Goal: Task Accomplishment & Management: Complete application form

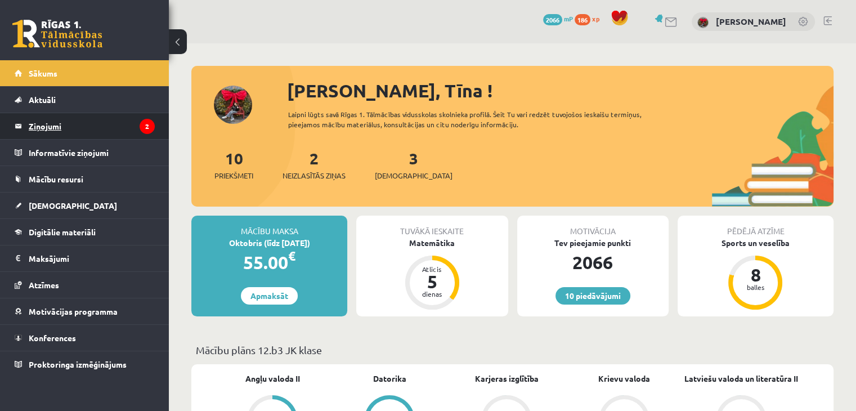
click at [47, 127] on legend "Ziņojumi 2" at bounding box center [92, 126] width 126 height 26
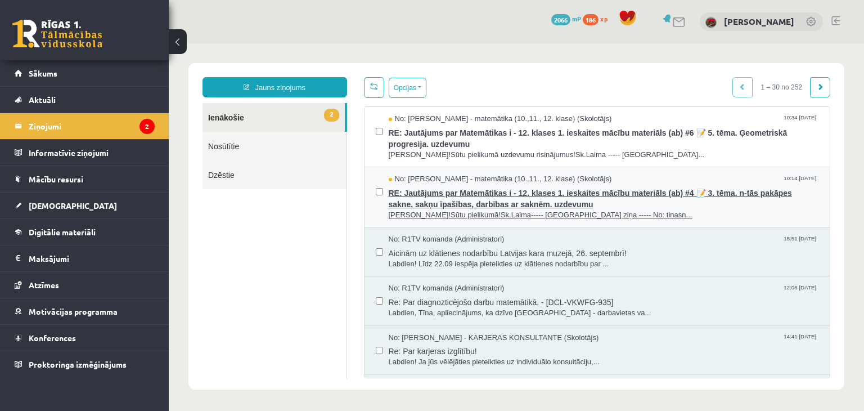
click at [464, 204] on span "RE: Jautājums par Matemātikas i - 12. klases 1. ieskaites mācību materiāls (ab)…" at bounding box center [604, 197] width 430 height 25
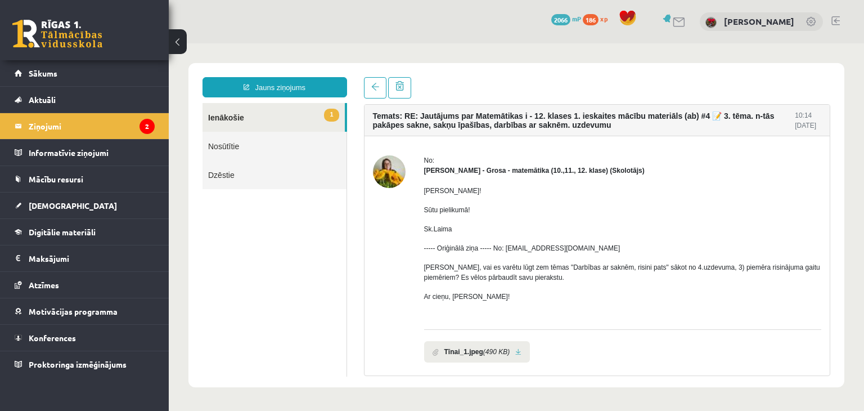
click at [464, 352] on b "Tīnai_1.jpeg" at bounding box center [464, 352] width 39 height 10
click at [515, 348] on link at bounding box center [518, 351] width 6 height 7
click at [235, 113] on link "1 Ienākošie" at bounding box center [274, 117] width 142 height 29
click at [116, 128] on legend "Ziņojumi 2" at bounding box center [92, 126] width 126 height 26
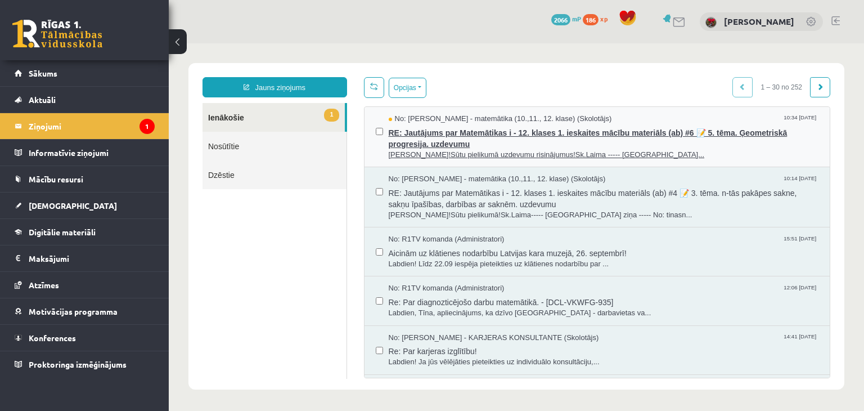
click at [436, 124] on span "RE: Jautājums par Matemātikas i - 12. klases 1. ieskaites mācību materiāls (ab)…" at bounding box center [604, 136] width 430 height 25
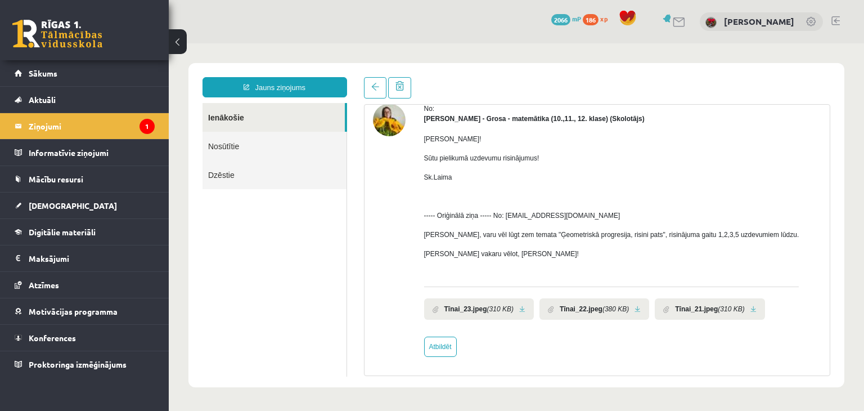
click at [443, 309] on li "Tīnai_23.jpeg (310 KB)" at bounding box center [479, 308] width 110 height 21
click at [520, 307] on link at bounding box center [522, 309] width 6 height 7
click at [638, 309] on li "Tīnai_22.jpeg (380 KB)" at bounding box center [595, 308] width 110 height 21
click at [635, 307] on link at bounding box center [638, 309] width 6 height 7
click at [751, 311] on link at bounding box center [754, 309] width 6 height 7
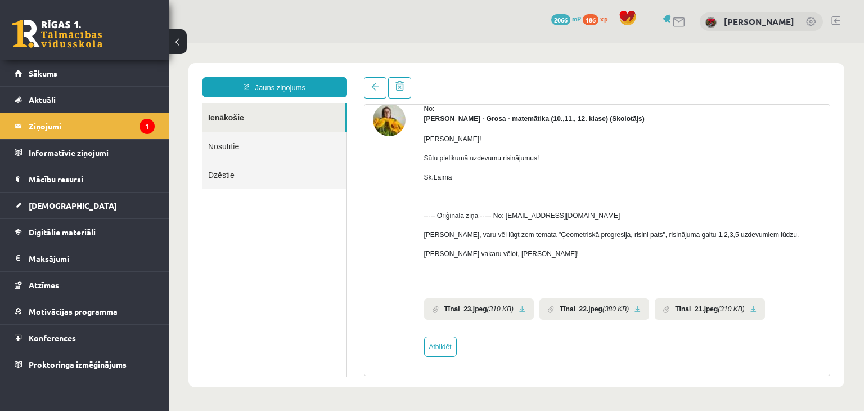
click at [832, 83] on div "Temats: RE: Jautājums par Matemātikas i - 12. klases 1. ieskaites mācību materi…" at bounding box center [598, 226] width 484 height 299
click at [441, 352] on link "Atbildēt" at bounding box center [440, 346] width 33 height 20
type input "**********"
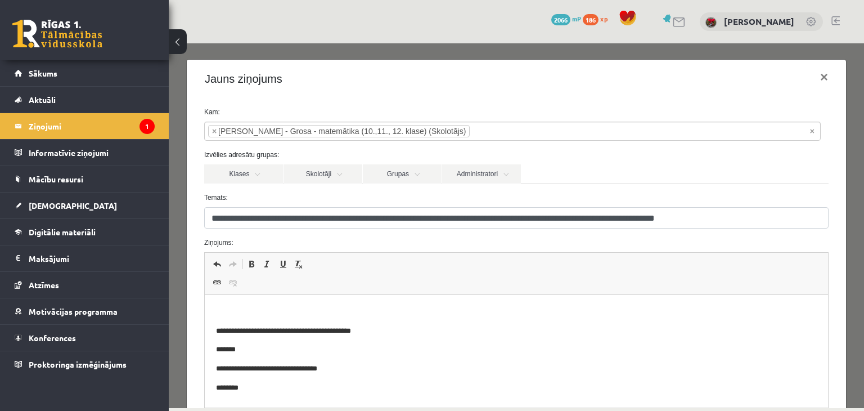
click at [317, 312] on p "Editor, wiswyg-editor-47024868520500-1758187646-294" at bounding box center [516, 312] width 601 height 12
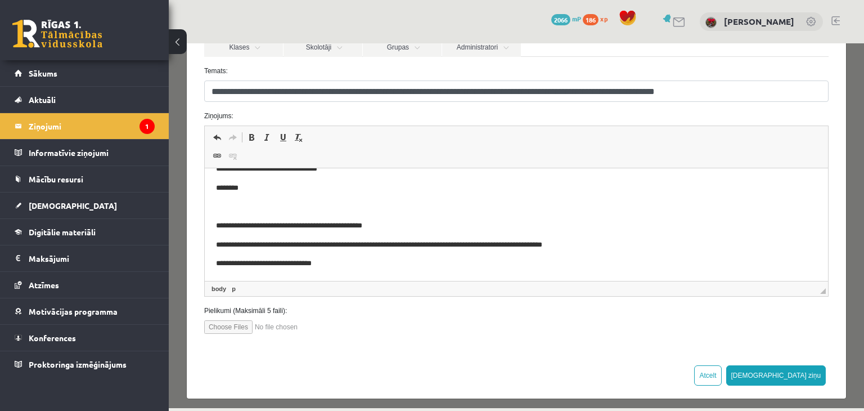
scroll to position [132, 0]
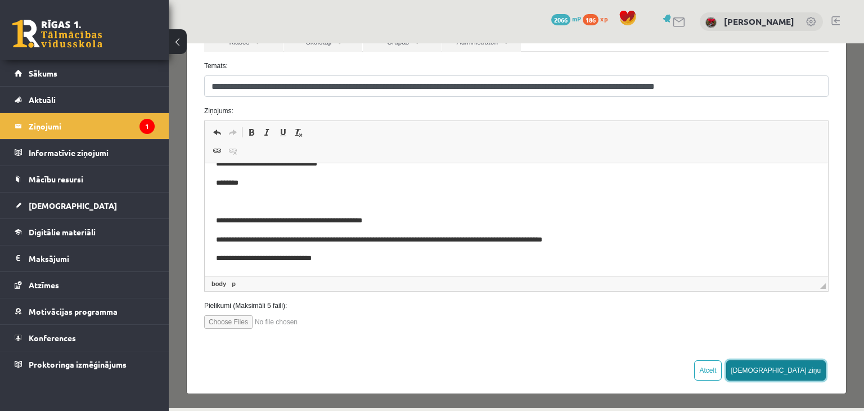
click at [811, 370] on button "Sūtīt ziņu" at bounding box center [776, 370] width 100 height 20
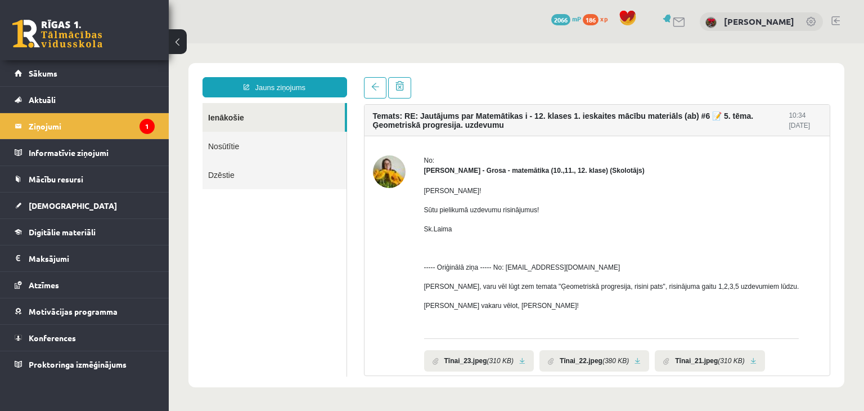
scroll to position [0, 0]
click at [38, 129] on legend "Ziņojumi 1" at bounding box center [92, 126] width 126 height 26
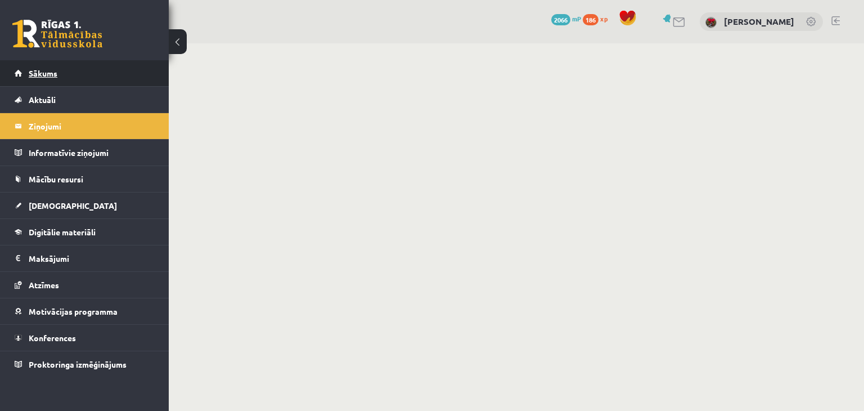
click at [51, 79] on link "Sākums" at bounding box center [85, 73] width 140 height 26
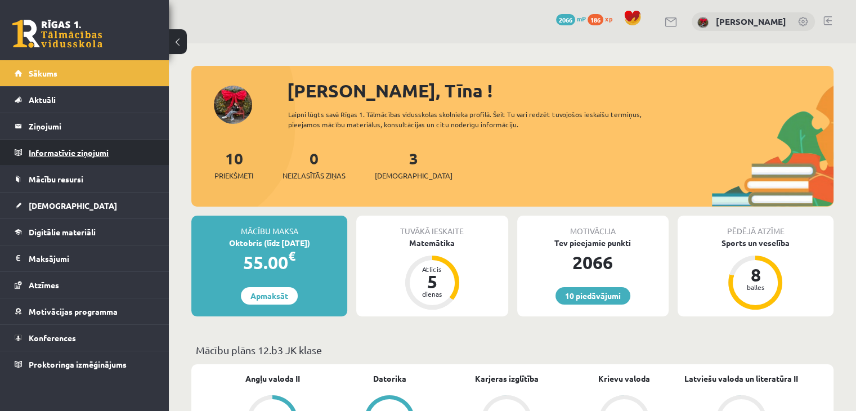
click at [47, 160] on legend "Informatīvie ziņojumi 0" at bounding box center [92, 153] width 126 height 26
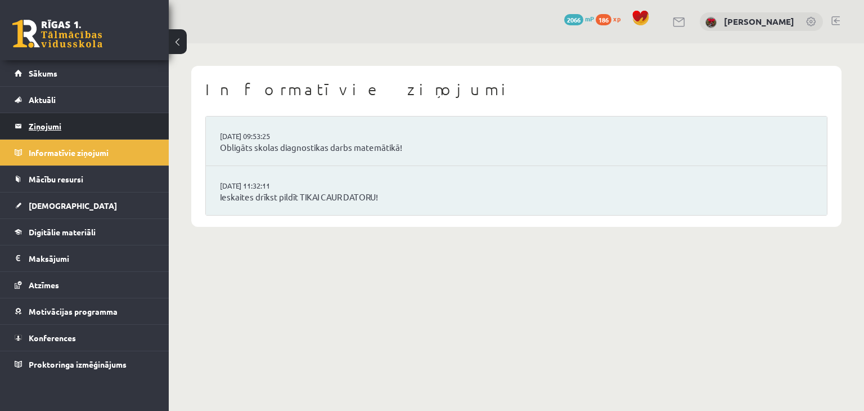
click at [32, 113] on legend "Ziņojumi 0" at bounding box center [92, 126] width 126 height 26
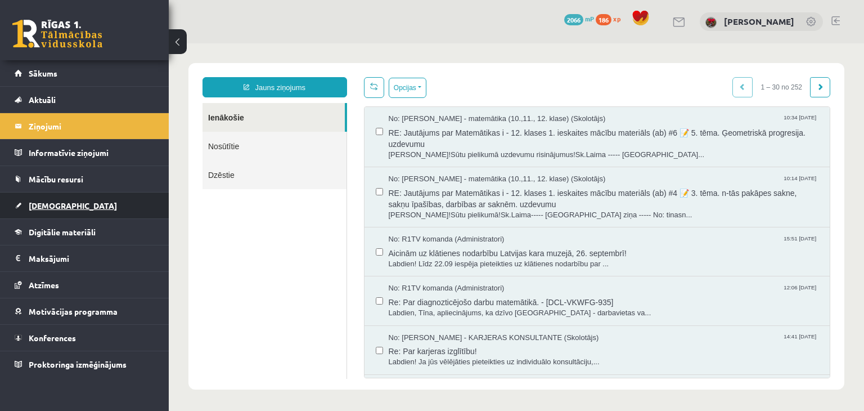
click at [41, 205] on span "[DEMOGRAPHIC_DATA]" at bounding box center [73, 205] width 88 height 10
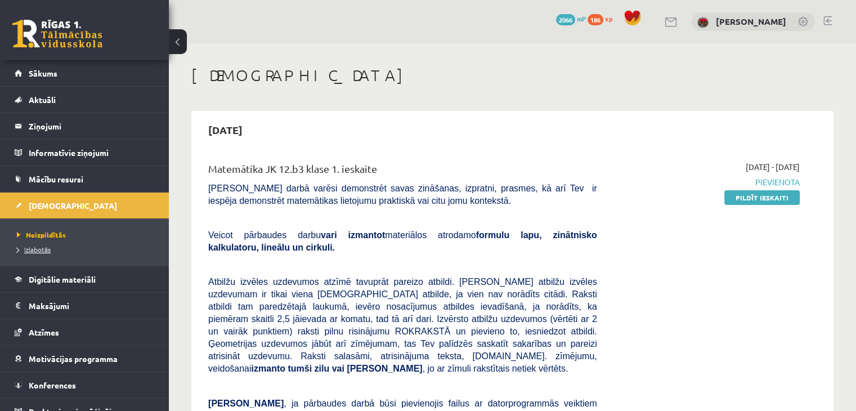
click at [48, 249] on span "Izlabotās" at bounding box center [34, 249] width 34 height 9
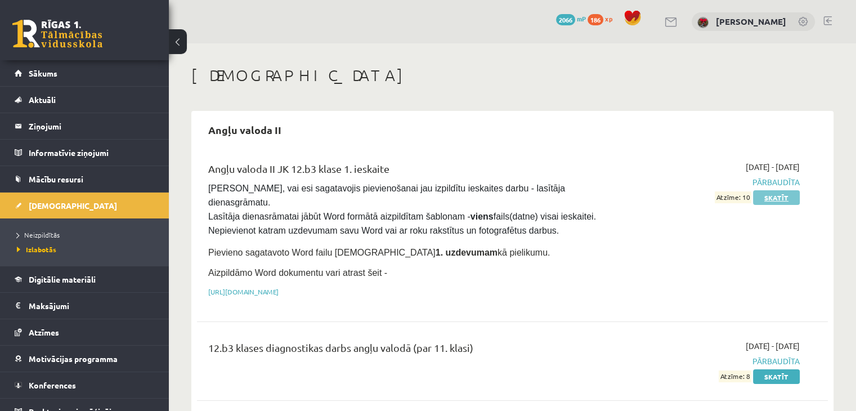
click at [771, 196] on link "Skatīt" at bounding box center [776, 197] width 47 height 15
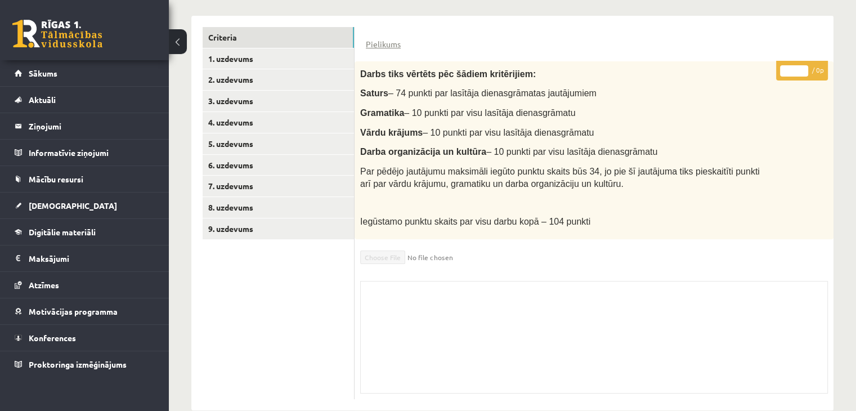
scroll to position [280, 0]
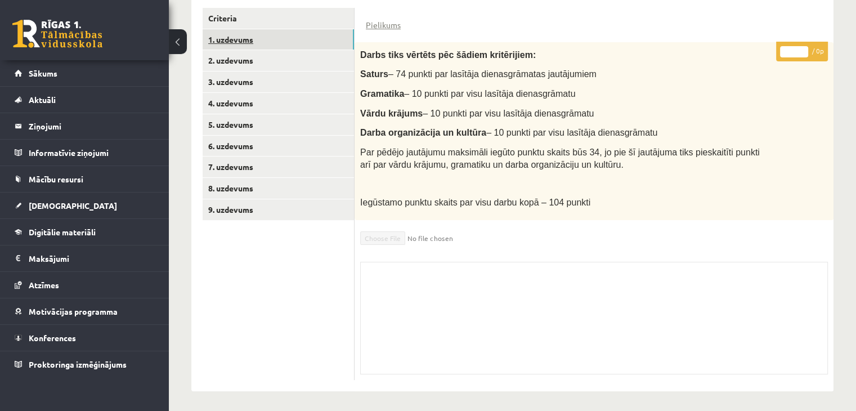
click at [267, 43] on link "1. uzdevums" at bounding box center [278, 39] width 151 height 21
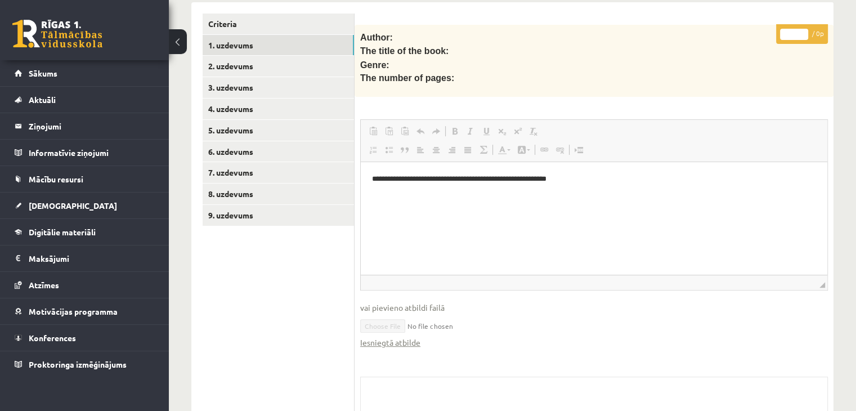
scroll to position [0, 0]
click at [405, 339] on link "Iesniegtā atbilde" at bounding box center [390, 342] width 60 height 12
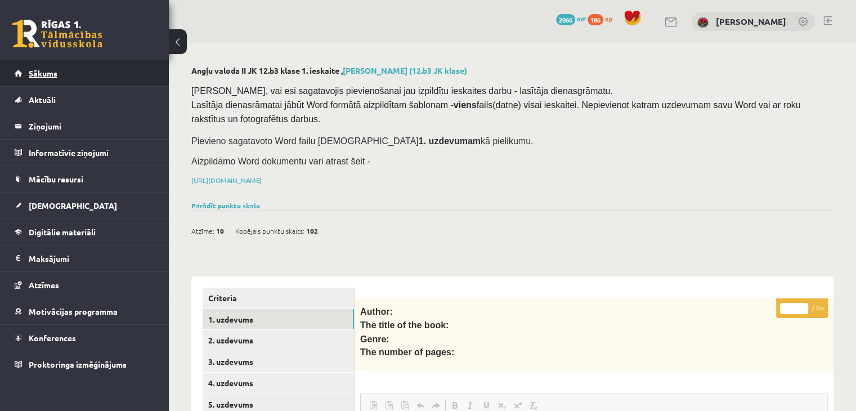
click at [64, 77] on link "Sākums" at bounding box center [85, 73] width 140 height 26
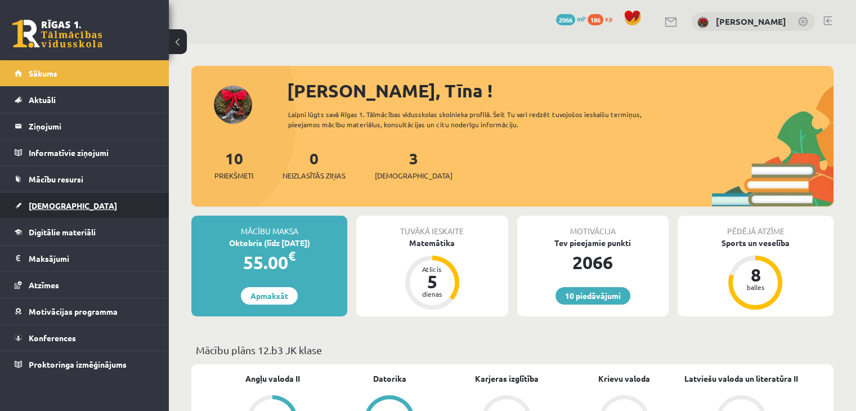
click at [48, 212] on link "[DEMOGRAPHIC_DATA]" at bounding box center [85, 205] width 140 height 26
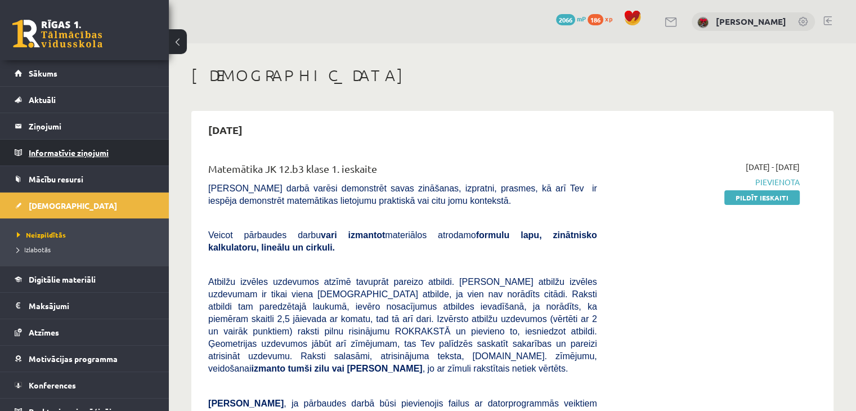
click at [37, 163] on legend "Informatīvie ziņojumi 0" at bounding box center [92, 153] width 126 height 26
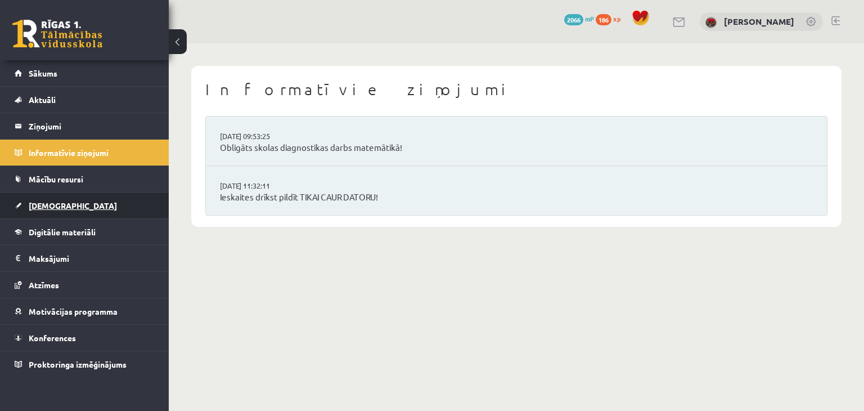
click at [45, 210] on link "[DEMOGRAPHIC_DATA]" at bounding box center [85, 205] width 140 height 26
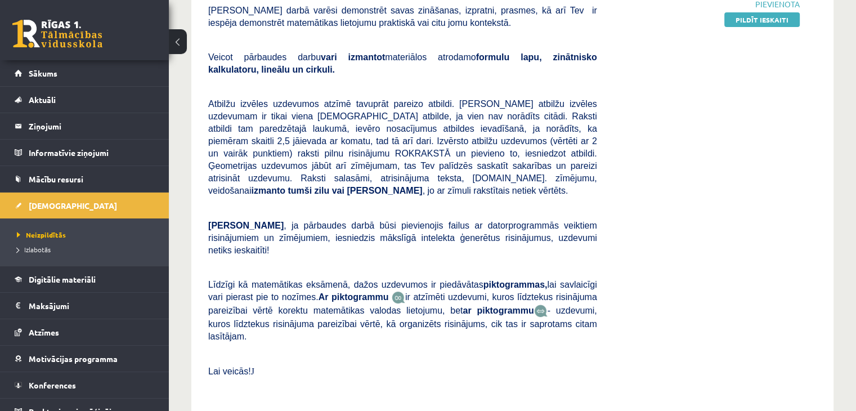
scroll to position [113, 0]
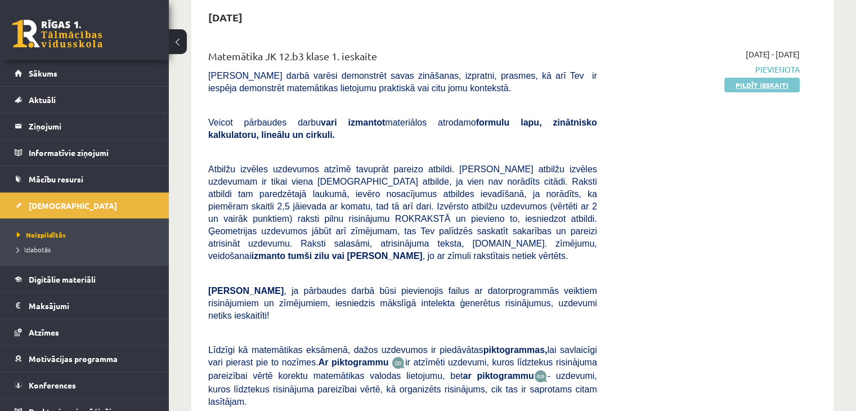
click at [764, 88] on link "Pildīt ieskaiti" at bounding box center [761, 85] width 75 height 15
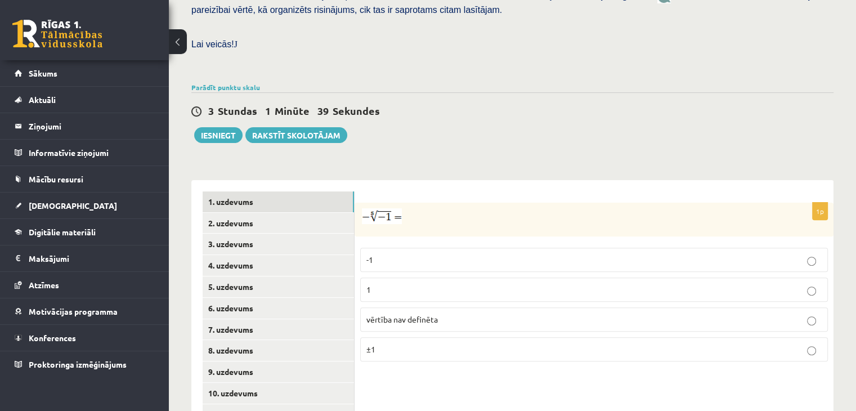
scroll to position [316, 0]
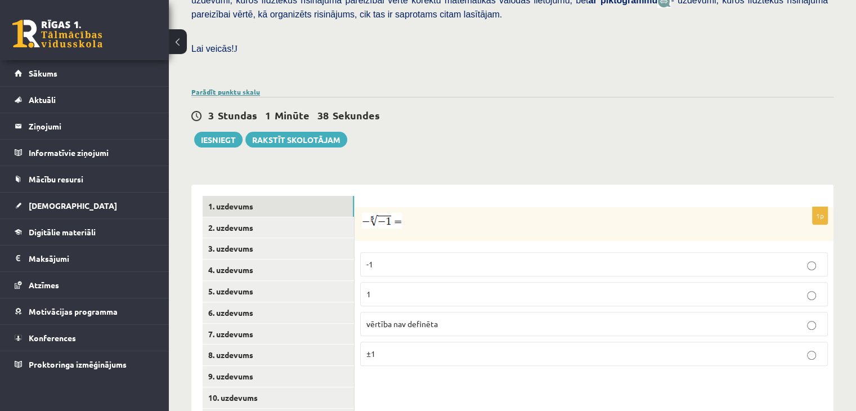
click at [234, 87] on link "Parādīt punktu skalu" at bounding box center [225, 91] width 69 height 9
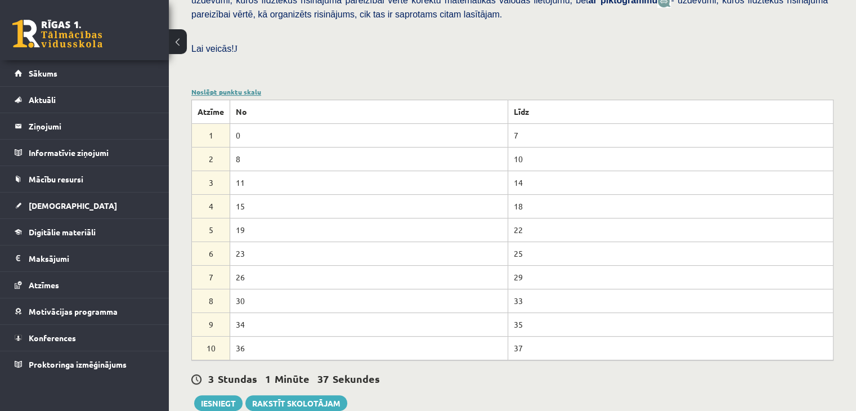
click at [234, 87] on link "Noslēpt punktu skalu" at bounding box center [226, 91] width 70 height 9
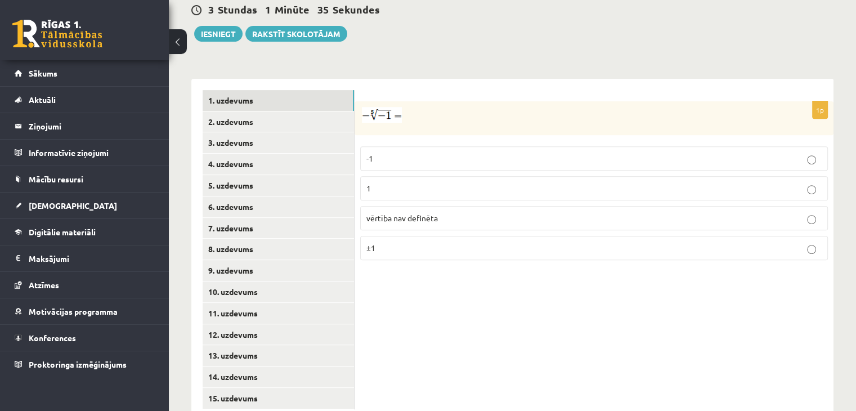
scroll to position [429, 0]
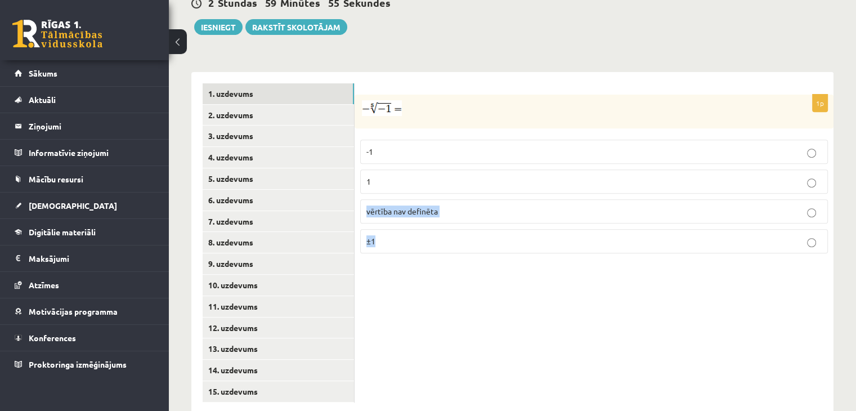
click at [790, 354] on div "1p -1 1 vērtība nav definēta ±1" at bounding box center [593, 243] width 479 height 342
click at [628, 299] on div "1p -1 1 vērtība nav definēta ±1" at bounding box center [593, 243] width 479 height 342
click at [572, 229] on label "±1" at bounding box center [594, 241] width 468 height 24
click at [567, 176] on p "1" at bounding box center [593, 182] width 455 height 12
click at [268, 105] on link "2. uzdevums" at bounding box center [278, 115] width 151 height 21
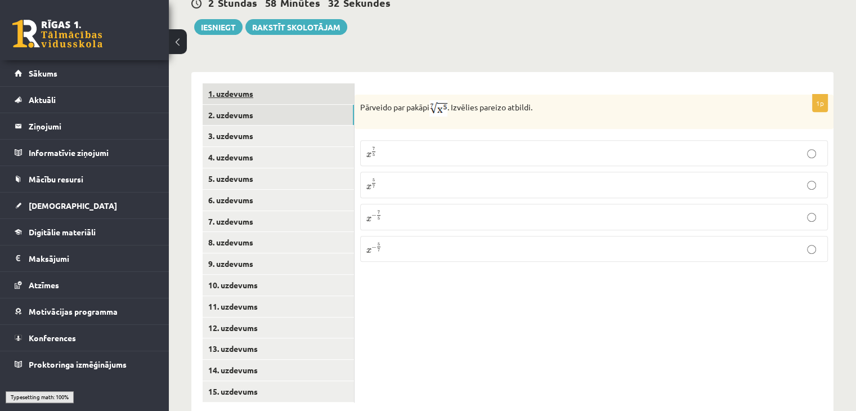
click at [271, 83] on link "1. uzdevums" at bounding box center [278, 93] width 151 height 21
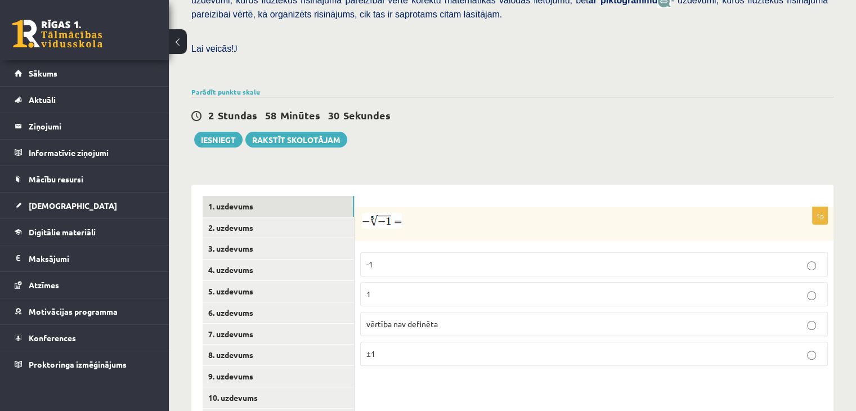
scroll to position [372, 0]
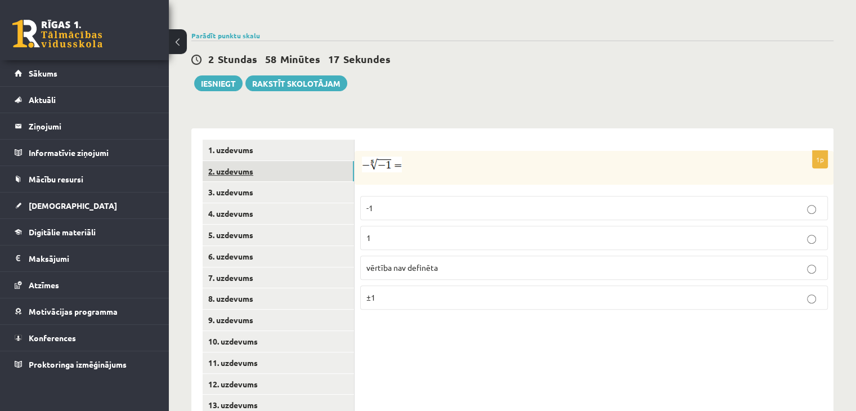
click at [247, 161] on link "2. uzdevums" at bounding box center [278, 171] width 151 height 21
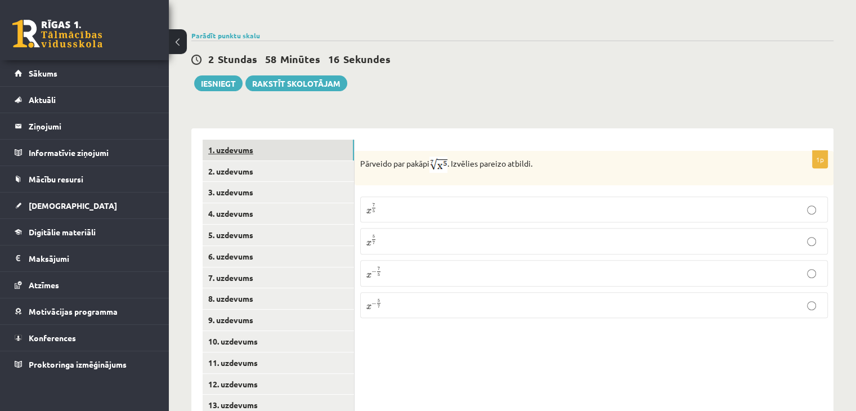
click at [245, 140] on link "1. uzdevums" at bounding box center [278, 150] width 151 height 21
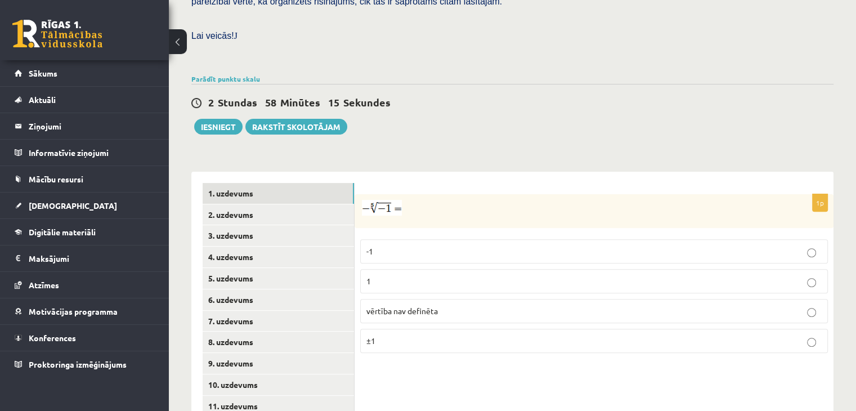
scroll to position [260, 0]
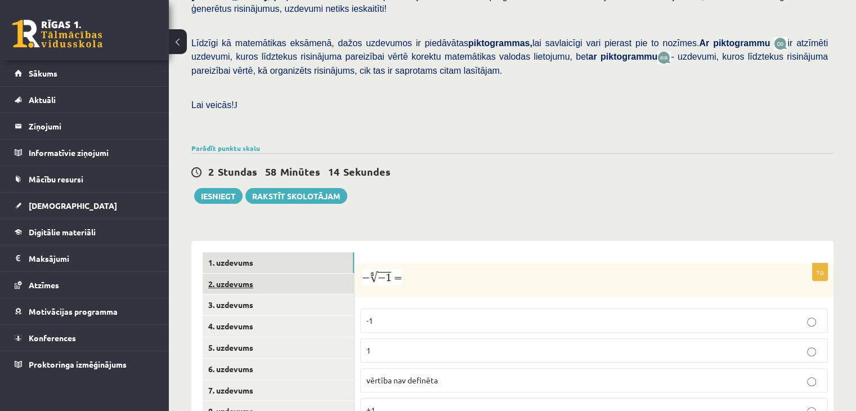
click at [246, 273] on link "2. uzdevums" at bounding box center [278, 283] width 151 height 21
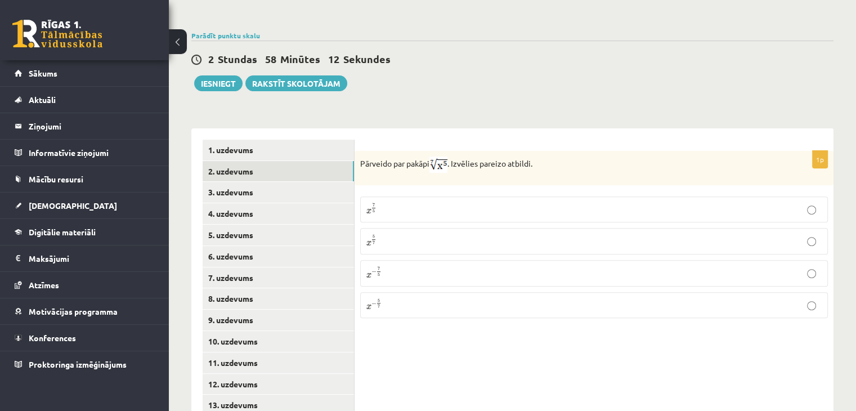
scroll to position [429, 0]
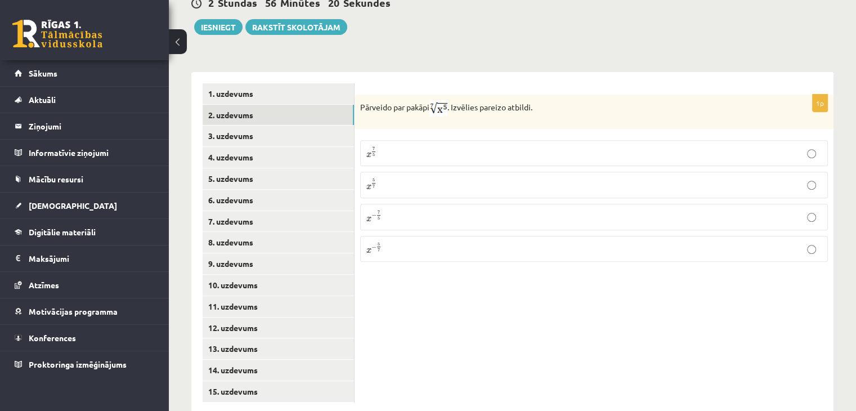
click at [477, 178] on p "x 5 7 x 5 7" at bounding box center [593, 185] width 455 height 14
click at [288, 125] on link "3. uzdevums" at bounding box center [278, 135] width 151 height 21
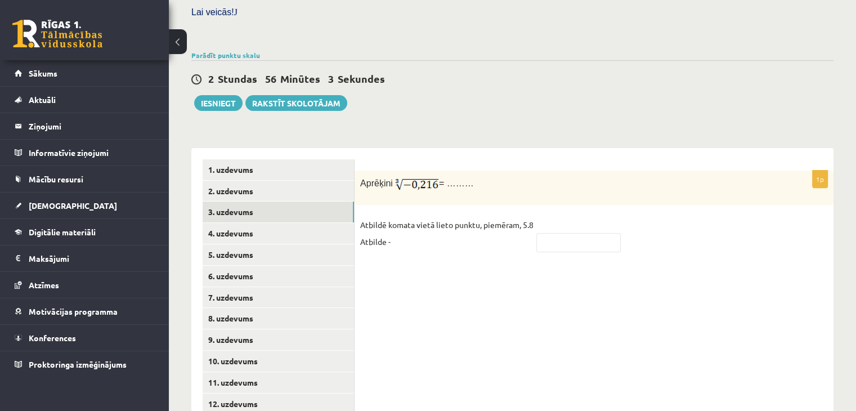
scroll to position [372, 0]
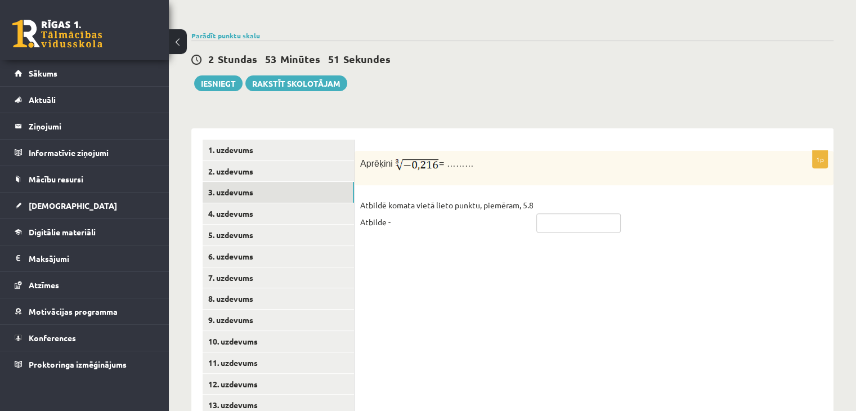
click at [555, 213] on input "text" at bounding box center [578, 222] width 84 height 19
type input "****"
click at [484, 253] on div "1p Aprēķini = ……… Atbildē komata vietā lieto punktu, piemēram, 5.8 Atbilde - **…" at bounding box center [593, 299] width 479 height 342
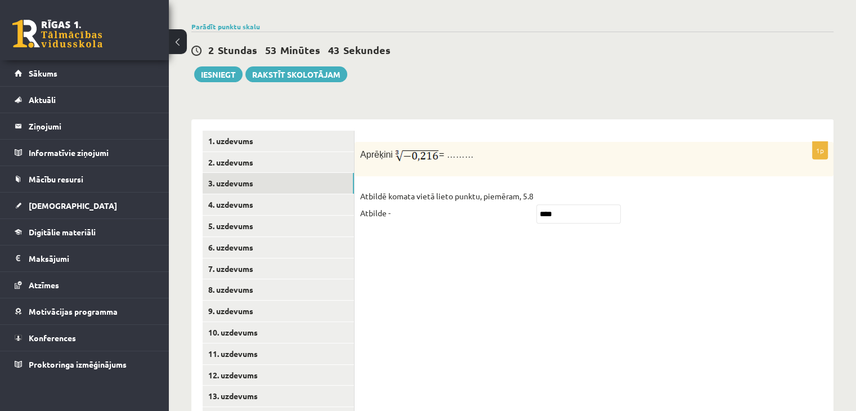
scroll to position [316, 0]
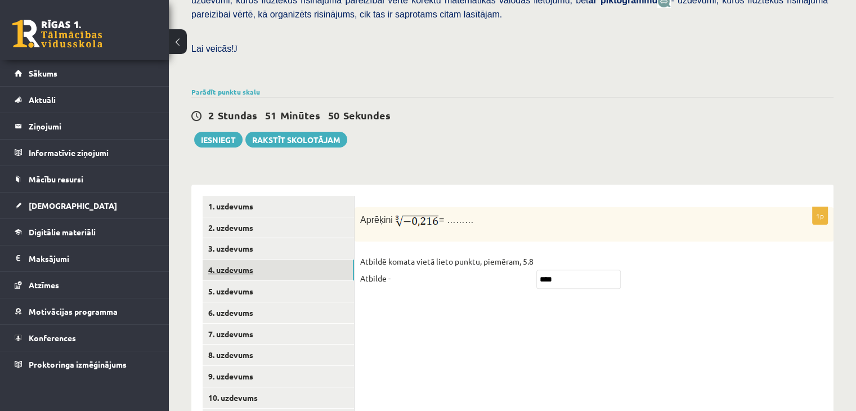
click at [277, 259] on link "4. uzdevums" at bounding box center [278, 269] width 151 height 21
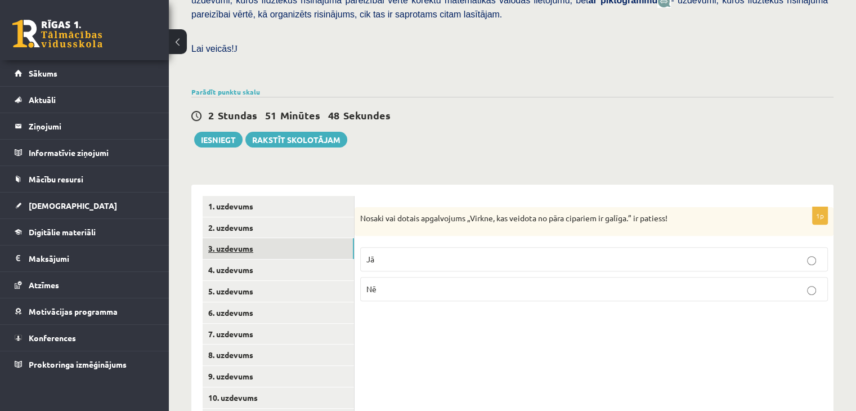
click at [257, 238] on link "3. uzdevums" at bounding box center [278, 248] width 151 height 21
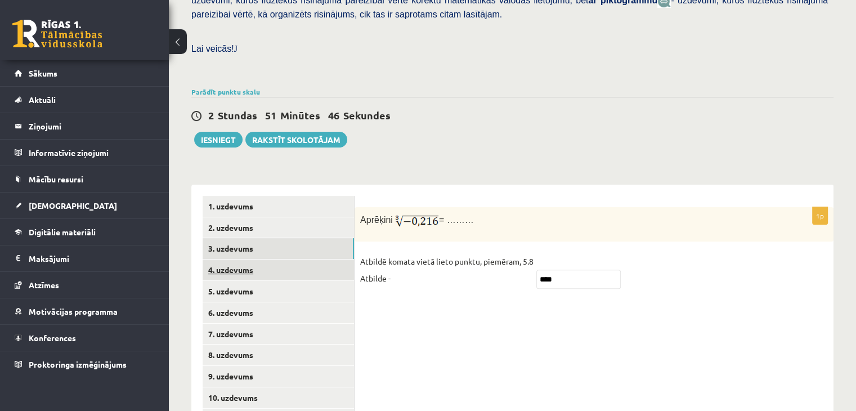
click at [269, 259] on link "4. uzdevums" at bounding box center [278, 269] width 151 height 21
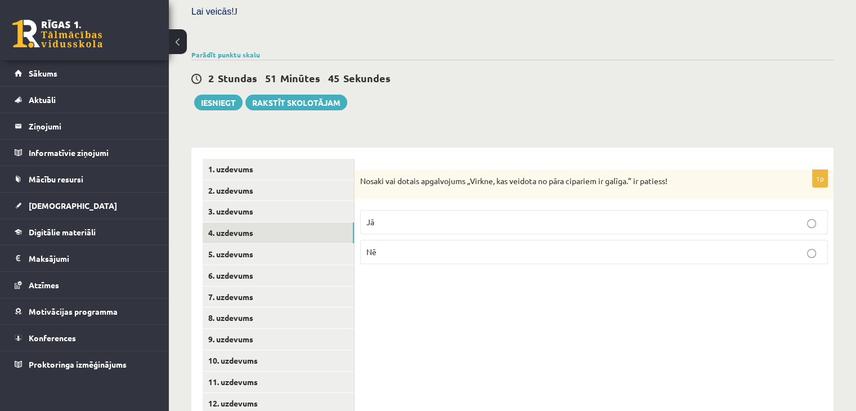
scroll to position [372, 0]
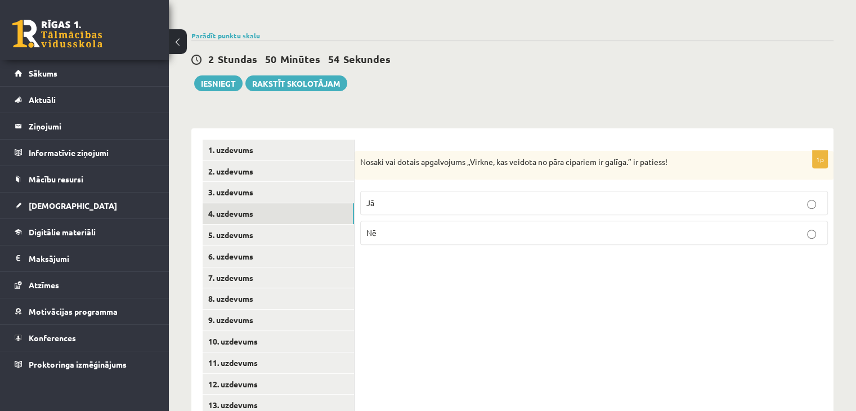
drag, startPoint x: 436, startPoint y: 230, endPoint x: 439, endPoint y: 217, distance: 13.2
click at [438, 226] on div "1p Nosaki vai dotais apgalvojums „Virkne, kas veidota no pāra cipariem ir galīg…" at bounding box center [593, 299] width 479 height 342
click at [439, 221] on label "Nē" at bounding box center [594, 233] width 468 height 24
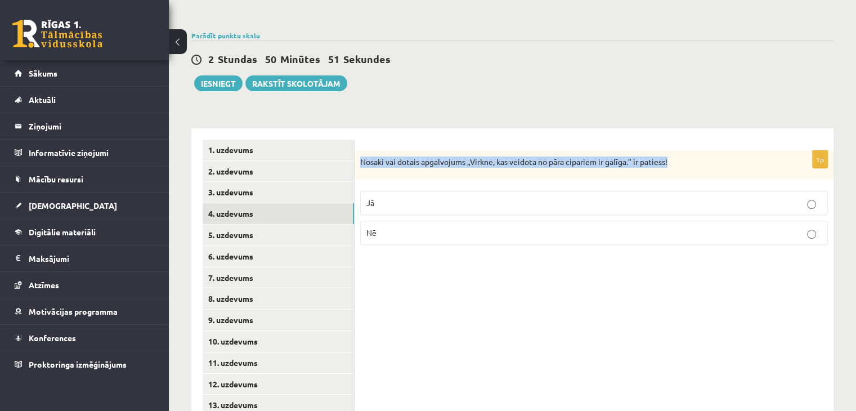
drag, startPoint x: 361, startPoint y: 133, endPoint x: 684, endPoint y: 131, distance: 323.0
click at [684, 156] on p "Nosaki vai dotais apgalvojums „Virkne, kas veidota no pāra cipariem ir galīga.”…" at bounding box center [565, 161] width 411 height 11
copy p "Nosaki vai dotais apgalvojums „Virkne, kas veidota no pāra cipariem ir galīga.”…"
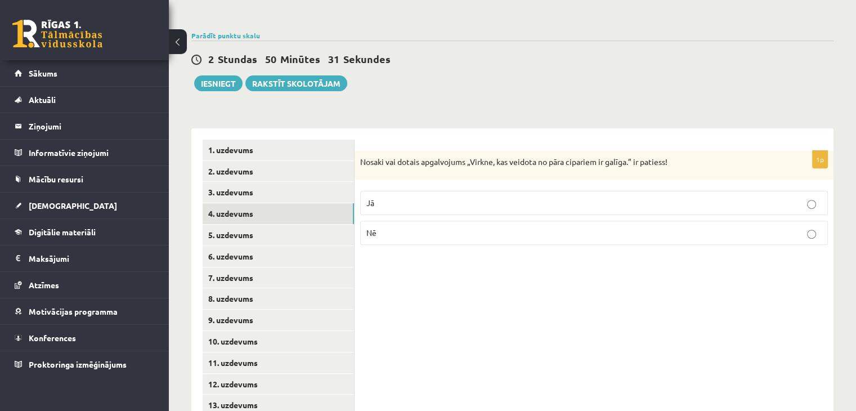
click at [496, 257] on div "1p Nosaki vai dotais apgalvojums „Virkne, kas veidota no pāra cipariem ir galīg…" at bounding box center [593, 299] width 479 height 342
click at [289, 225] on link "5. uzdevums" at bounding box center [278, 235] width 151 height 21
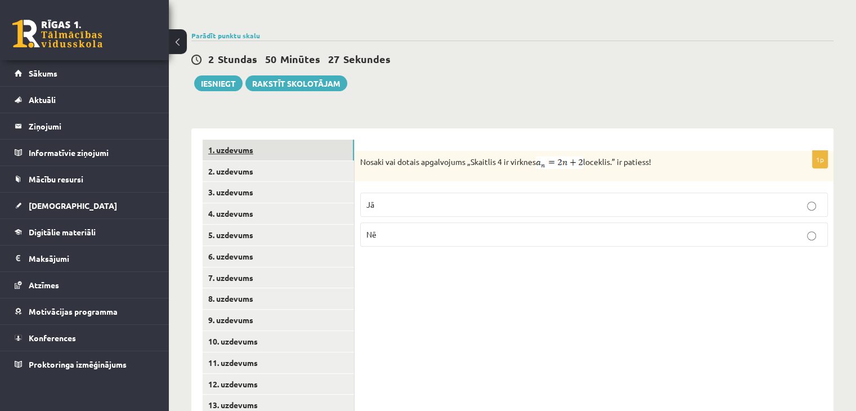
click at [268, 140] on link "1. uzdevums" at bounding box center [278, 150] width 151 height 21
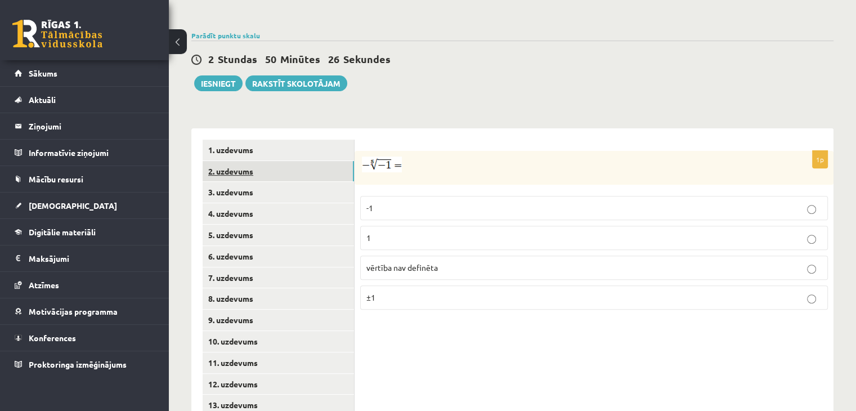
click at [271, 161] on link "2. uzdevums" at bounding box center [278, 171] width 151 height 21
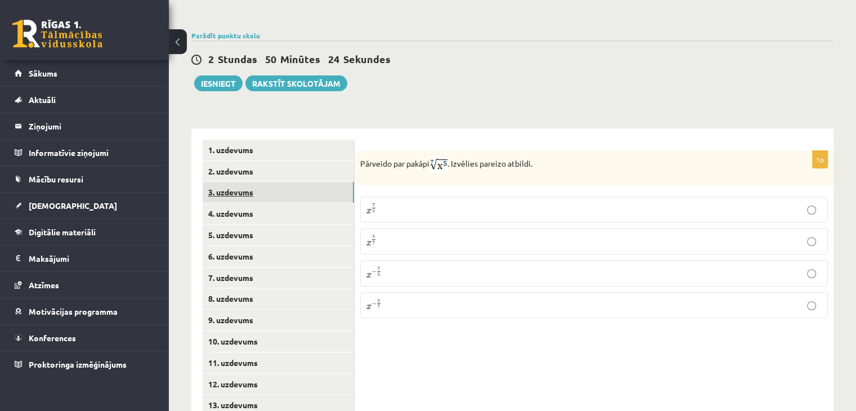
click at [285, 182] on link "3. uzdevums" at bounding box center [278, 192] width 151 height 21
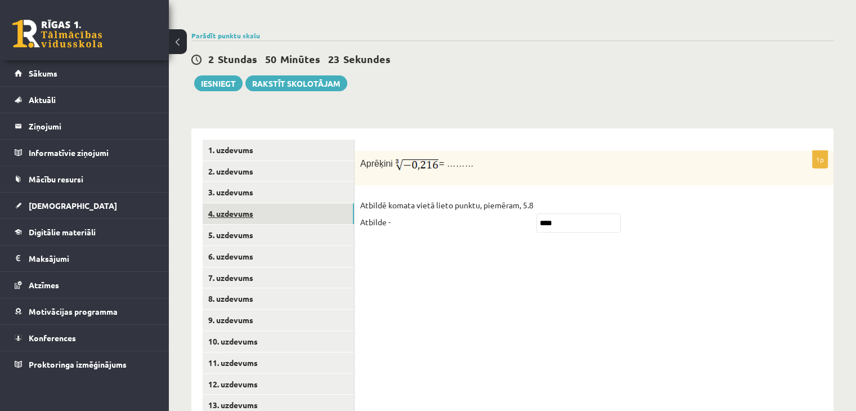
click at [288, 203] on link "4. uzdevums" at bounding box center [278, 213] width 151 height 21
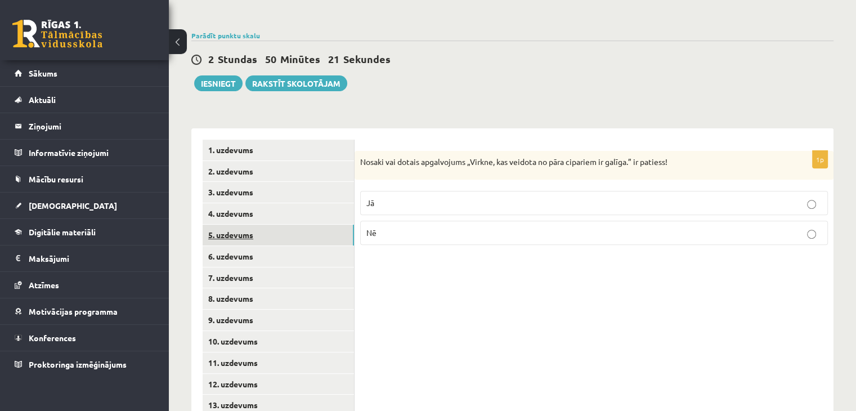
click at [290, 225] on link "5. uzdevums" at bounding box center [278, 235] width 151 height 21
click at [519, 228] on p "Nē" at bounding box center [593, 234] width 455 height 12
drag, startPoint x: 361, startPoint y: 136, endPoint x: 681, endPoint y: 136, distance: 320.2
click at [681, 156] on p "Nosaki vai dotais apgalvojums „Skaitlis 4 ir virknes loceklis.” ir patiess!" at bounding box center [565, 162] width 411 height 12
copy p "Nosaki vai dotais apgalvojums „Skaitlis 4 ir virknes loceklis.” ir patiess!"
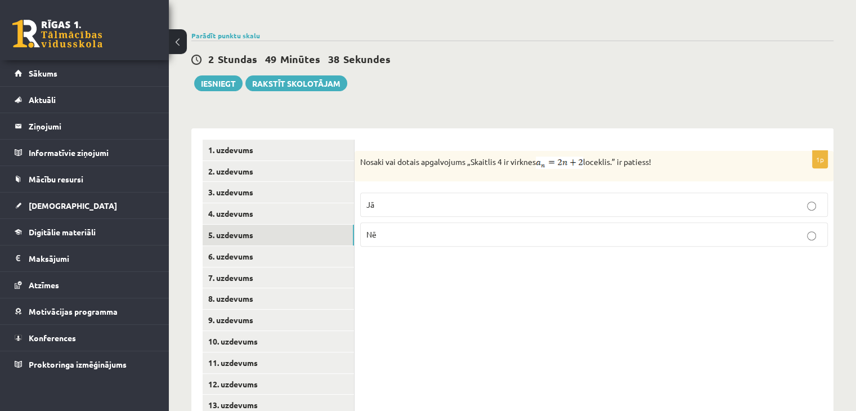
click at [553, 156] on img at bounding box center [559, 162] width 47 height 12
click at [527, 156] on p "Nosaki vai dotais apgalvojums „Skaitlis 4 ir virknes loceklis.” ir patiess!" at bounding box center [565, 162] width 411 height 12
click at [443, 199] on p "Jā" at bounding box center [593, 205] width 455 height 12
click at [299, 246] on link "6. uzdevums" at bounding box center [278, 256] width 151 height 21
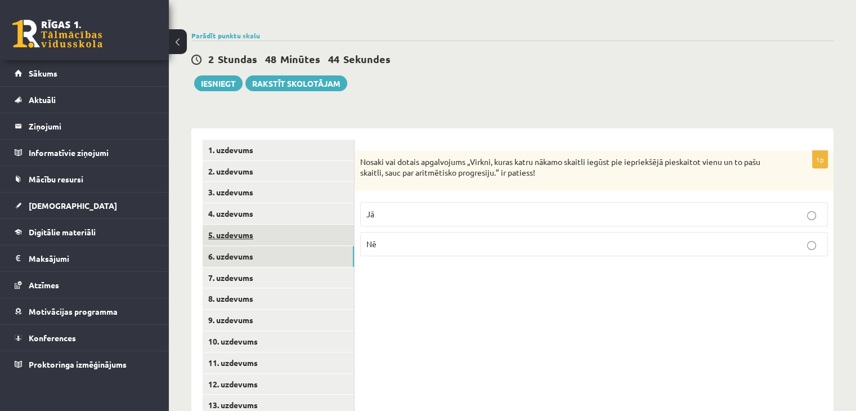
click at [299, 225] on link "5. uzdevums" at bounding box center [278, 235] width 151 height 21
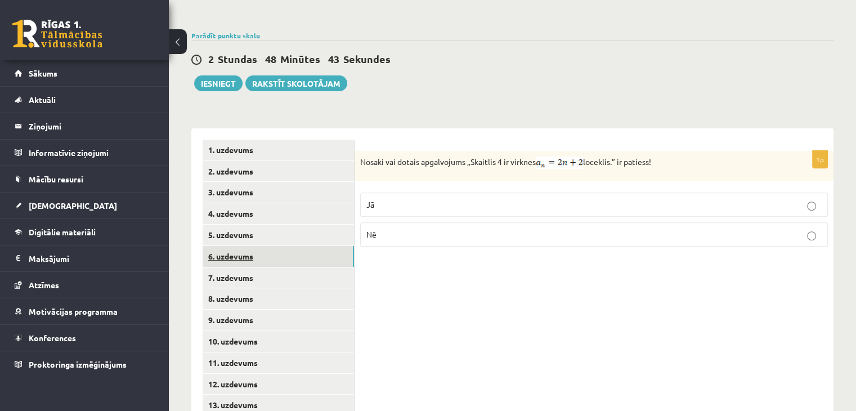
click at [303, 246] on link "6. uzdevums" at bounding box center [278, 256] width 151 height 21
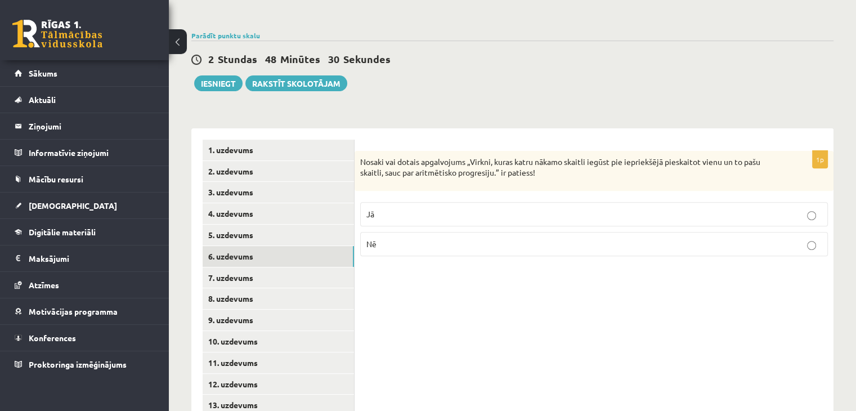
click at [549, 208] on p "Jā" at bounding box center [593, 214] width 455 height 12
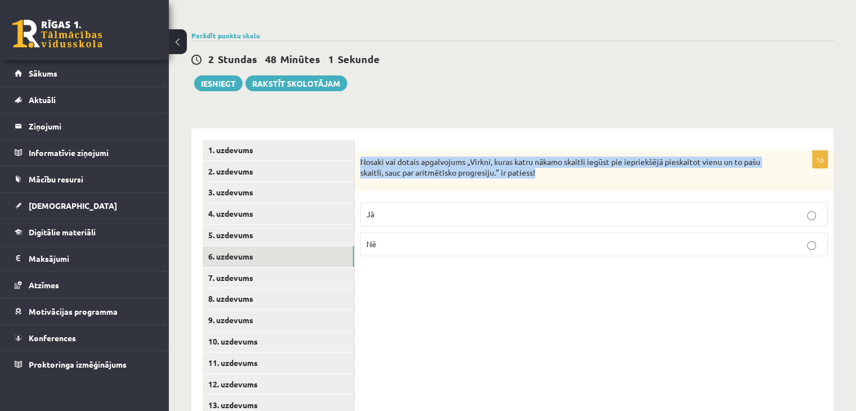
drag, startPoint x: 357, startPoint y: 136, endPoint x: 558, endPoint y: 155, distance: 201.8
click at [558, 155] on div "Nosaki vai dotais apgalvojums „Virkni, kuras katru nākamo skaitli iegūst pie ie…" at bounding box center [593, 171] width 479 height 40
copy p "Nosaki vai dotais apgalvojums „Virkni, kuras katru nākamo skaitli iegūst pie ie…"
click at [464, 156] on p "Nosaki vai dotais apgalvojums „Virkni, kuras katru nākamo skaitli iegūst pie ie…" at bounding box center [565, 167] width 411 height 22
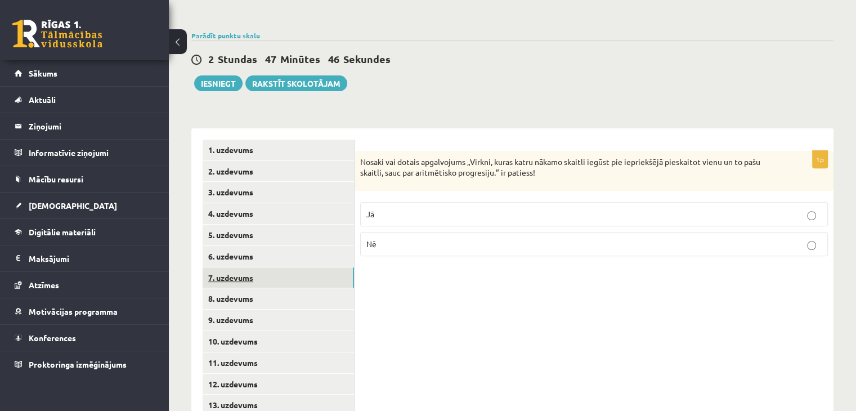
click at [293, 267] on link "7. uzdevums" at bounding box center [278, 277] width 151 height 21
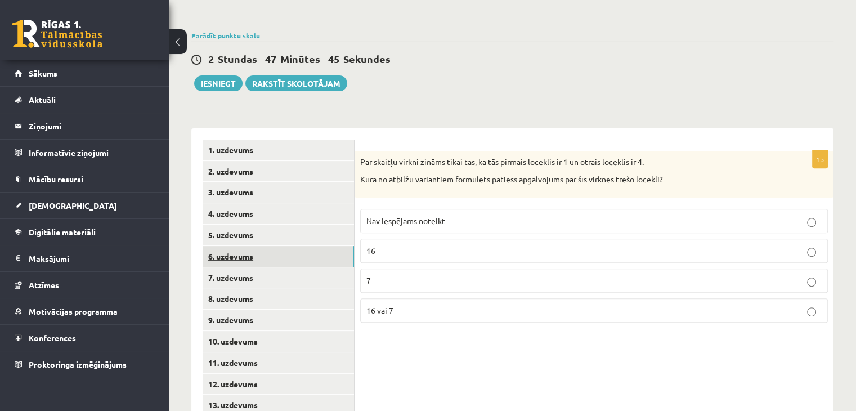
click at [292, 246] on link "6. uzdevums" at bounding box center [278, 256] width 151 height 21
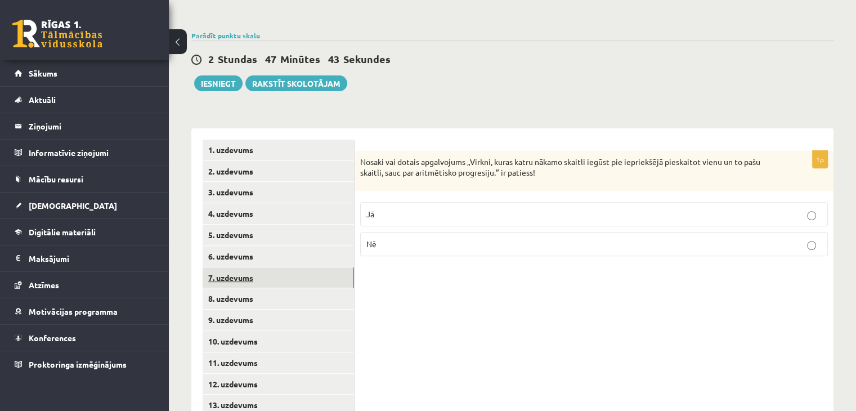
click at [295, 267] on link "7. uzdevums" at bounding box center [278, 277] width 151 height 21
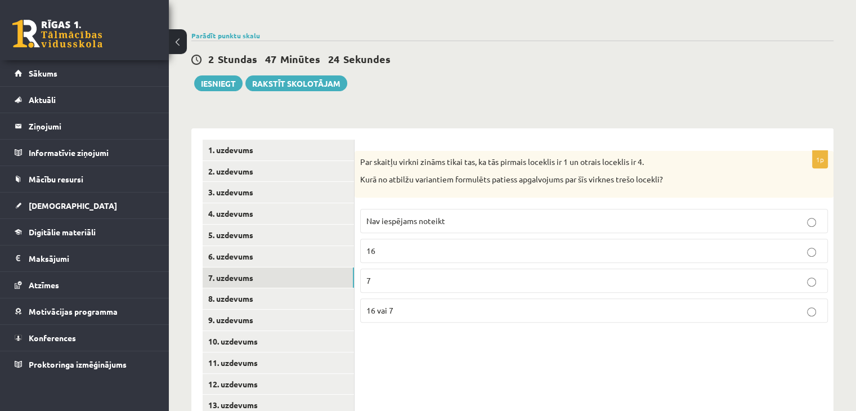
click at [437, 216] on span "Nav iespējams noteikt" at bounding box center [405, 221] width 79 height 10
click at [435, 304] on p "16 vai 7" at bounding box center [593, 310] width 455 height 12
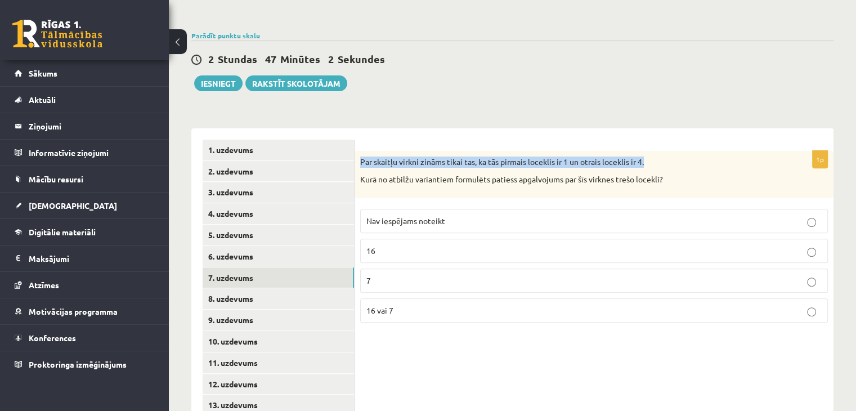
drag, startPoint x: 357, startPoint y: 138, endPoint x: 648, endPoint y: 132, distance: 291.5
click at [648, 151] on div "Par skaitļu virkni zināms tikai tas, ka tās pirmais loceklis ir 1 un otrais loc…" at bounding box center [593, 174] width 479 height 47
copy p "Par skaitļu virkni zināms tikai tas, ka tās pirmais loceklis ir 1 un otrais loc…"
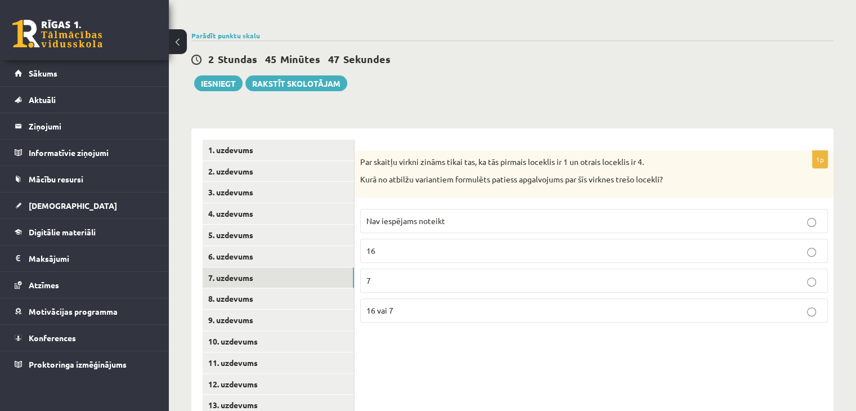
click at [429, 216] on span "Nav iespējams noteikt" at bounding box center [405, 221] width 79 height 10
click at [516, 341] on div "1p Par skaitļu virkni zināms tikai tas, ka tās pirmais loceklis ir 1 un otrais …" at bounding box center [593, 299] width 479 height 342
click at [291, 288] on link "8. uzdevums" at bounding box center [278, 298] width 151 height 21
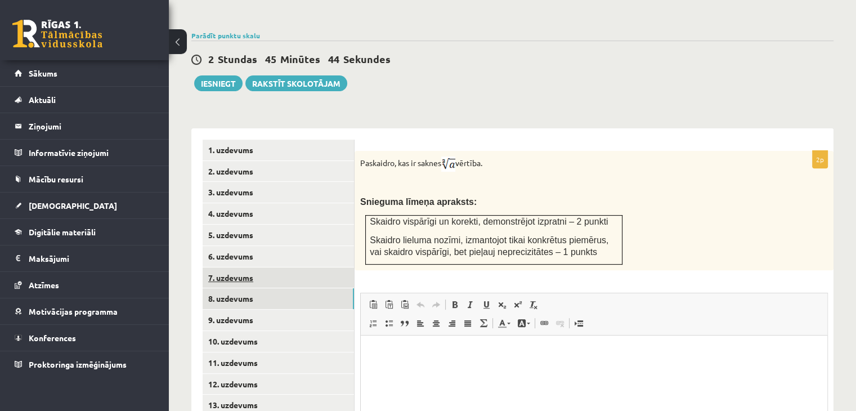
scroll to position [0, 0]
click at [304, 267] on link "7. uzdevums" at bounding box center [278, 277] width 151 height 21
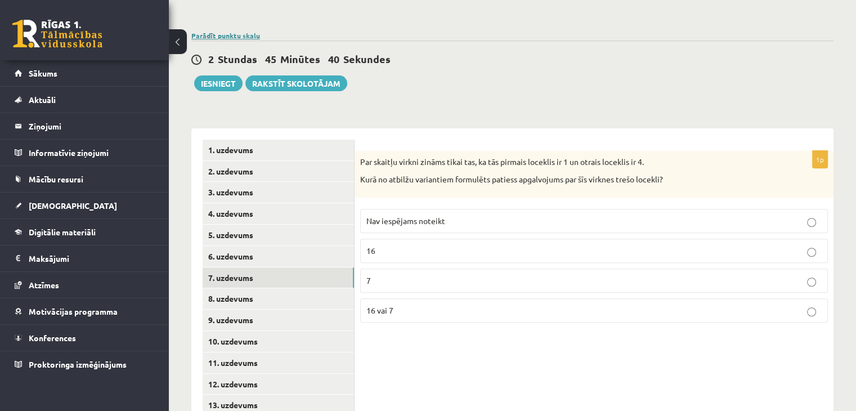
click at [228, 31] on link "Parādīt punktu skalu" at bounding box center [225, 35] width 69 height 9
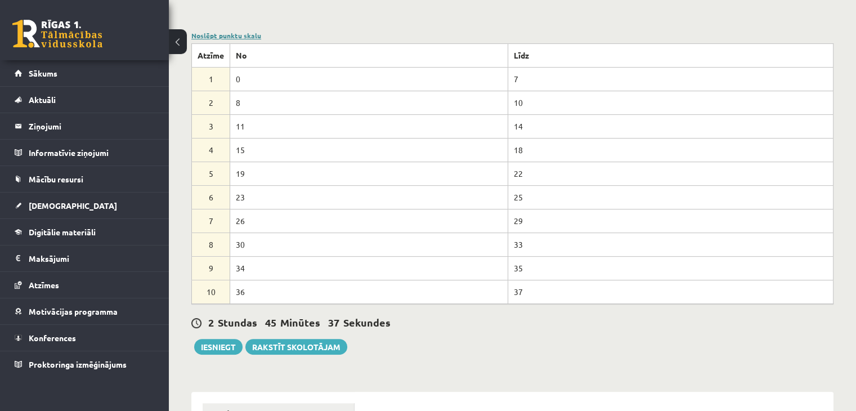
click at [228, 31] on link "Noslēpt punktu skalu" at bounding box center [226, 35] width 70 height 9
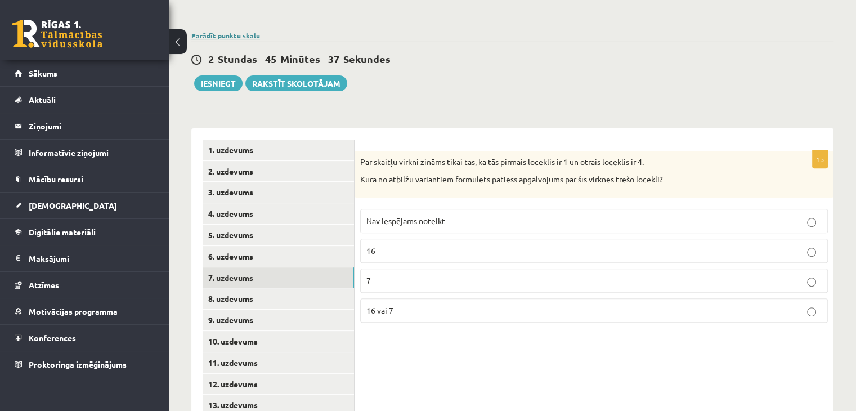
click at [228, 31] on link "Parādīt punktu skalu" at bounding box center [225, 35] width 69 height 9
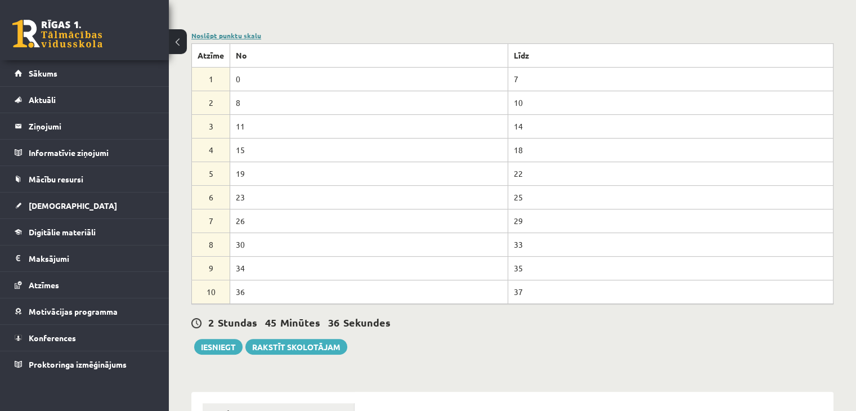
click at [228, 31] on link "Noslēpt punktu skalu" at bounding box center [226, 35] width 70 height 9
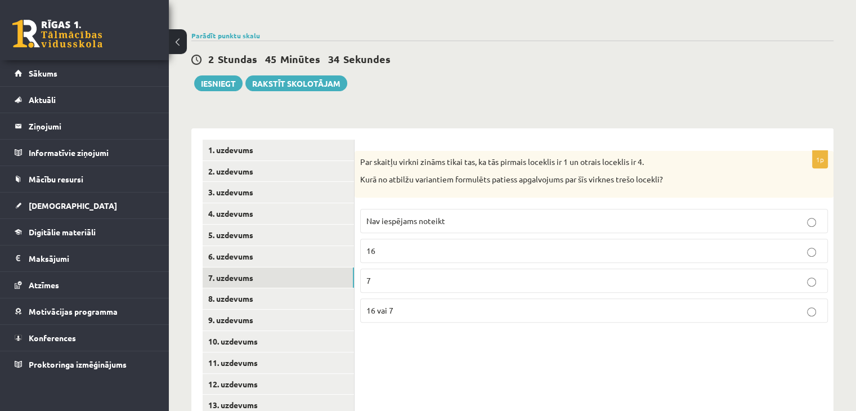
scroll to position [429, 0]
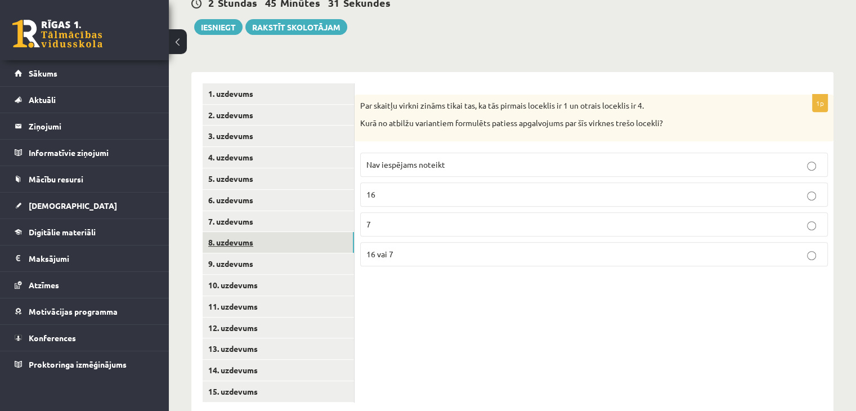
click at [255, 232] on link "8. uzdevums" at bounding box center [278, 242] width 151 height 21
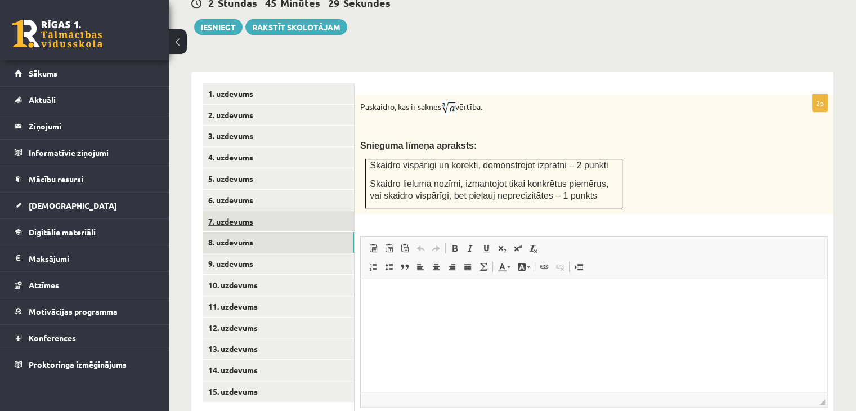
scroll to position [0, 0]
click at [289, 211] on link "7. uzdevums" at bounding box center [278, 221] width 151 height 21
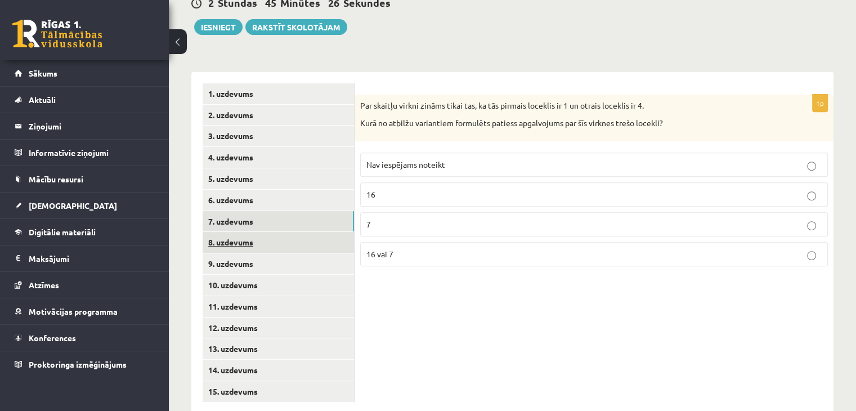
click at [296, 232] on link "8. uzdevums" at bounding box center [278, 242] width 151 height 21
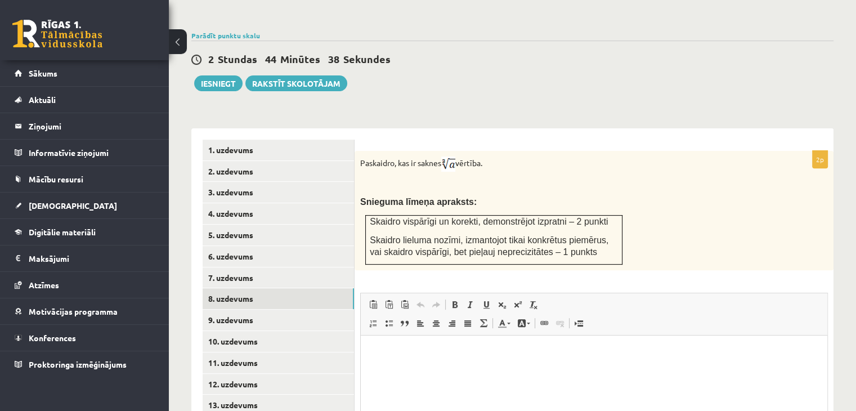
click at [455, 156] on img at bounding box center [448, 163] width 14 height 15
click at [541, 178] on p at bounding box center [565, 183] width 411 height 11
drag, startPoint x: 358, startPoint y: 136, endPoint x: 500, endPoint y: 134, distance: 142.4
click at [500, 151] on div "Paskaidro, kas ir saknes vērtība. Snieguma līmeņa apraksts: Skaidro vispārīgi u…" at bounding box center [593, 210] width 479 height 119
copy p "Paskaidro, kas ir saknes vērtība."
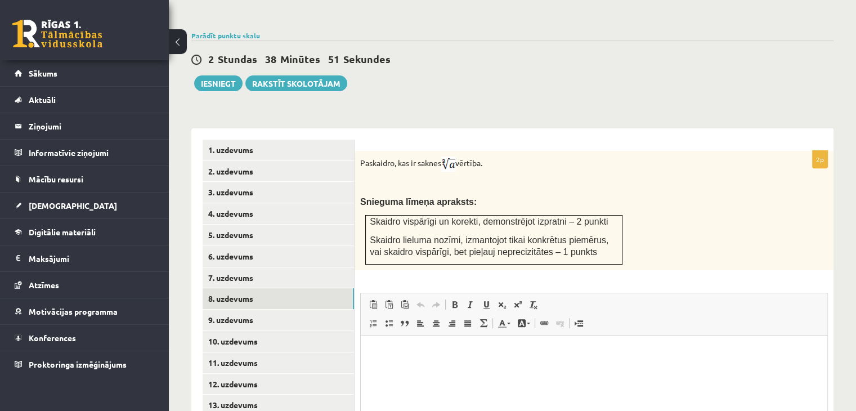
click at [481, 151] on div "Paskaidro, kas ir saknes vērtība. Snieguma līmeņa apraksts: Skaidro vispārīgi u…" at bounding box center [593, 210] width 479 height 119
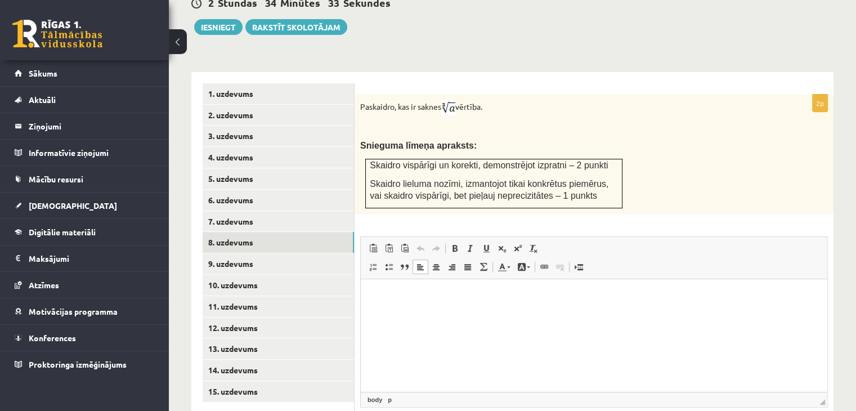
click at [587, 301] on p "Editor, wiswyg-editor-user-answer-47024959698900" at bounding box center [594, 296] width 444 height 12
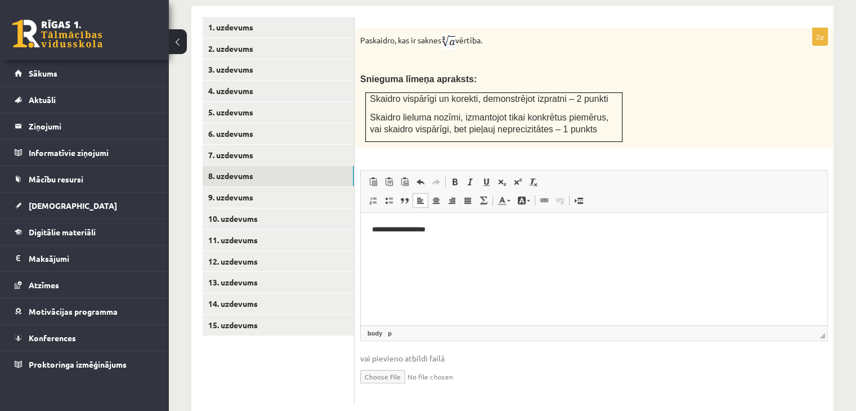
scroll to position [496, 0]
click at [376, 363] on input "file" at bounding box center [594, 374] width 468 height 23
type input "**********"
click at [394, 386] on link "Iesniegtā atbilde" at bounding box center [390, 392] width 60 height 12
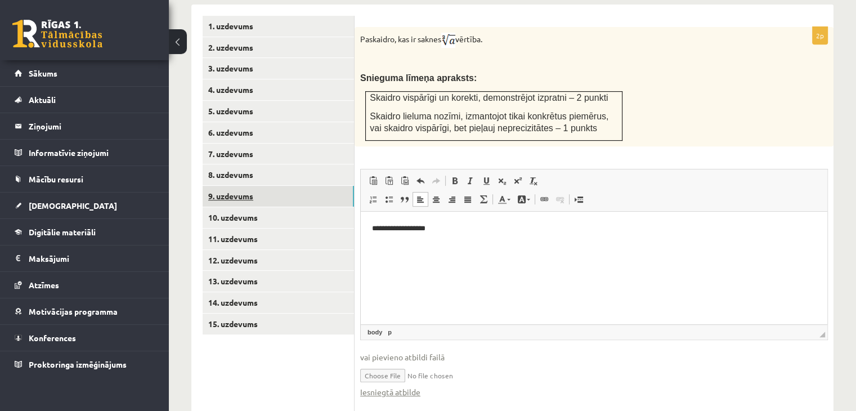
click at [275, 186] on link "9. uzdevums" at bounding box center [278, 196] width 151 height 21
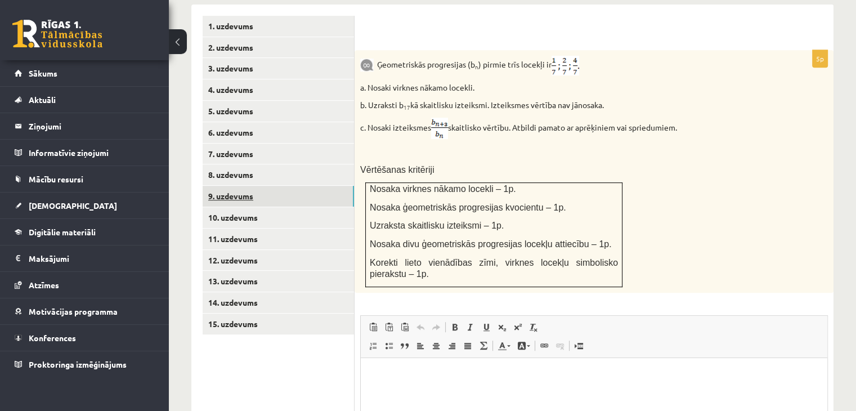
scroll to position [0, 0]
click at [252, 164] on link "8. uzdevums" at bounding box center [278, 174] width 151 height 21
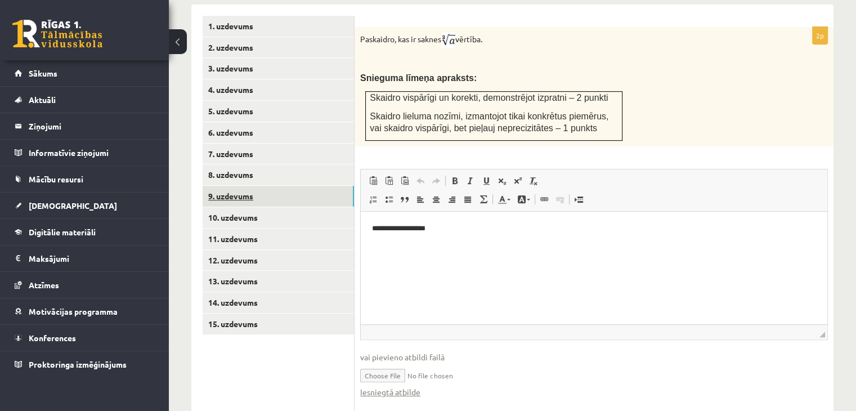
click at [277, 186] on link "9. uzdevums" at bounding box center [278, 196] width 151 height 21
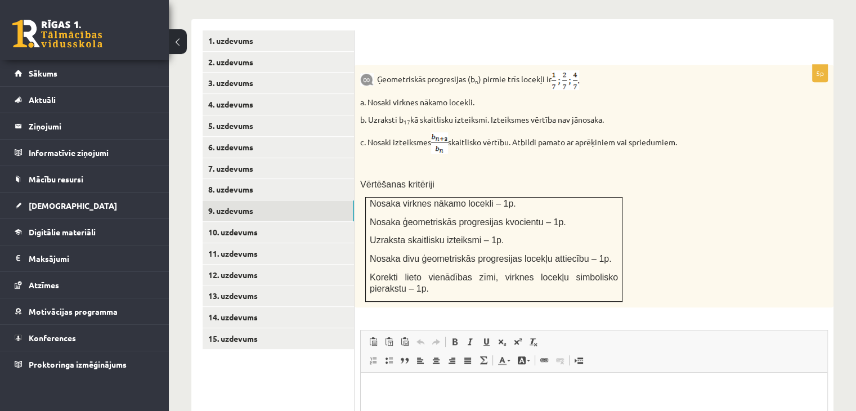
scroll to position [496, 0]
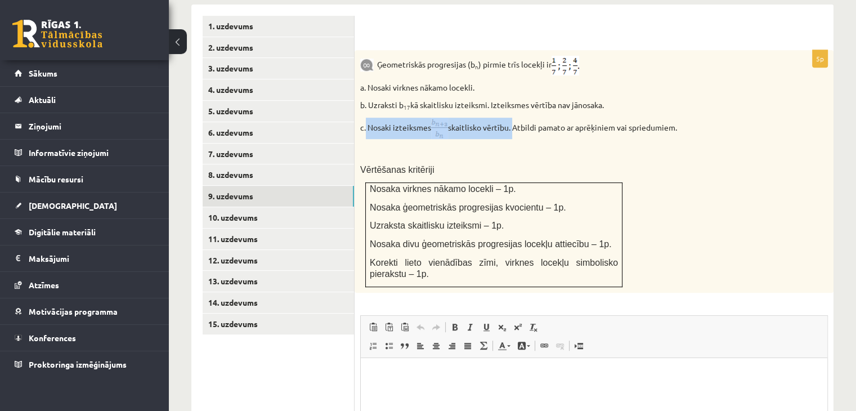
drag, startPoint x: 366, startPoint y: 103, endPoint x: 514, endPoint y: 95, distance: 148.2
click at [514, 118] on p "c. Nosaki izteiksmes skaitlisko vērtību. Atbildi pamato ar aprēķiniem vai sprie…" at bounding box center [565, 128] width 411 height 21
copy p "Nosaki izteiksmes skaitlisko vērtību."
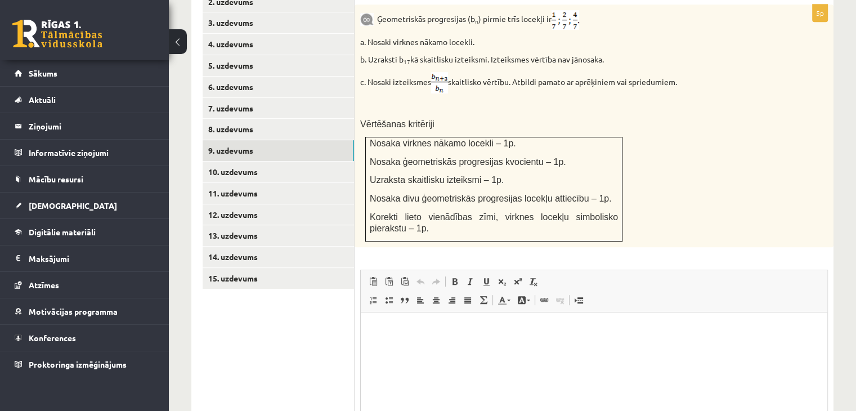
scroll to position [642, 0]
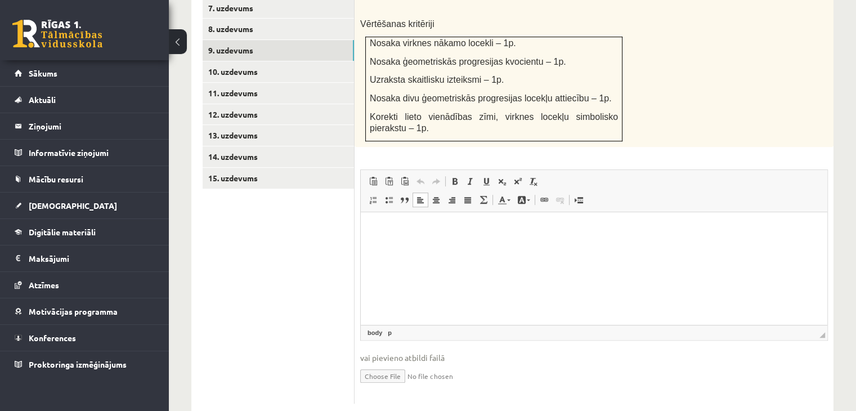
click at [477, 223] on p "Editor, wiswyg-editor-user-answer-47024890511720" at bounding box center [594, 229] width 444 height 12
click at [378, 363] on input "file" at bounding box center [594, 374] width 468 height 23
type input "**********"
click at [407, 387] on link "Iesniegtā atbilde" at bounding box center [390, 393] width 60 height 12
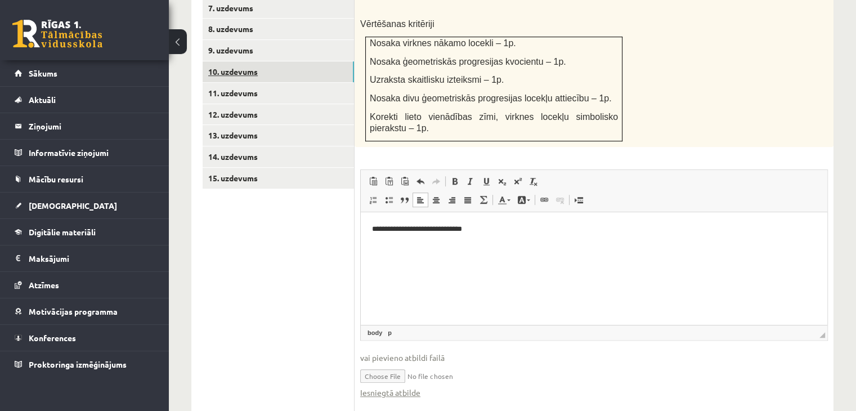
click at [266, 61] on link "10. uzdevums" at bounding box center [278, 71] width 151 height 21
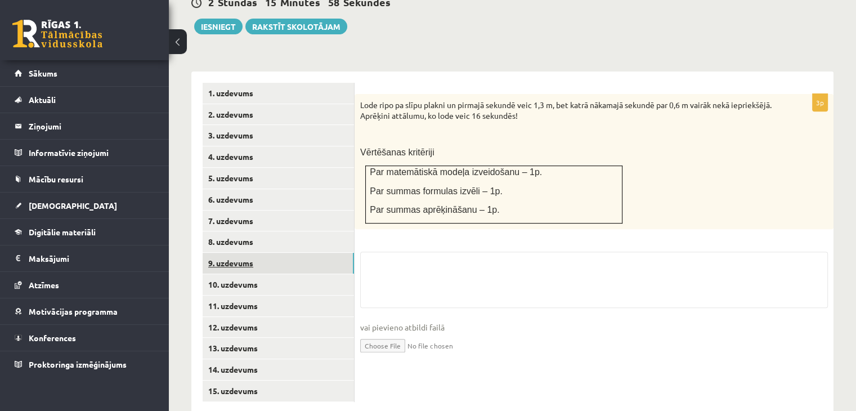
click at [271, 253] on link "9. uzdevums" at bounding box center [278, 263] width 151 height 21
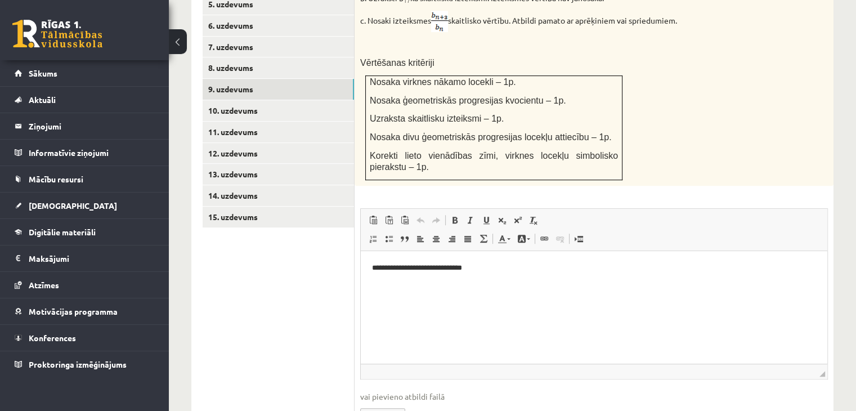
scroll to position [542, 0]
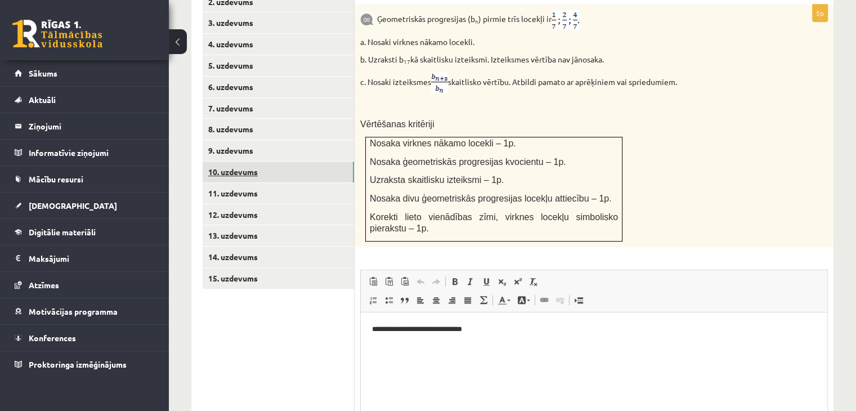
click at [305, 161] on link "10. uzdevums" at bounding box center [278, 171] width 151 height 21
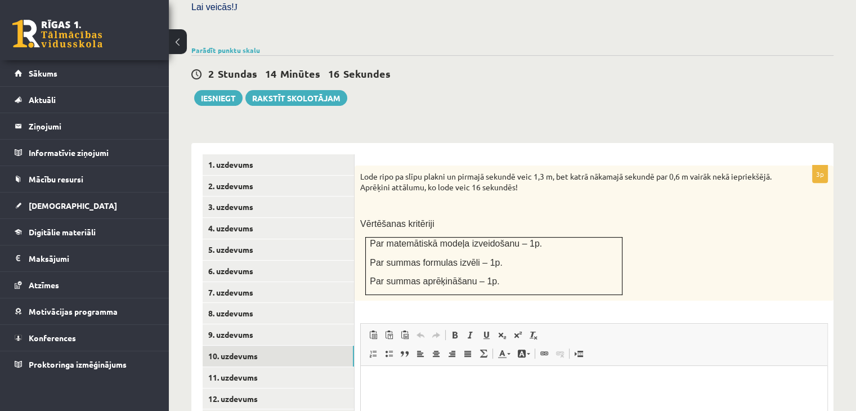
scroll to position [400, 0]
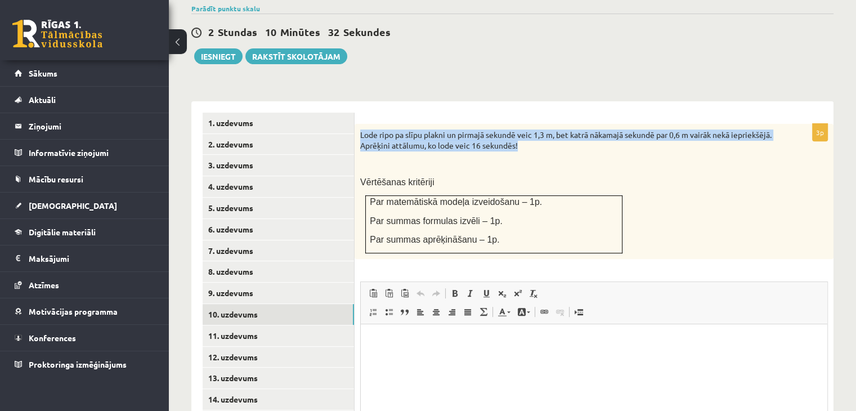
drag, startPoint x: 360, startPoint y: 111, endPoint x: 536, endPoint y: 108, distance: 175.6
click at [586, 129] on p "Lode ripo pa slīpu plakni un pirmajā sekundē veic 1,3 m, bet katrā nākamajā sek…" at bounding box center [565, 140] width 411 height 22
copy p "Lode ripo pa slīpu plakni un pirmajā sekundē veic 1,3 m, bet katrā nākamajā sek…"
click at [475, 129] on p "Lode ripo pa slīpu plakni un pirmajā sekundē veic 1,3 m, bet katrā nākamajā sek…" at bounding box center [565, 140] width 411 height 22
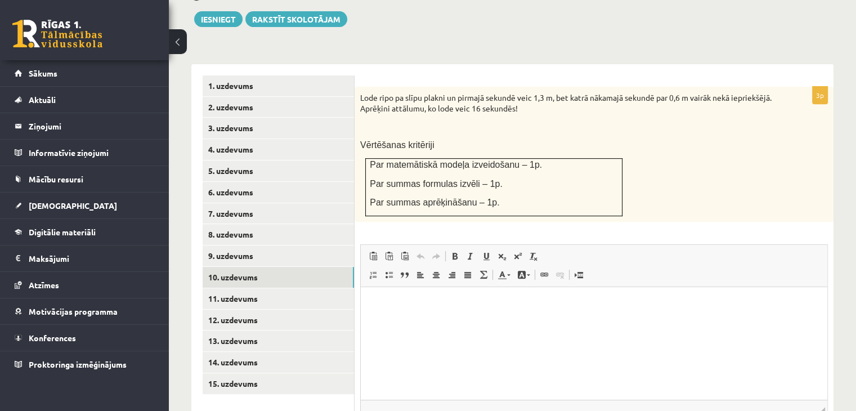
scroll to position [512, 0]
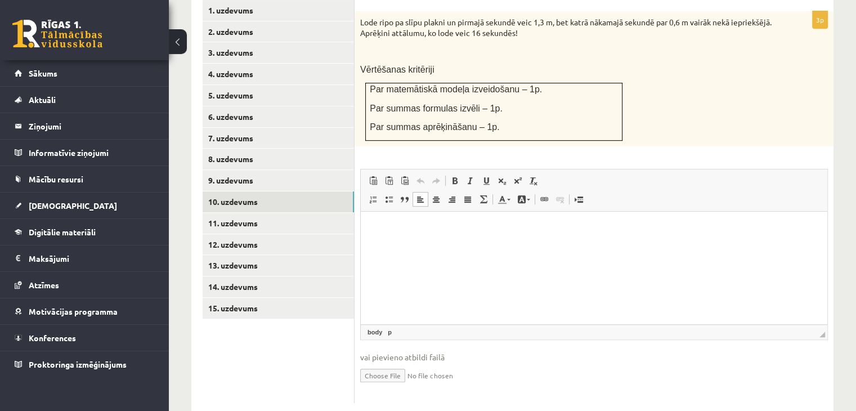
click at [502, 246] on html at bounding box center [594, 229] width 466 height 34
click at [394, 363] on input "file" at bounding box center [594, 374] width 468 height 23
type input "**********"
click at [392, 386] on link "Iesniegtā atbilde" at bounding box center [390, 392] width 60 height 12
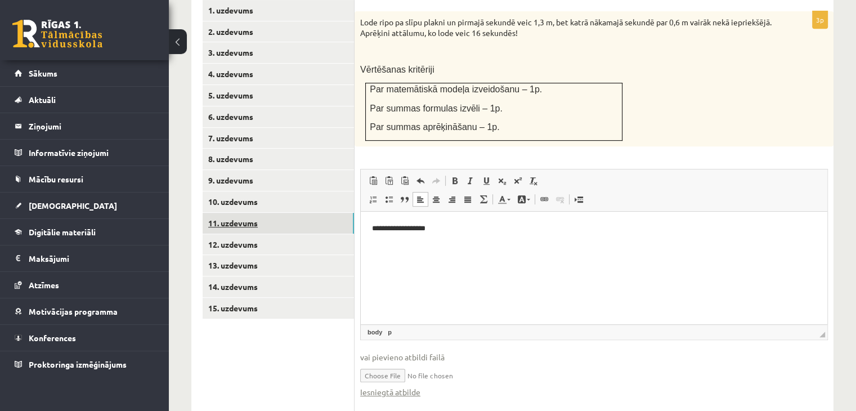
click at [266, 213] on link "11. uzdevums" at bounding box center [278, 223] width 151 height 21
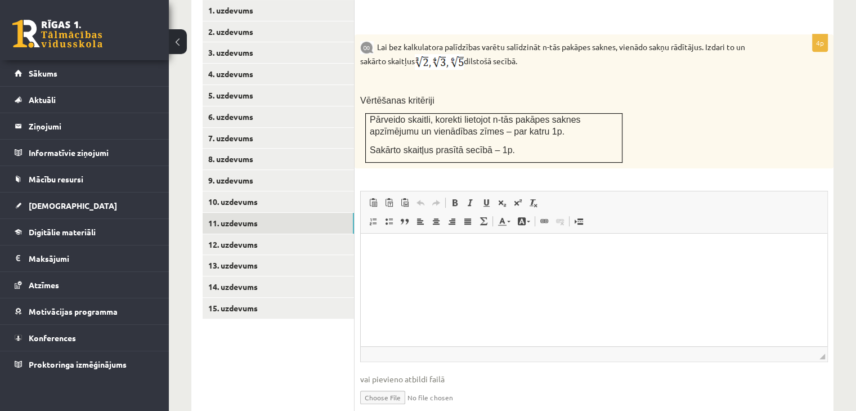
scroll to position [0, 0]
click at [263, 191] on link "10. uzdevums" at bounding box center [278, 201] width 151 height 21
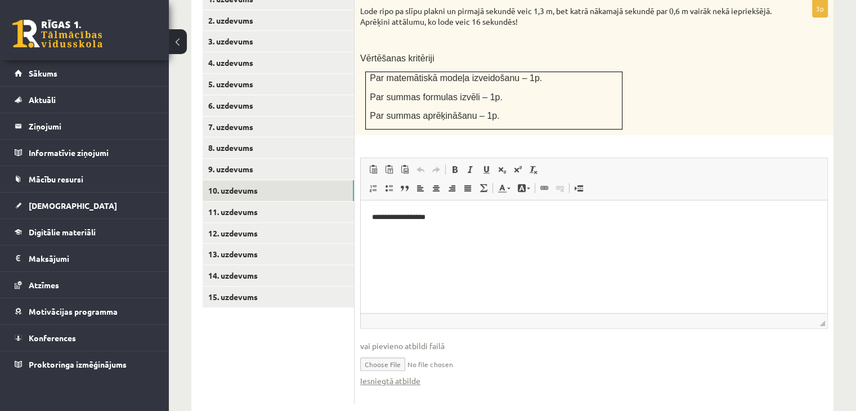
scroll to position [524, 0]
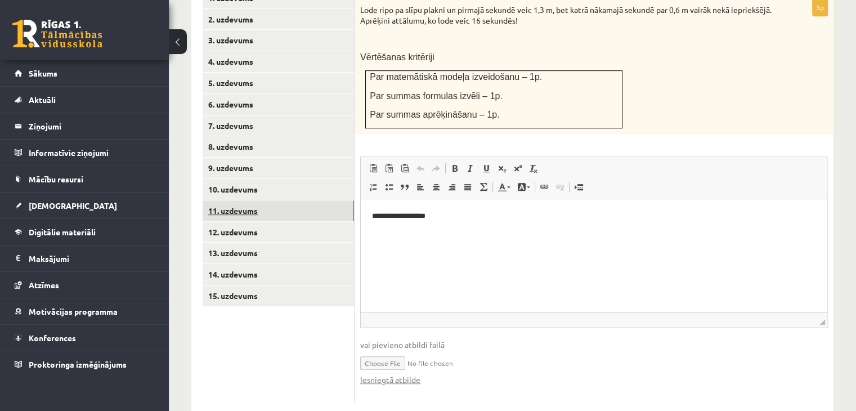
click at [274, 200] on link "11. uzdevums" at bounding box center [278, 210] width 151 height 21
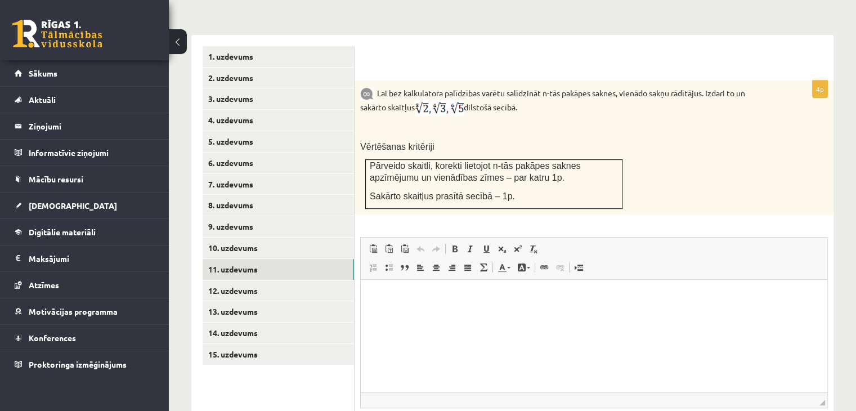
scroll to position [486, 0]
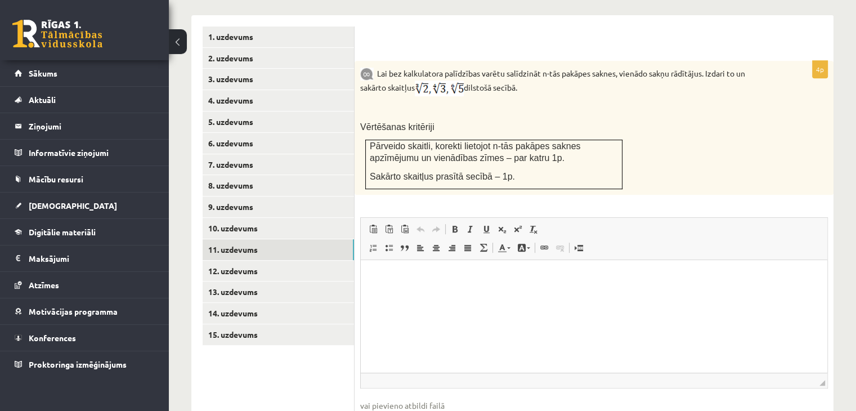
click at [510, 294] on html at bounding box center [594, 277] width 466 height 34
type input "**********"
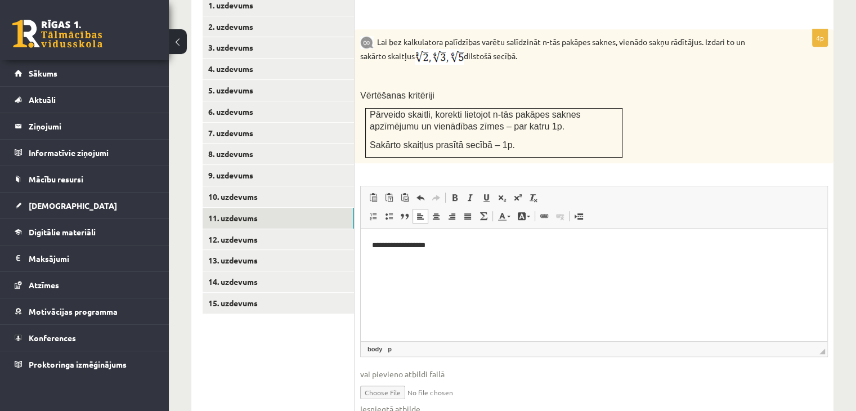
scroll to position [545, 0]
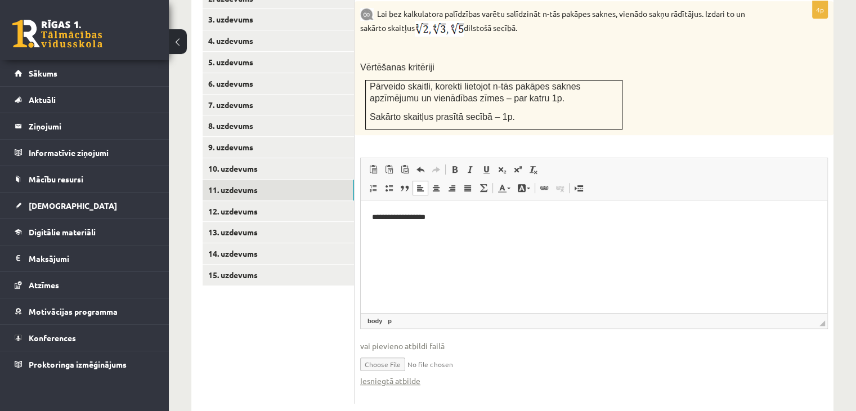
click at [398, 352] on input "file" at bounding box center [594, 363] width 468 height 23
click at [390, 375] on link "Iesniegtā atbilde" at bounding box center [390, 381] width 60 height 12
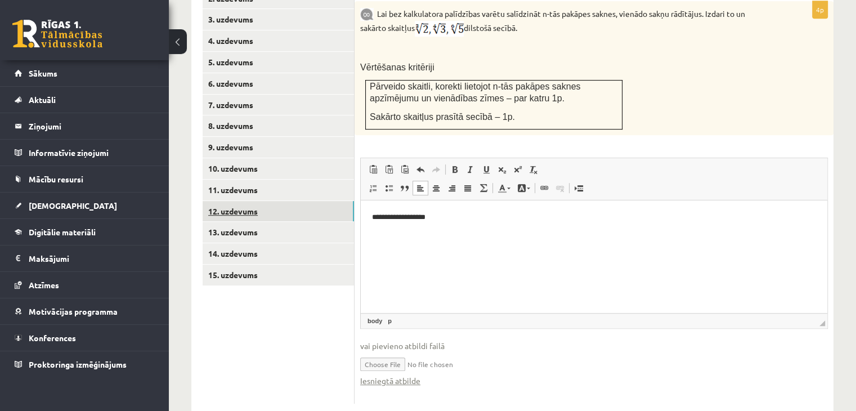
click at [278, 201] on link "12. uzdevums" at bounding box center [278, 211] width 151 height 21
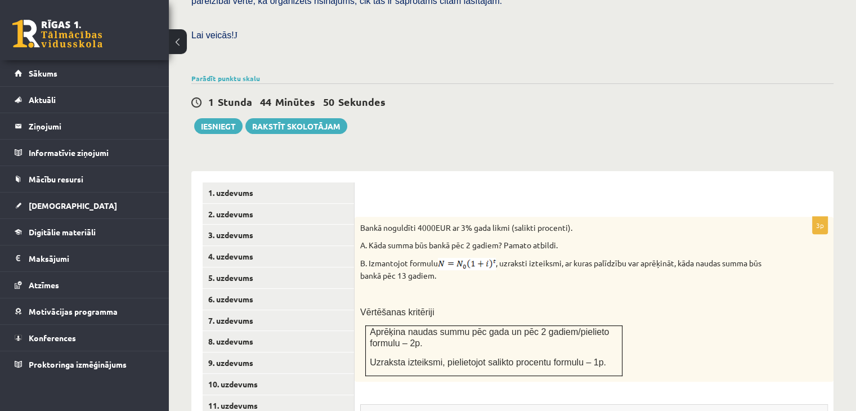
scroll to position [433, 0]
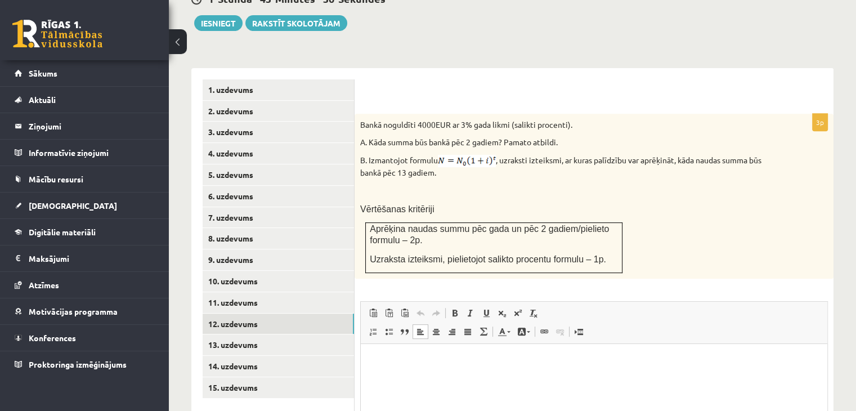
click at [439, 378] on html at bounding box center [594, 361] width 466 height 34
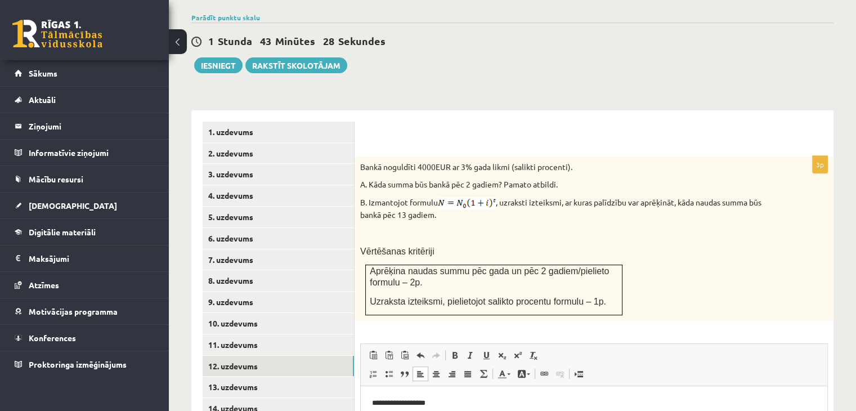
scroll to position [565, 0]
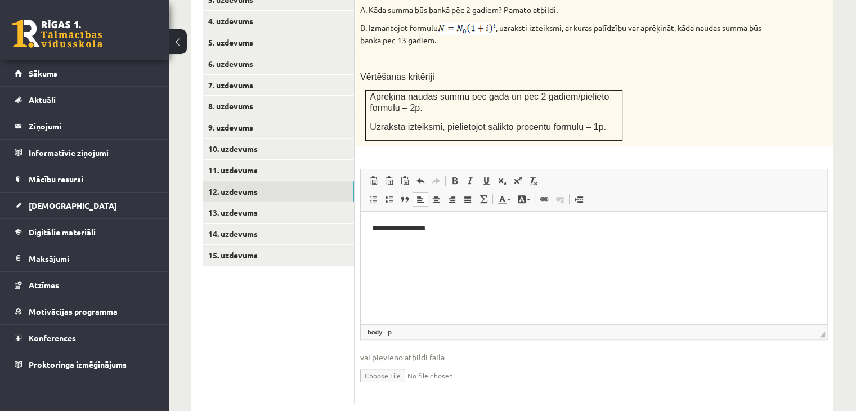
click at [365, 363] on input "file" at bounding box center [594, 374] width 468 height 23
click at [394, 386] on link "Iesniegtā atbilde" at bounding box center [390, 392] width 60 height 12
click at [396, 386] on link "Iesniegtā atbilde" at bounding box center [390, 392] width 60 height 12
click at [414, 363] on input "file" at bounding box center [594, 374] width 468 height 23
type input "**********"
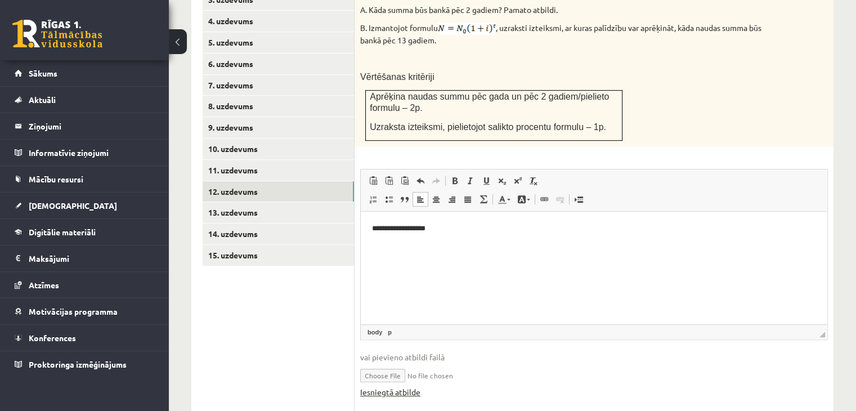
click at [410, 386] on link "Iesniegtā atbilde" at bounding box center [390, 392] width 60 height 12
click at [259, 202] on link "13. uzdevums" at bounding box center [278, 212] width 151 height 21
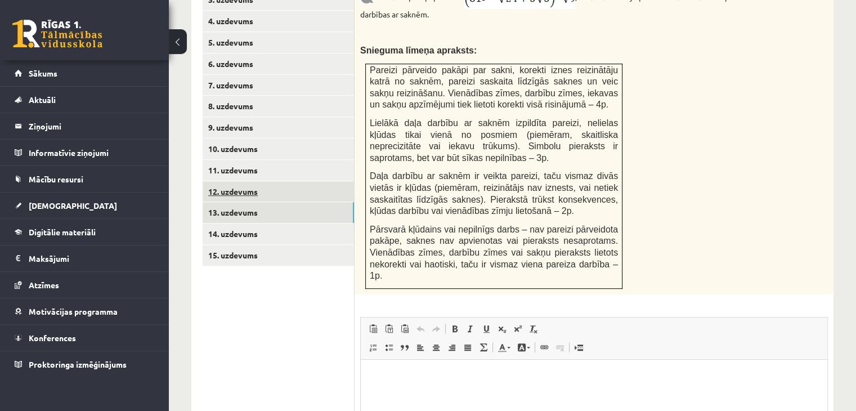
scroll to position [0, 0]
click at [246, 181] on link "12. uzdevums" at bounding box center [278, 191] width 151 height 21
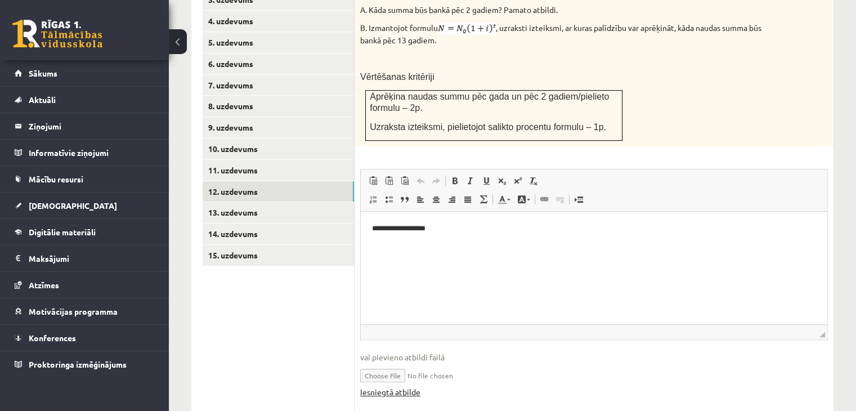
click at [393, 386] on link "Iesniegtā atbilde" at bounding box center [390, 392] width 60 height 12
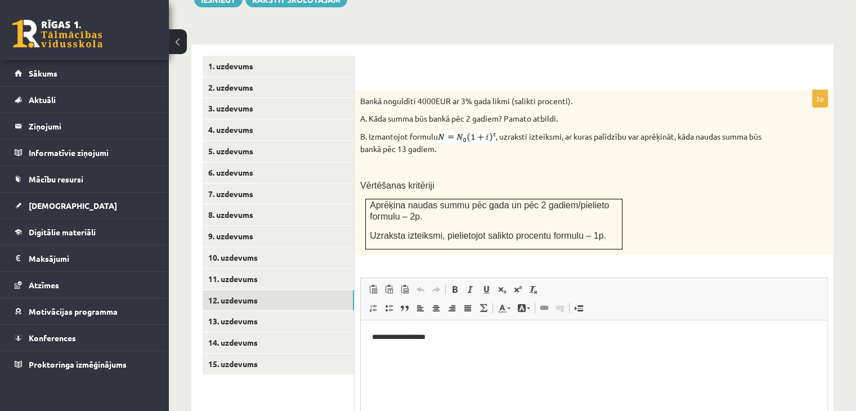
scroll to position [565, 0]
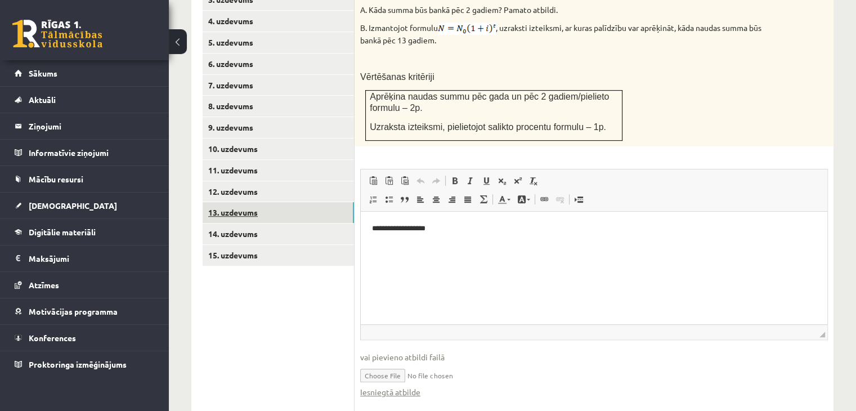
click at [295, 202] on link "13. uzdevums" at bounding box center [278, 212] width 151 height 21
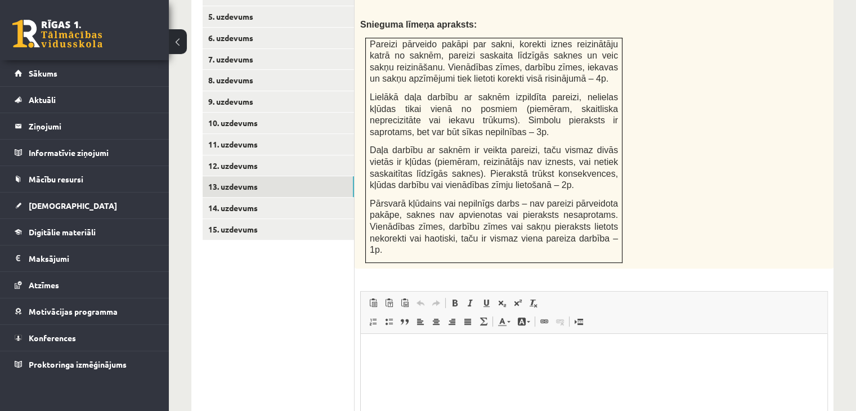
scroll to position [644, 0]
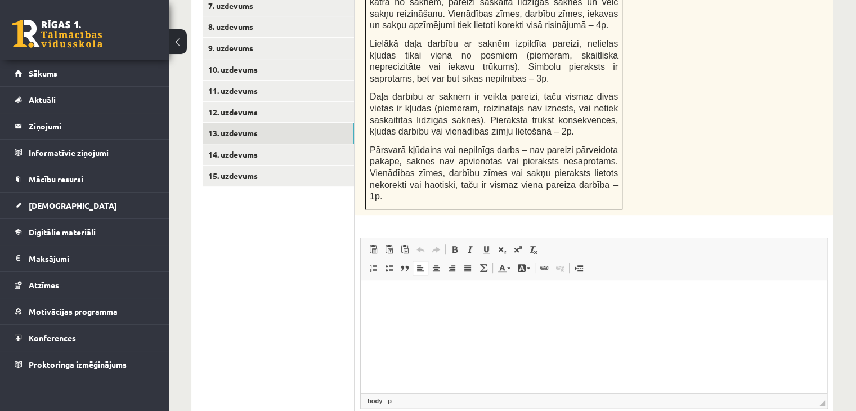
click at [479, 310] on html at bounding box center [594, 297] width 466 height 34
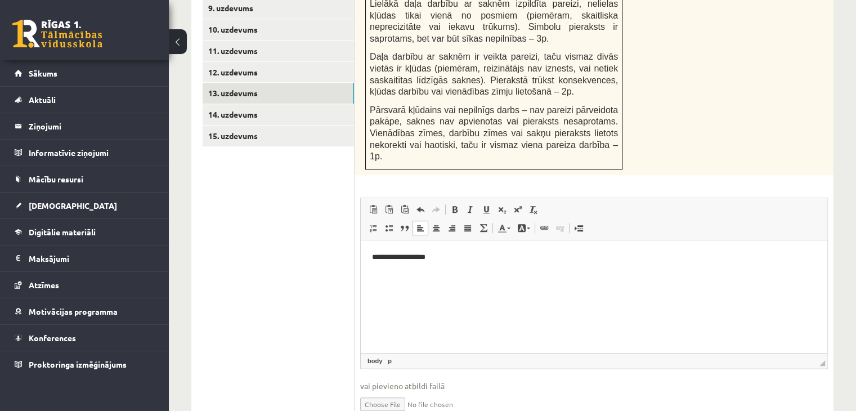
scroll to position [701, 0]
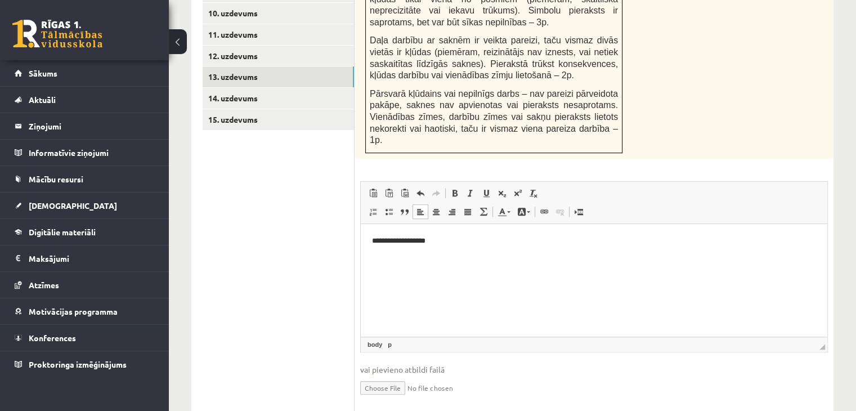
click at [378, 375] on input "file" at bounding box center [594, 386] width 468 height 23
type input "**********"
click at [277, 88] on link "14. uzdevums" at bounding box center [278, 98] width 151 height 21
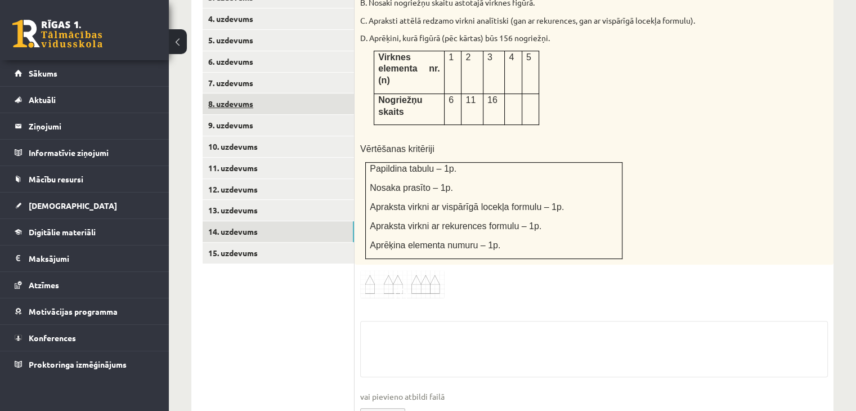
scroll to position [584, 0]
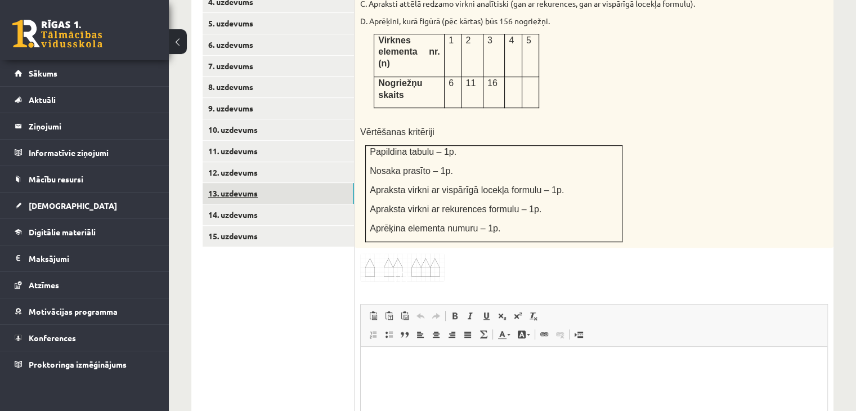
click at [277, 183] on link "13. uzdevums" at bounding box center [278, 193] width 151 height 21
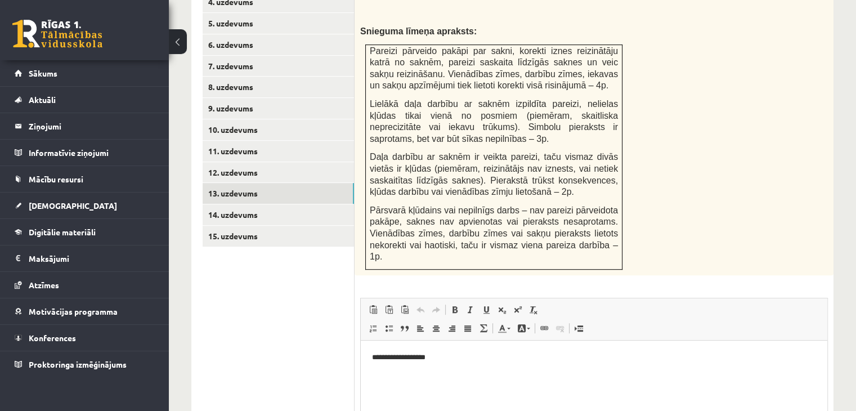
scroll to position [712, 0]
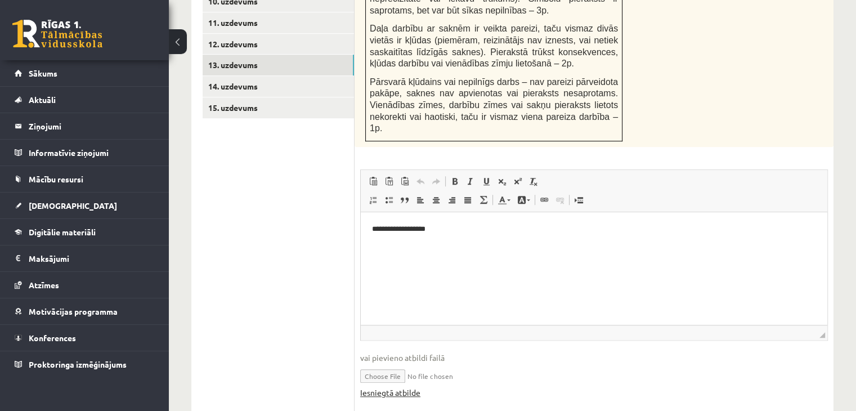
click at [383, 387] on link "Iesniegtā atbilde" at bounding box center [390, 393] width 60 height 12
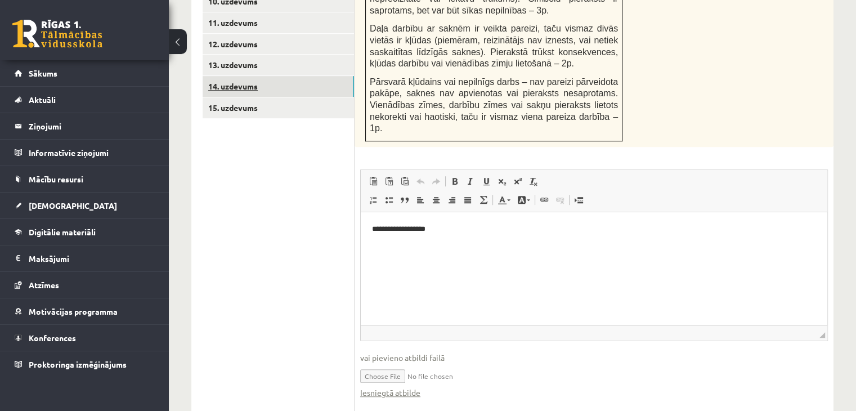
click at [299, 76] on link "14. uzdevums" at bounding box center [278, 86] width 151 height 21
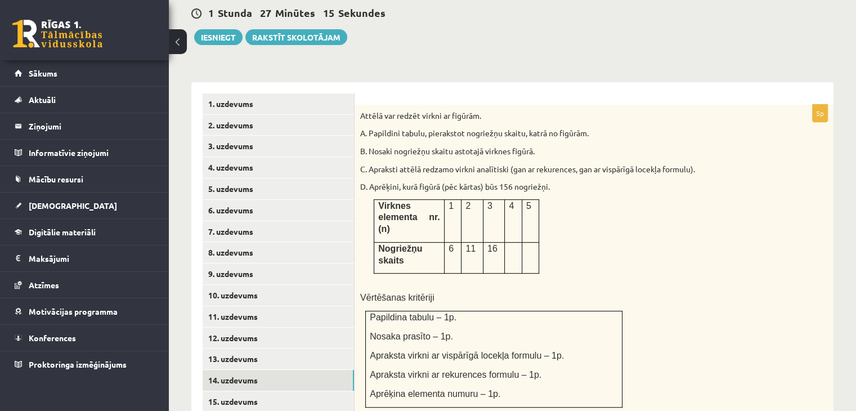
scroll to position [472, 0]
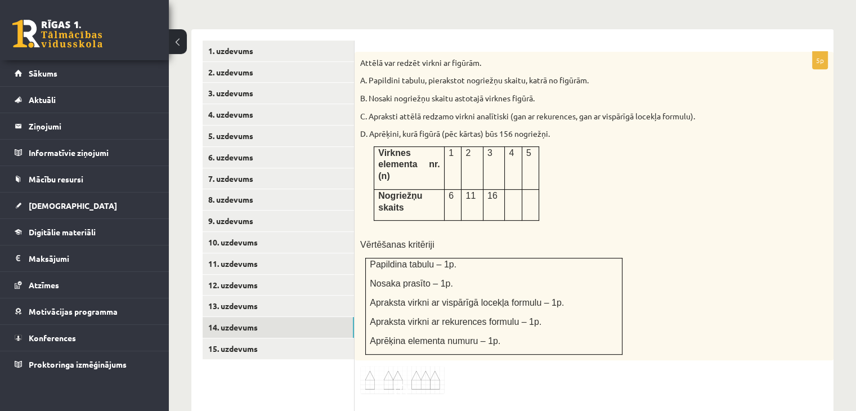
click at [405, 384] on span at bounding box center [403, 393] width 18 height 18
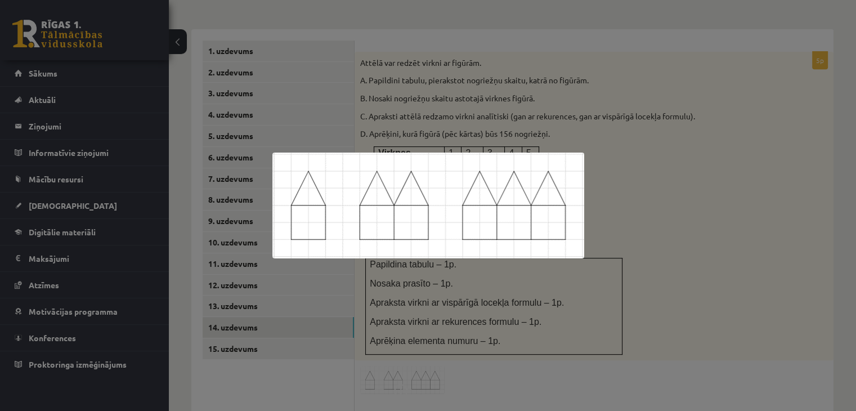
drag, startPoint x: 516, startPoint y: 102, endPoint x: 515, endPoint y: 109, distance: 6.2
click at [516, 104] on div at bounding box center [428, 205] width 856 height 411
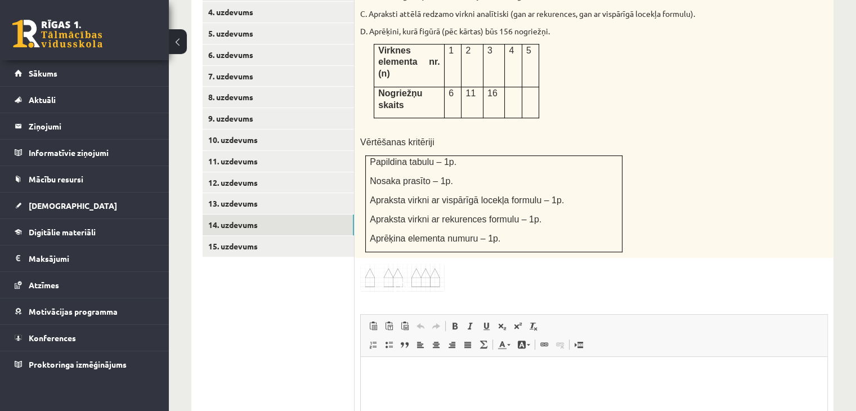
scroll to position [639, 0]
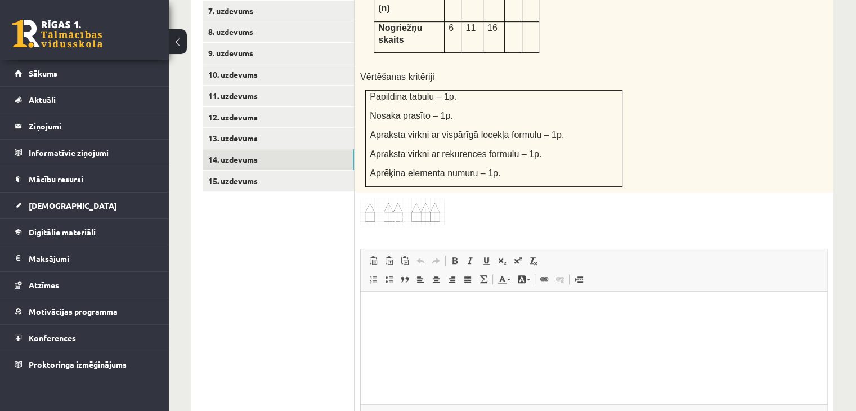
click at [499, 326] on html at bounding box center [594, 308] width 466 height 34
click at [267, 170] on link "15. uzdevums" at bounding box center [278, 180] width 151 height 21
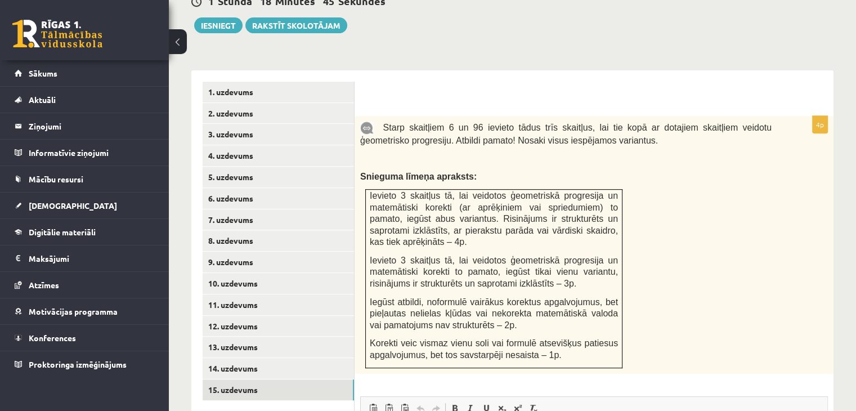
scroll to position [545, 0]
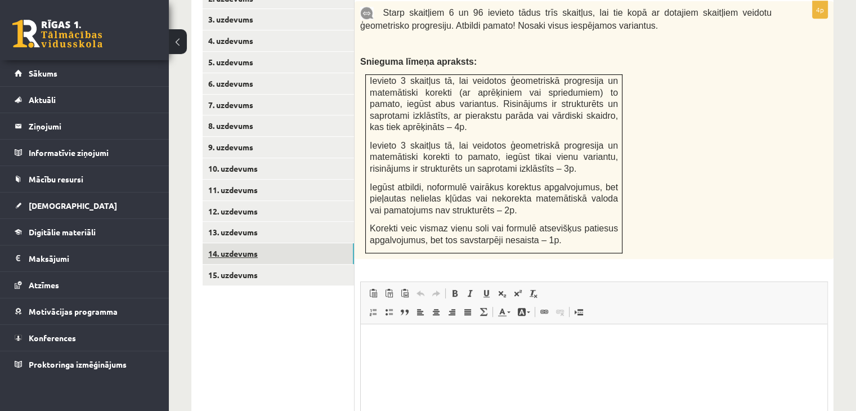
click at [240, 243] on link "14. uzdevums" at bounding box center [278, 253] width 151 height 21
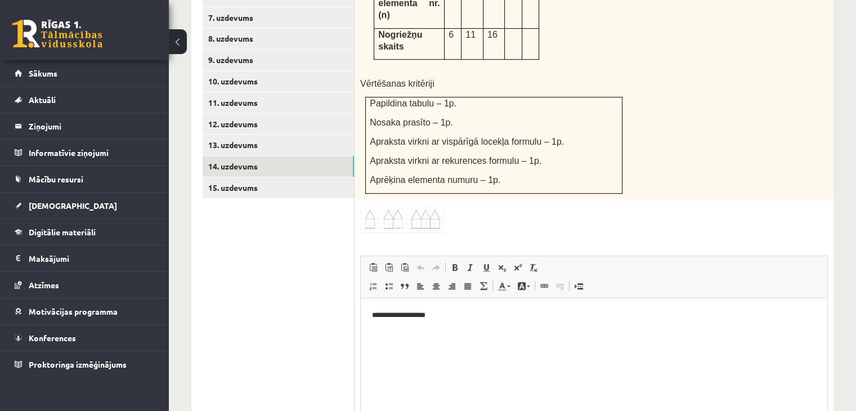
scroll to position [695, 0]
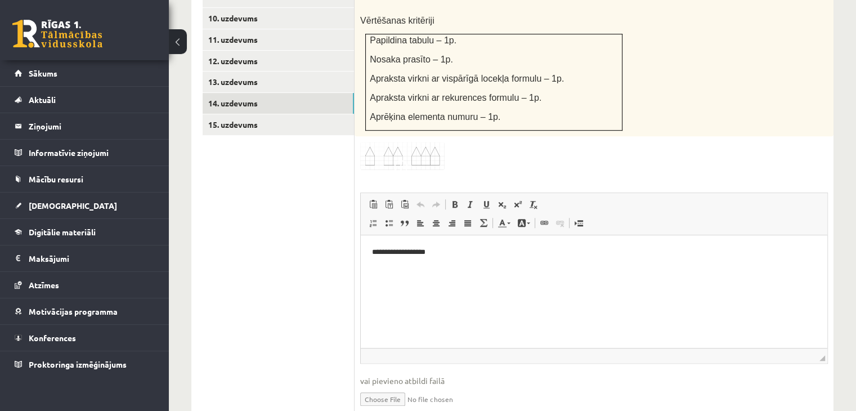
click at [385, 387] on input "file" at bounding box center [594, 398] width 468 height 23
type input "**********"
click at [391, 410] on link "Iesniegtā atbilde" at bounding box center [390, 416] width 60 height 12
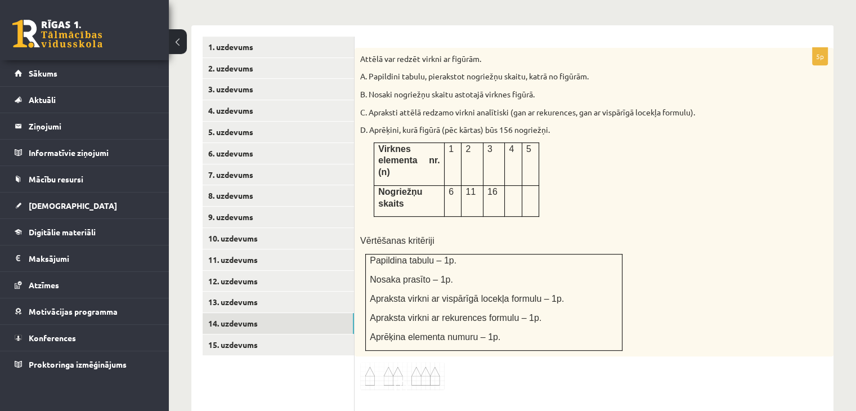
scroll to position [414, 0]
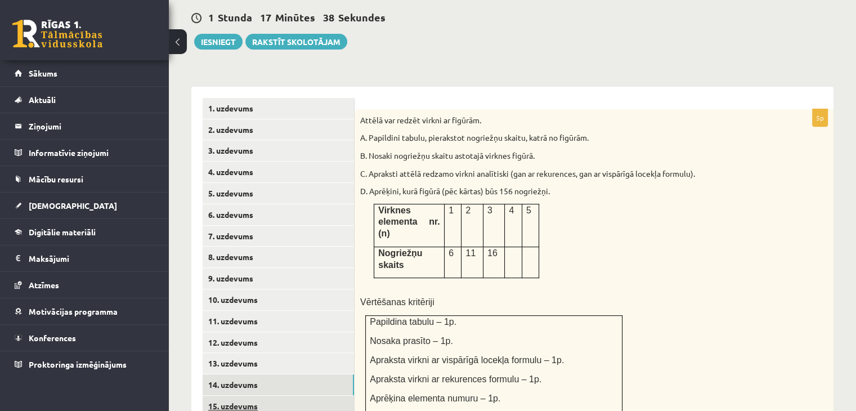
click at [311, 396] on link "15. uzdevums" at bounding box center [278, 406] width 151 height 21
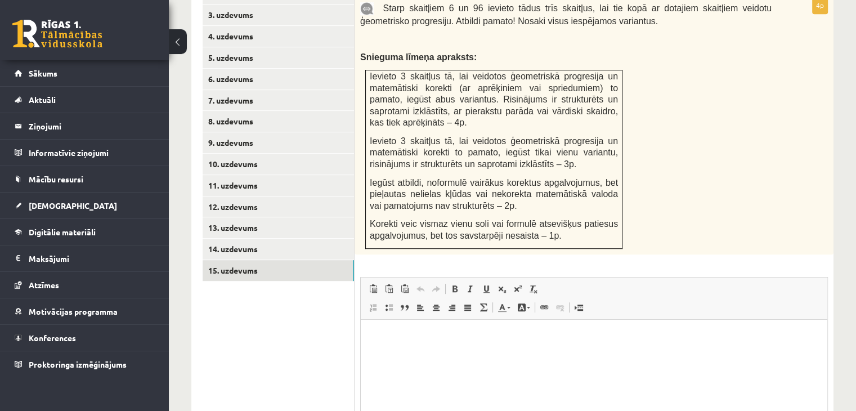
scroll to position [639, 0]
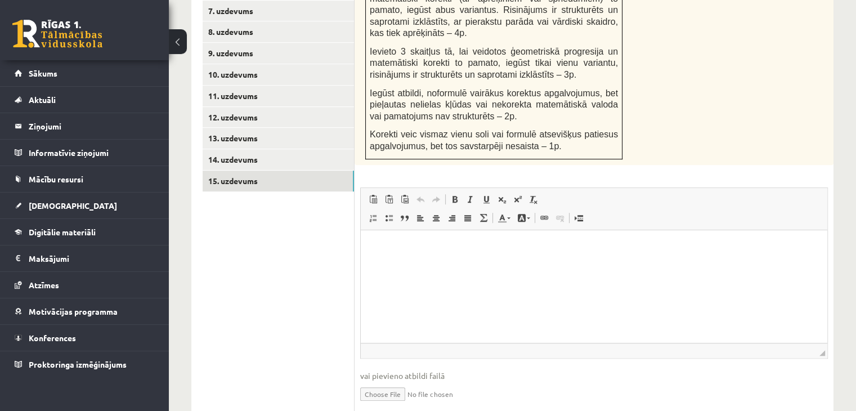
click at [473, 264] on html at bounding box center [594, 247] width 466 height 34
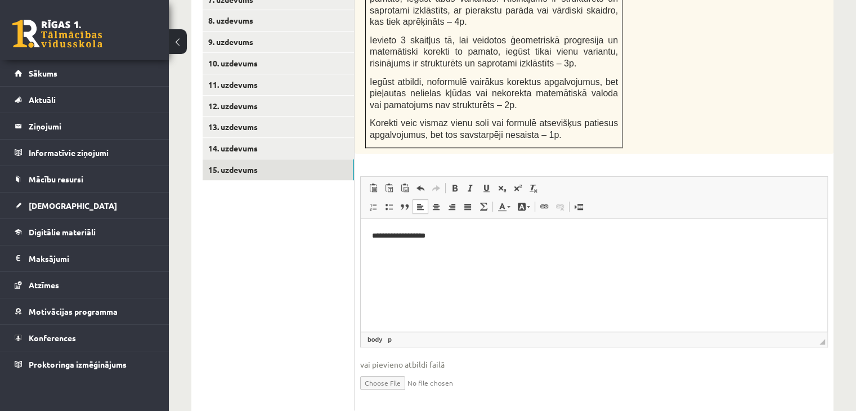
scroll to position [657, 0]
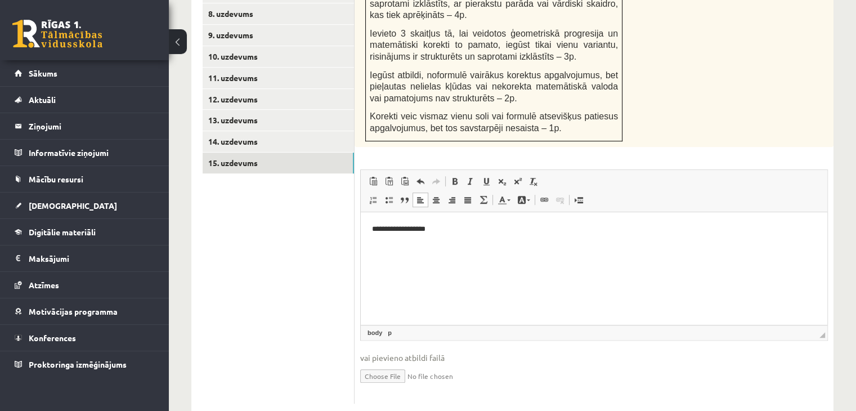
click at [389, 363] on input "file" at bounding box center [594, 374] width 468 height 23
type input "**********"
click at [392, 387] on link "Iesniegtā atbilde" at bounding box center [390, 393] width 60 height 12
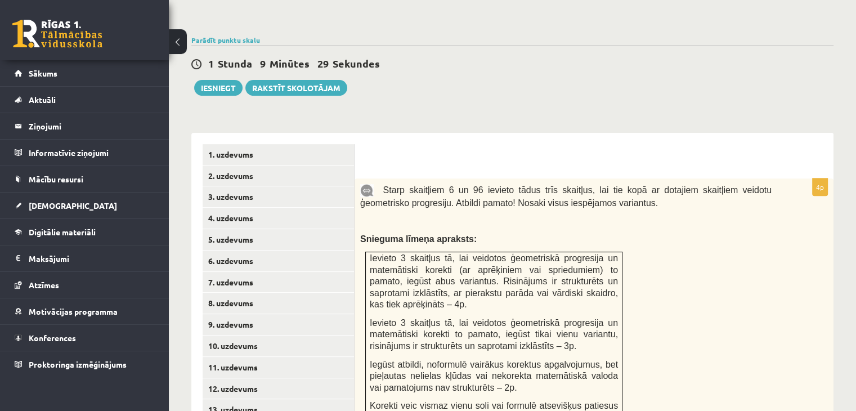
scroll to position [320, 0]
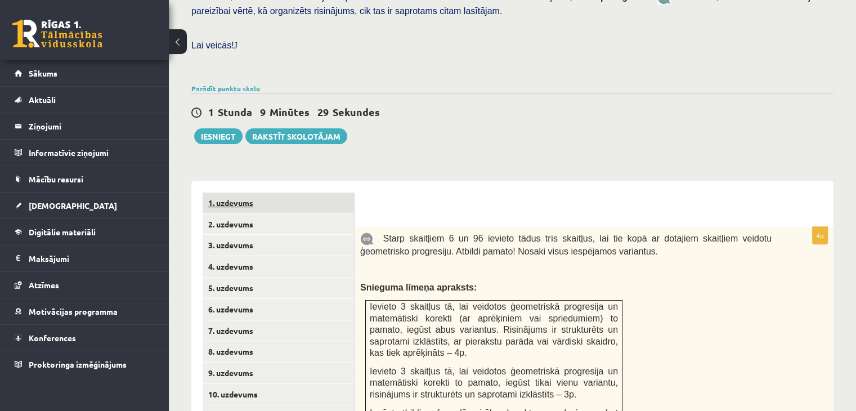
click at [257, 192] on link "1. uzdevums" at bounding box center [278, 202] width 151 height 21
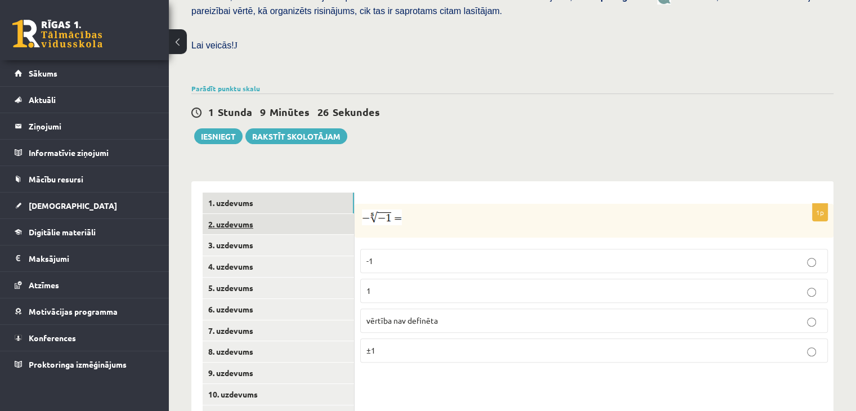
click at [235, 214] on link "2. uzdevums" at bounding box center [278, 224] width 151 height 21
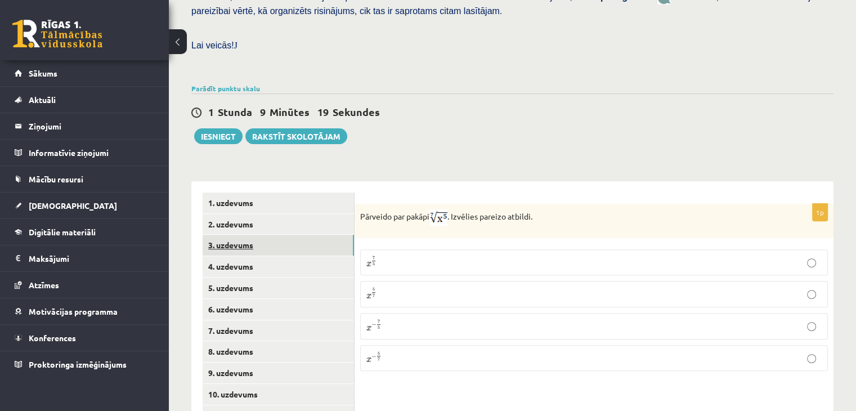
click at [267, 235] on link "3. uzdevums" at bounding box center [278, 245] width 151 height 21
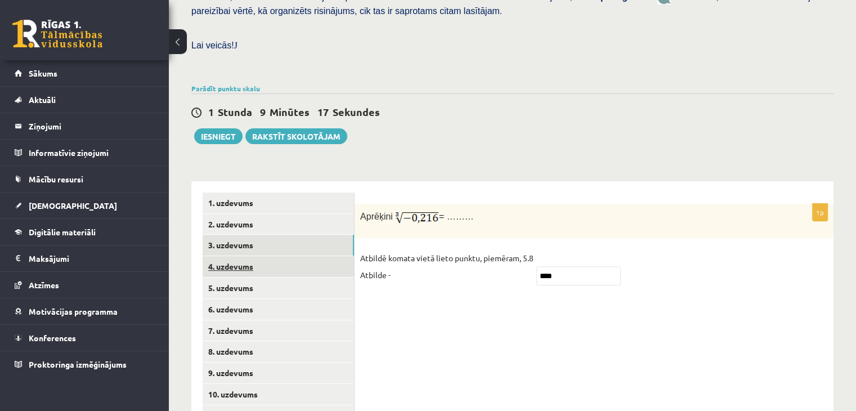
click at [254, 256] on link "4. uzdevums" at bounding box center [278, 266] width 151 height 21
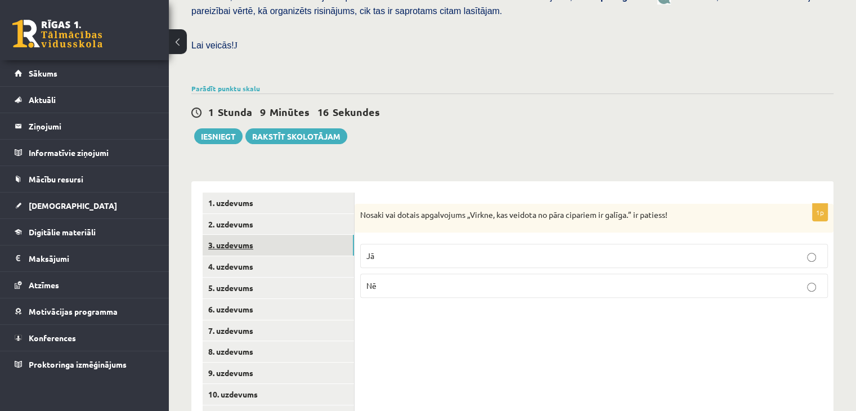
click at [244, 235] on link "3. uzdevums" at bounding box center [278, 245] width 151 height 21
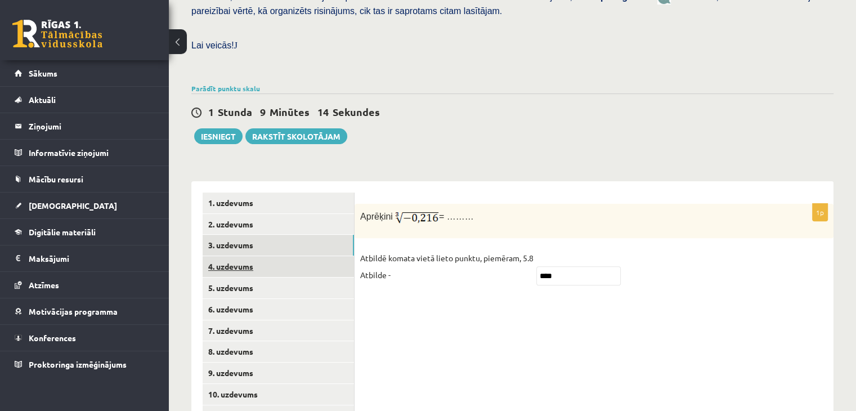
click at [295, 256] on link "4. uzdevums" at bounding box center [278, 266] width 151 height 21
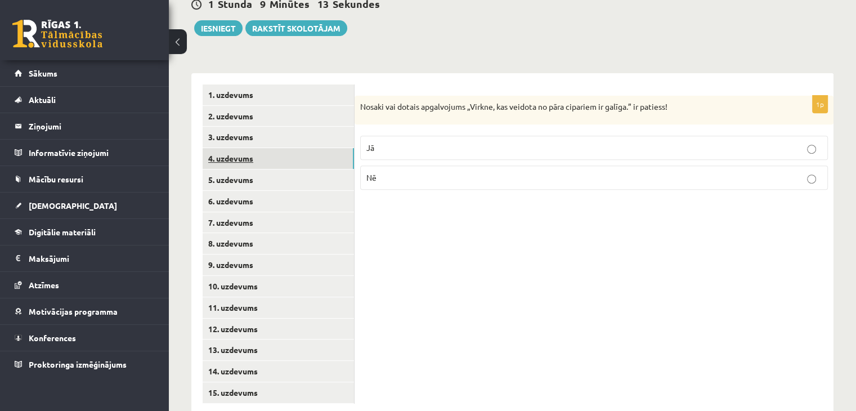
scroll to position [429, 0]
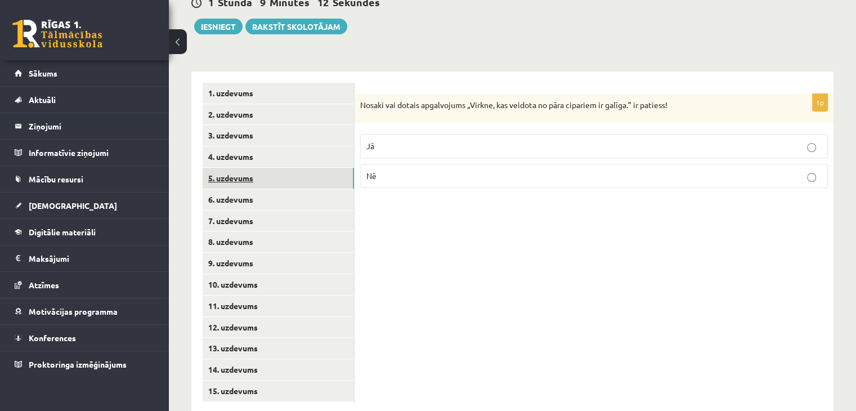
click at [271, 168] on link "5. uzdevums" at bounding box center [278, 178] width 151 height 21
click at [270, 189] on link "6. uzdevums" at bounding box center [278, 199] width 151 height 21
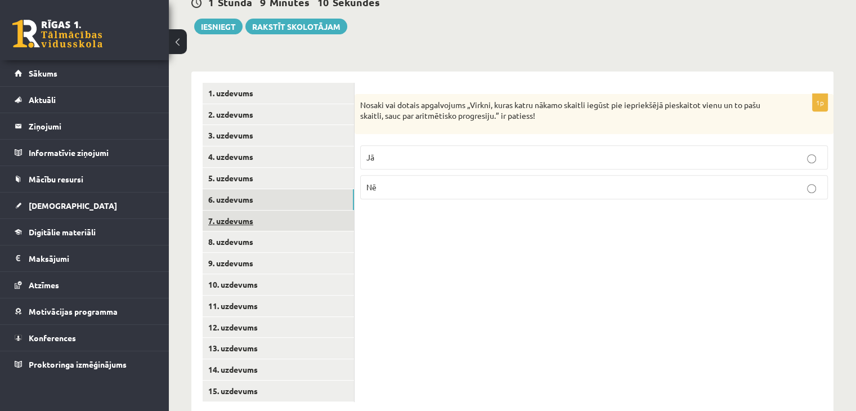
click at [270, 210] on link "7. uzdevums" at bounding box center [278, 220] width 151 height 21
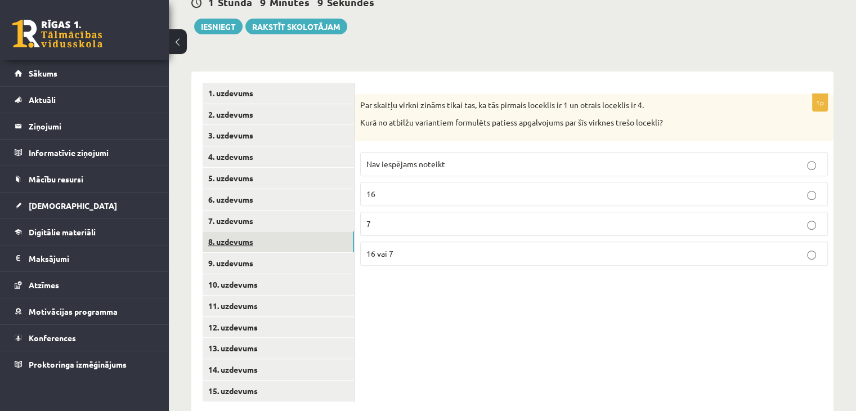
click at [271, 231] on link "8. uzdevums" at bounding box center [278, 241] width 151 height 21
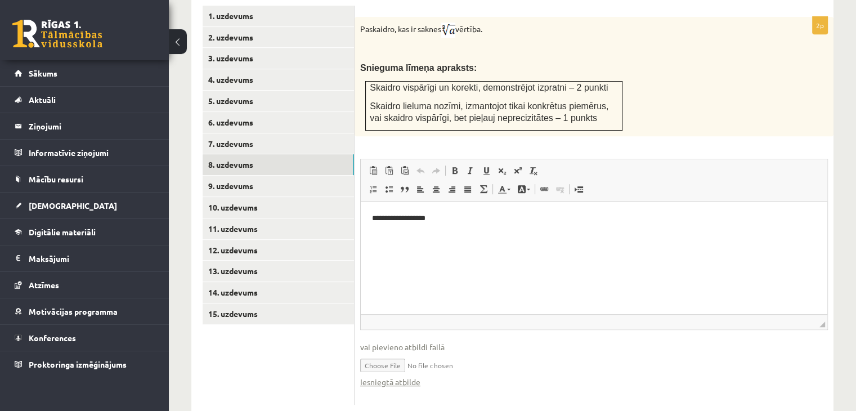
scroll to position [508, 0]
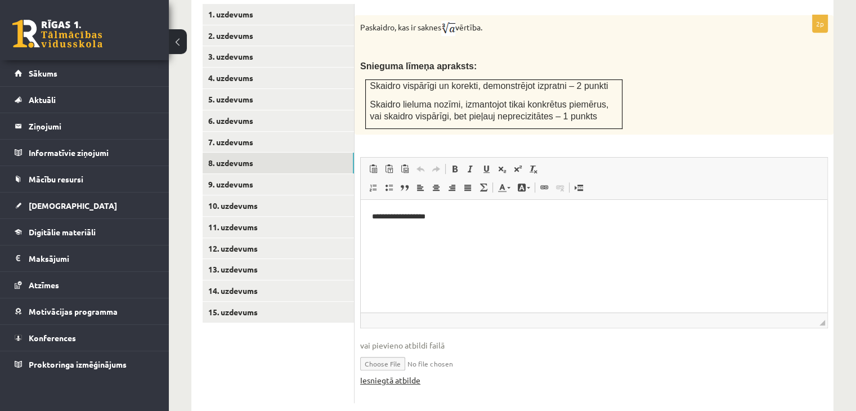
click at [387, 374] on link "Iesniegtā atbilde" at bounding box center [390, 380] width 60 height 12
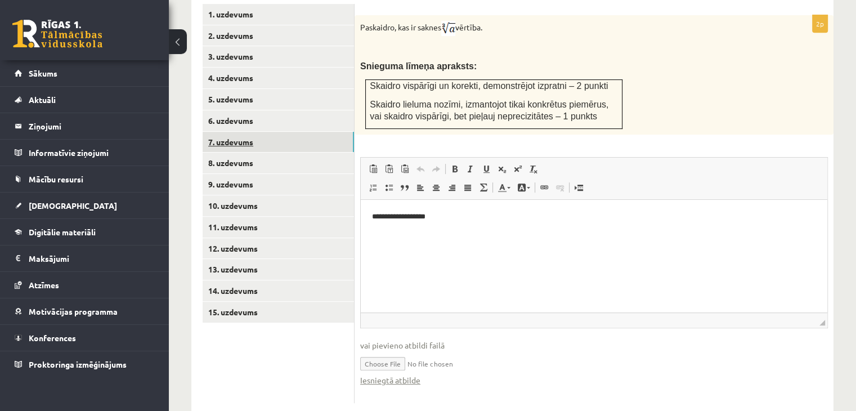
click at [263, 132] on link "7. uzdevums" at bounding box center [278, 142] width 151 height 21
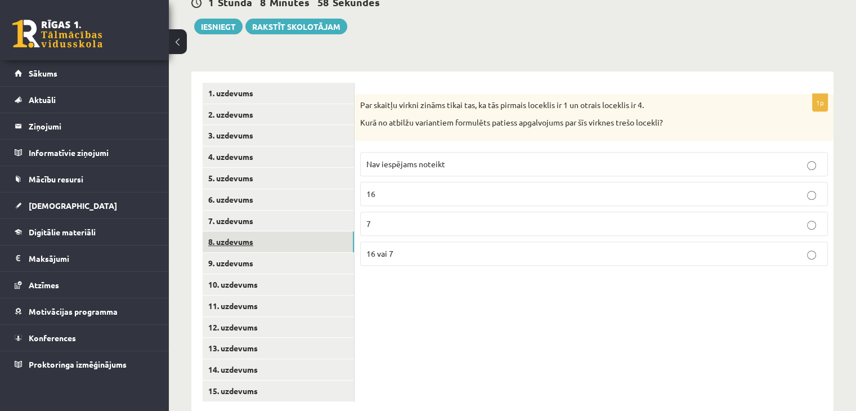
click at [280, 231] on link "8. uzdevums" at bounding box center [278, 241] width 151 height 21
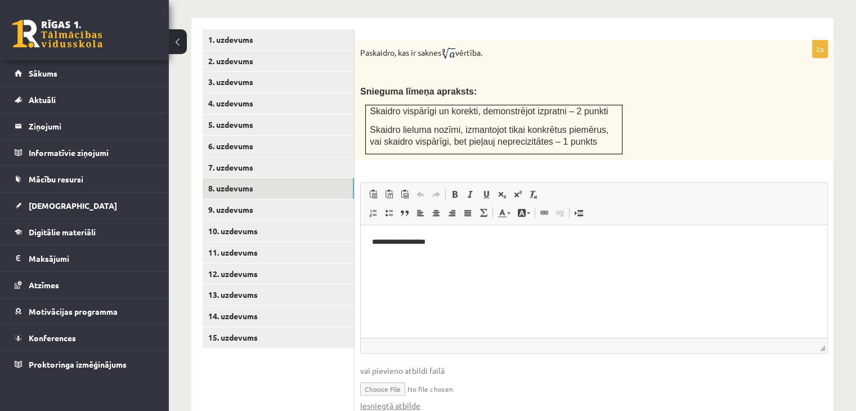
scroll to position [486, 0]
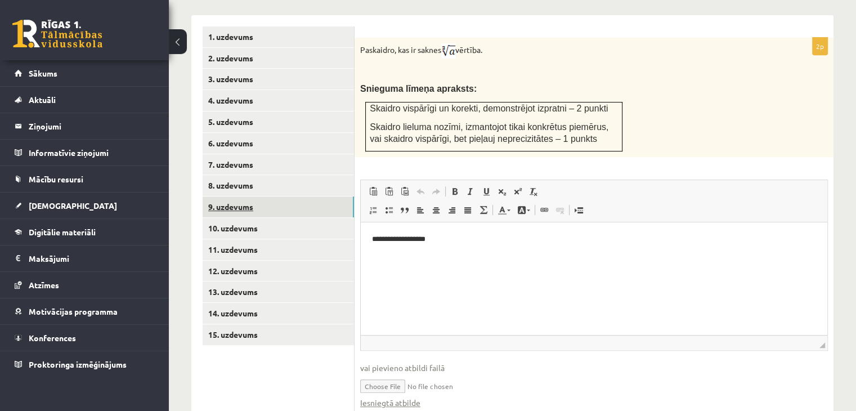
click at [263, 196] on link "9. uzdevums" at bounding box center [278, 206] width 151 height 21
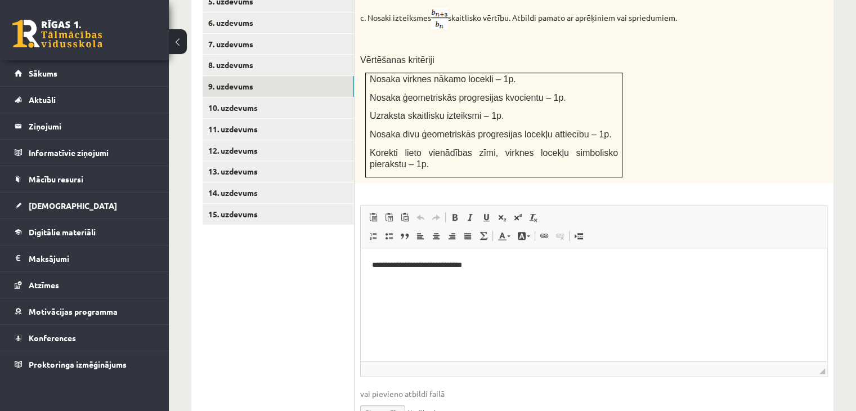
scroll to position [654, 0]
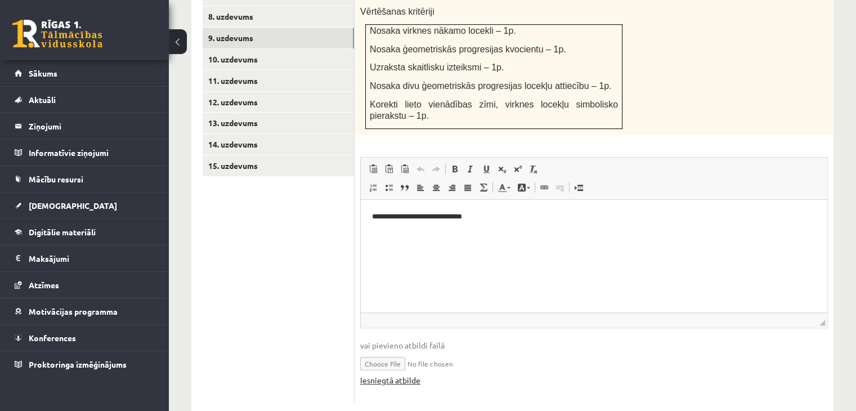
click at [390, 374] on link "Iesniegtā atbilde" at bounding box center [390, 380] width 60 height 12
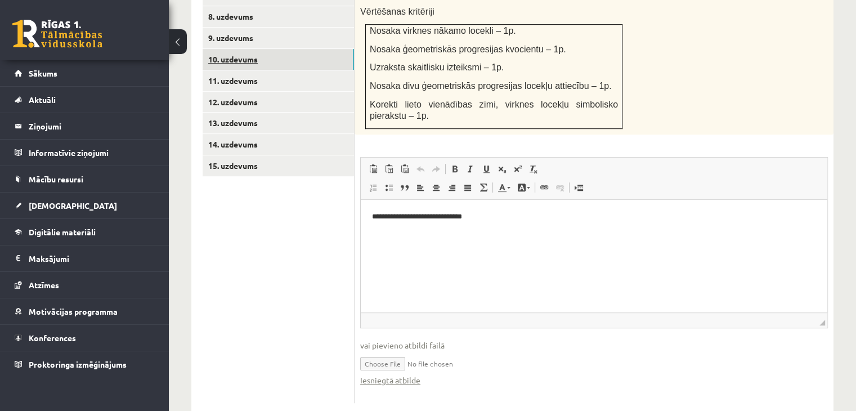
click at [270, 49] on link "10. uzdevums" at bounding box center [278, 59] width 151 height 21
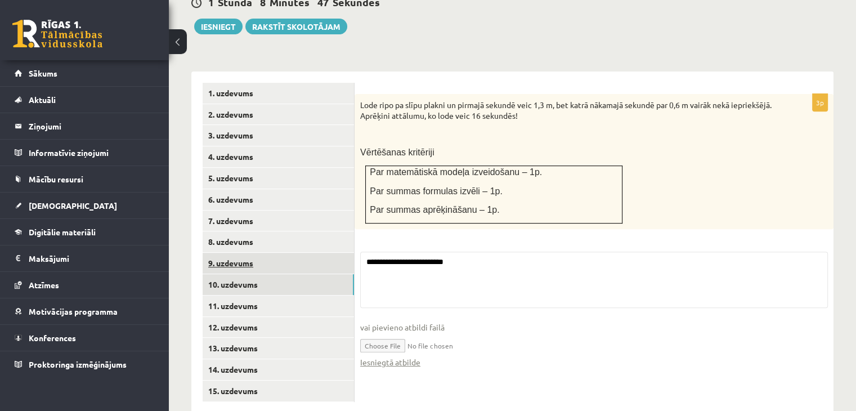
scroll to position [524, 0]
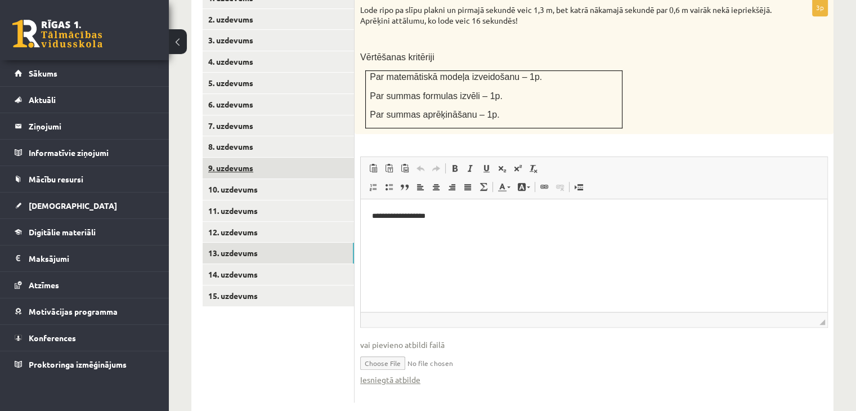
click at [246, 243] on link "13. uzdevums" at bounding box center [278, 253] width 151 height 21
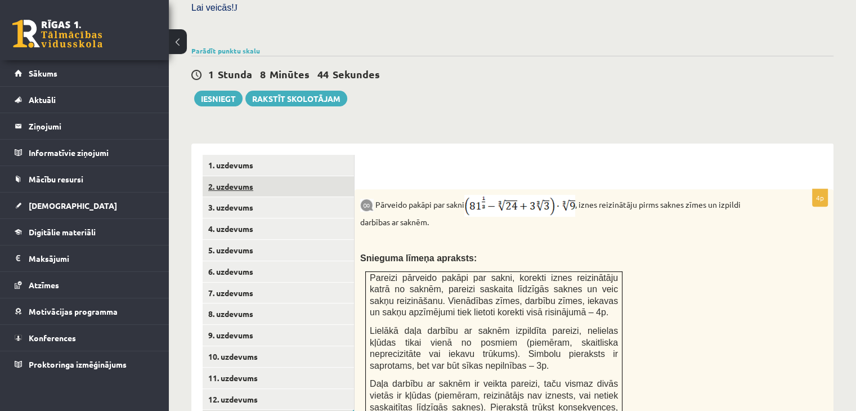
scroll to position [299, 0]
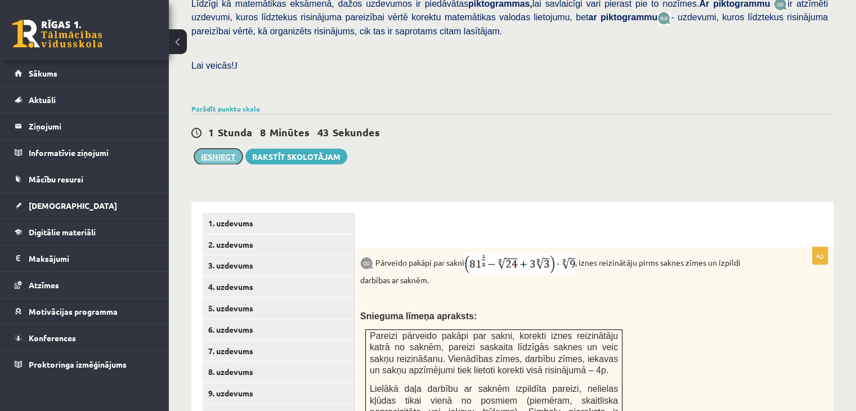
click at [219, 149] on button "Iesniegt" at bounding box center [218, 157] width 48 height 16
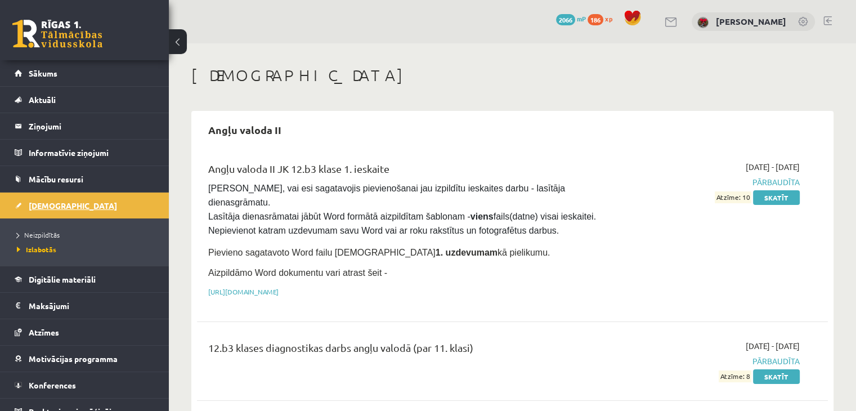
click at [28, 211] on link "[DEMOGRAPHIC_DATA]" at bounding box center [85, 205] width 140 height 26
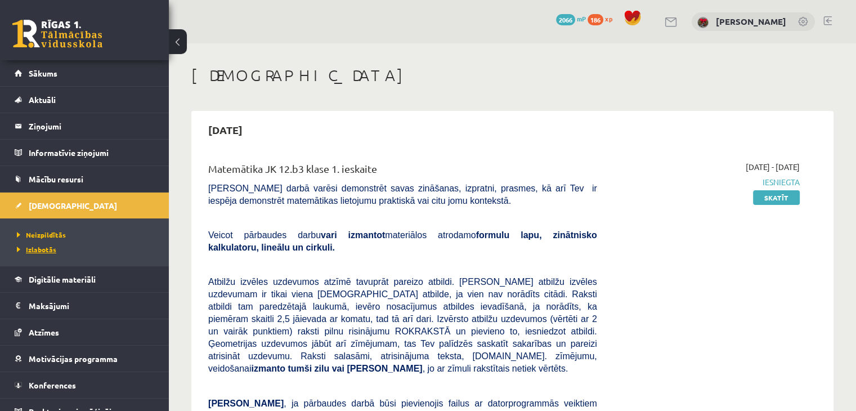
click at [48, 250] on span "Izlabotās" at bounding box center [36, 249] width 39 height 9
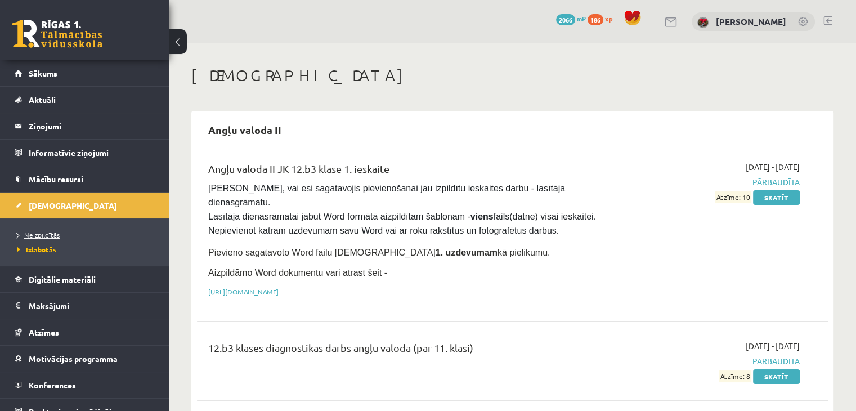
click at [47, 231] on span "Neizpildītās" at bounding box center [38, 234] width 43 height 9
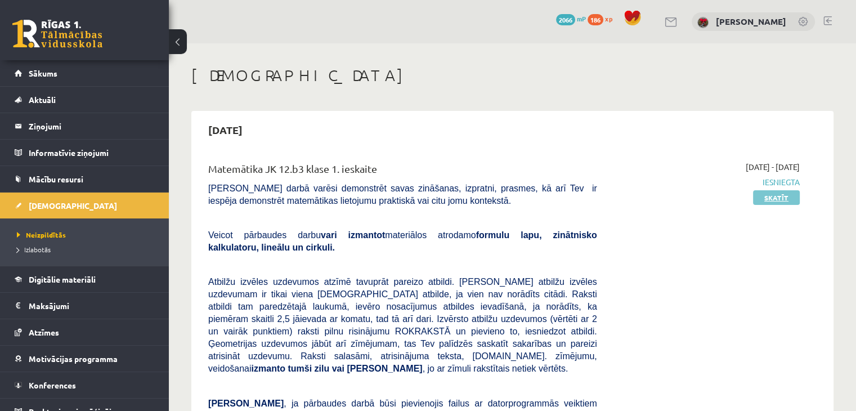
click at [790, 195] on link "Skatīt" at bounding box center [776, 197] width 47 height 15
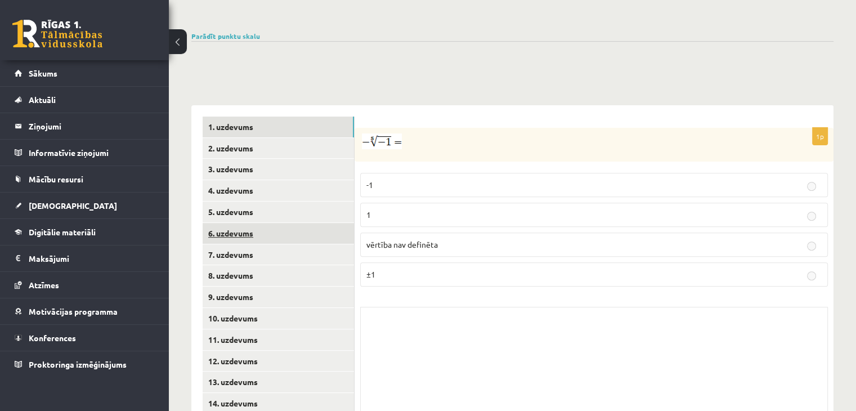
scroll to position [405, 0]
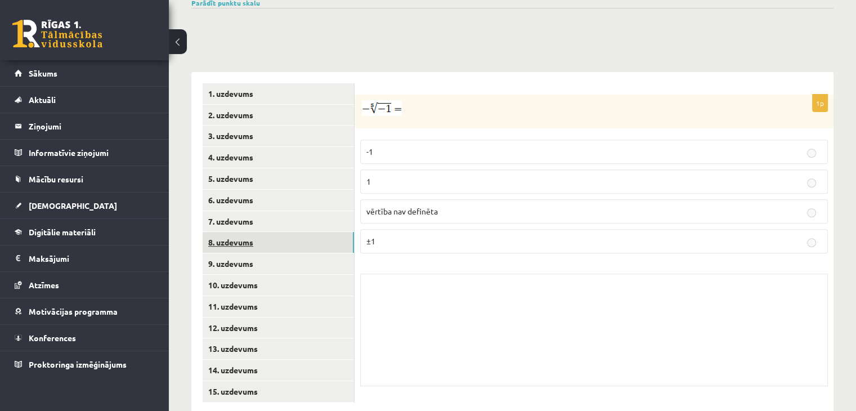
click at [229, 232] on link "8. uzdevums" at bounding box center [278, 242] width 151 height 21
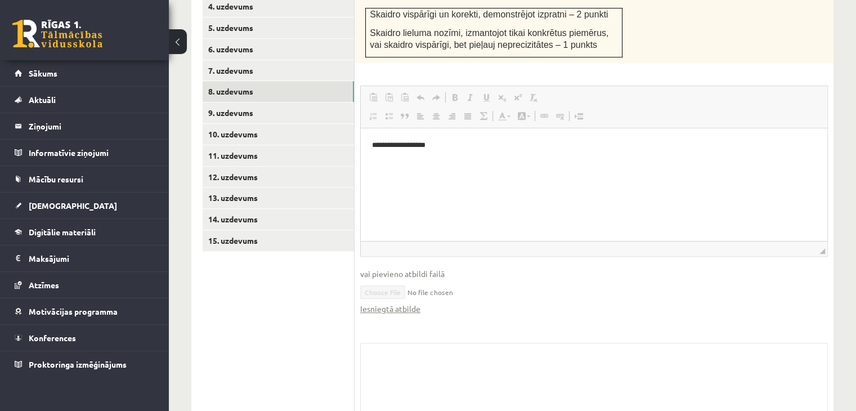
scroll to position [614, 0]
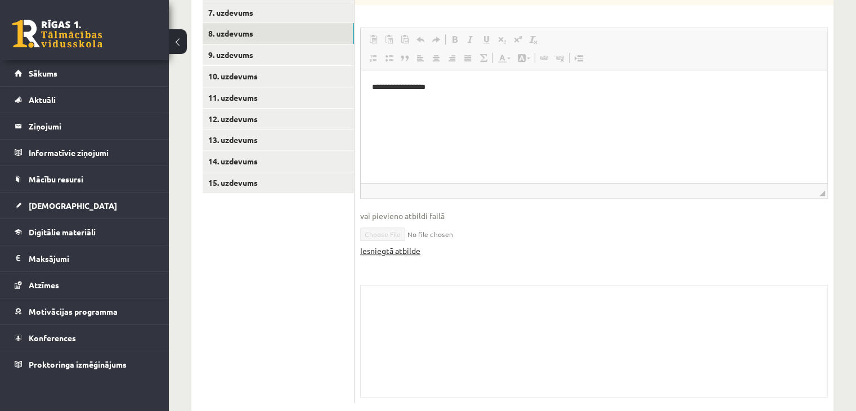
click at [385, 245] on link "Iesniegtā atbilde" at bounding box center [390, 251] width 60 height 12
click at [277, 44] on link "9. uzdevums" at bounding box center [278, 54] width 151 height 21
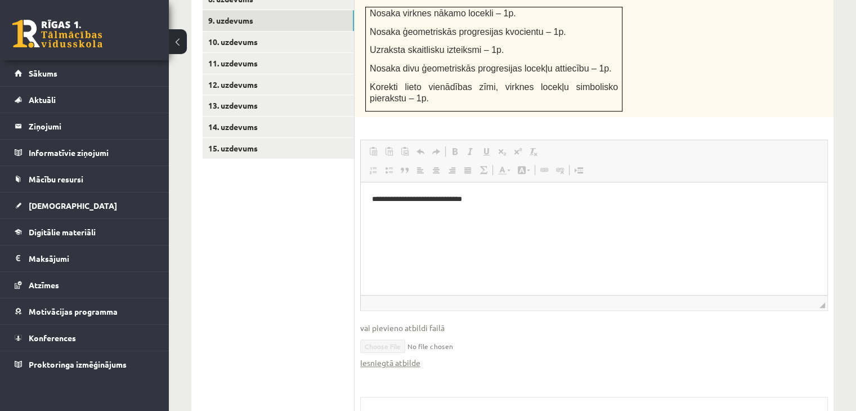
scroll to position [760, 0]
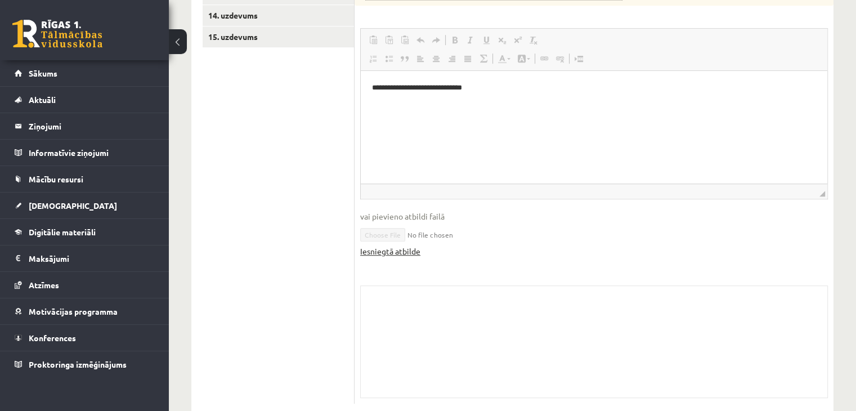
click at [387, 245] on link "Iesniegtā atbilde" at bounding box center [390, 251] width 60 height 12
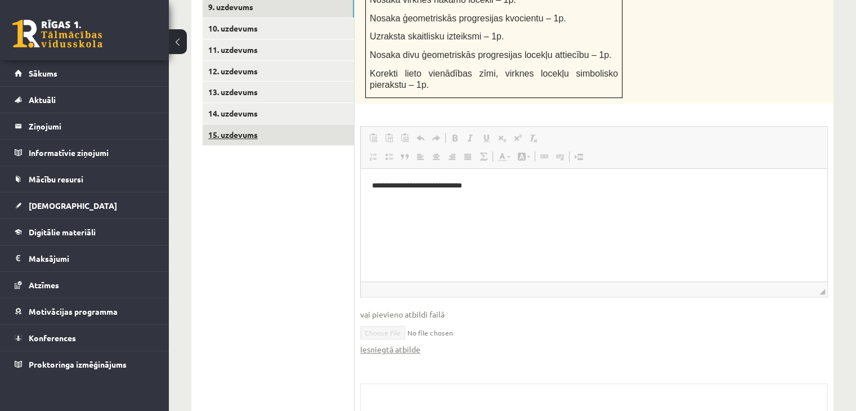
scroll to position [591, 0]
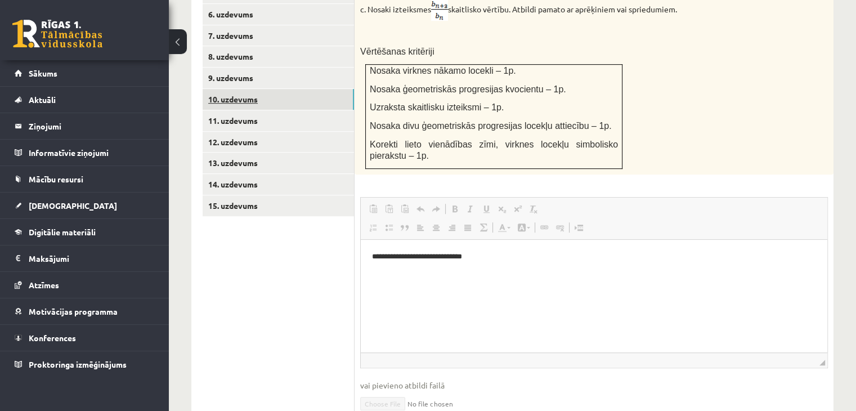
click at [264, 89] on link "10. uzdevums" at bounding box center [278, 99] width 151 height 21
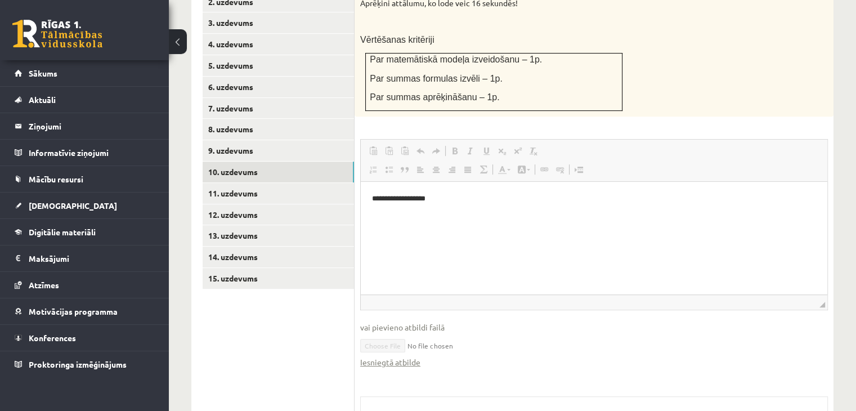
scroll to position [0, 0]
click at [394, 356] on link "Iesniegtā atbilde" at bounding box center [390, 362] width 60 height 12
click at [262, 183] on link "11. uzdevums" at bounding box center [278, 193] width 151 height 21
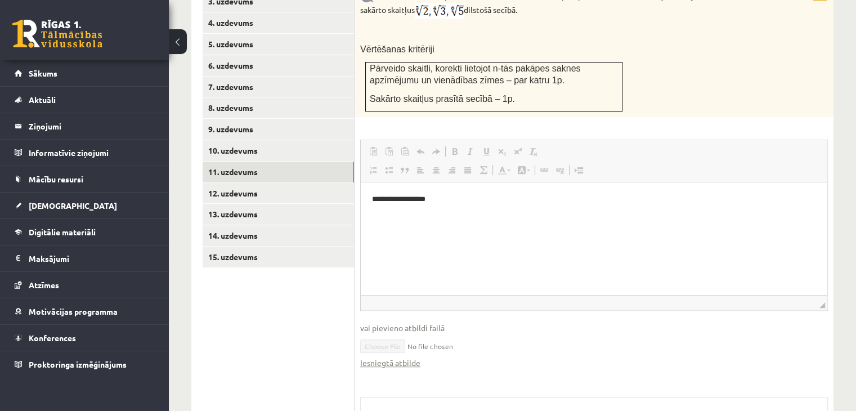
scroll to position [596, 0]
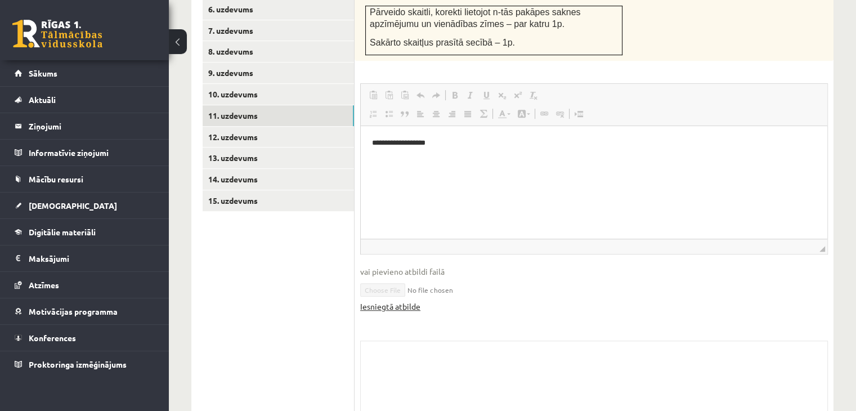
click at [407, 300] on link "Iesniegtā atbilde" at bounding box center [390, 306] width 60 height 12
click at [266, 127] on link "12. uzdevums" at bounding box center [278, 137] width 151 height 21
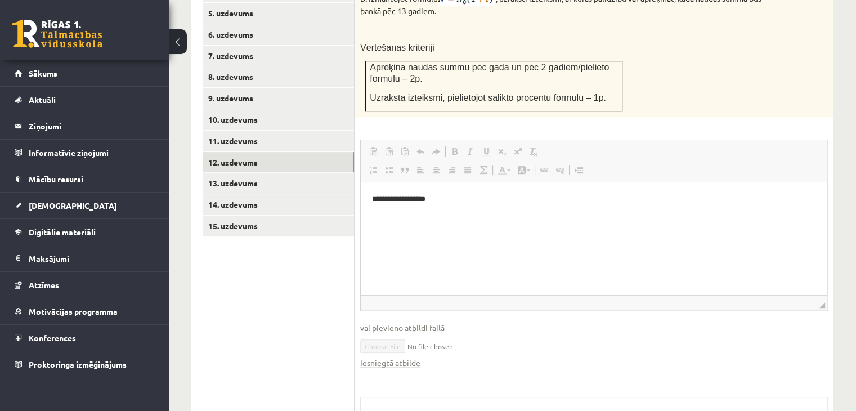
scroll to position [0, 0]
click at [371, 357] on link "Iesniegtā atbilde" at bounding box center [390, 363] width 60 height 12
click at [263, 173] on link "13. uzdevums" at bounding box center [278, 183] width 151 height 21
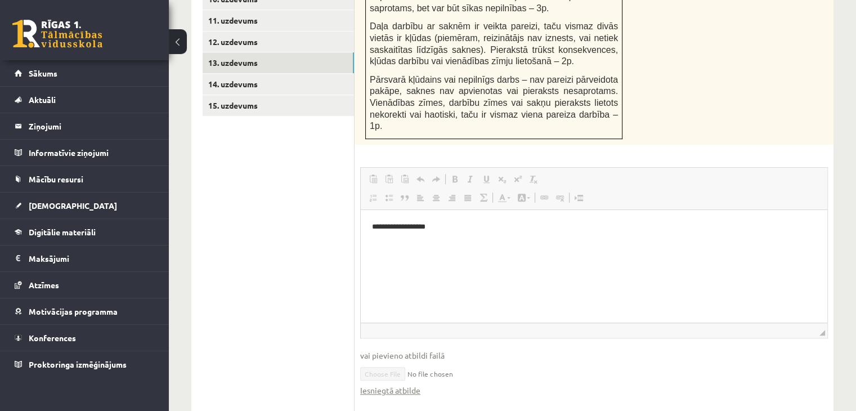
scroll to position [739, 0]
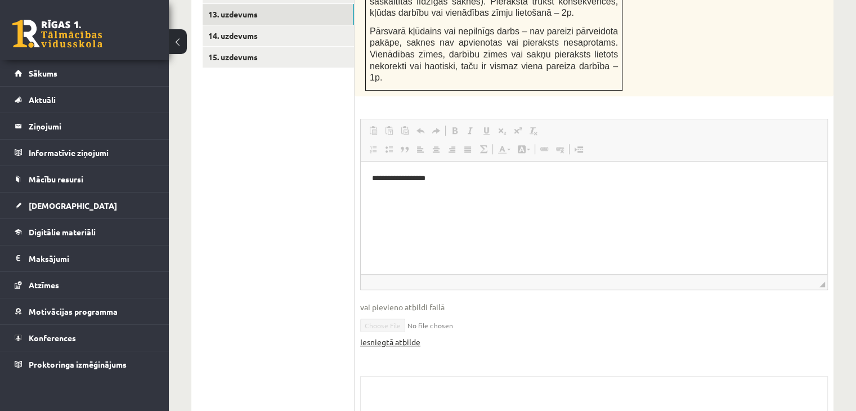
click at [376, 336] on link "Iesniegtā atbilde" at bounding box center [390, 342] width 60 height 12
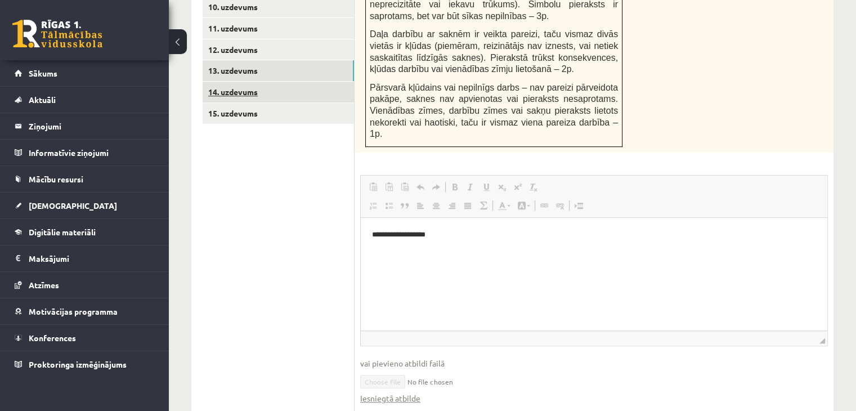
click at [257, 82] on link "14. uzdevums" at bounding box center [278, 92] width 151 height 21
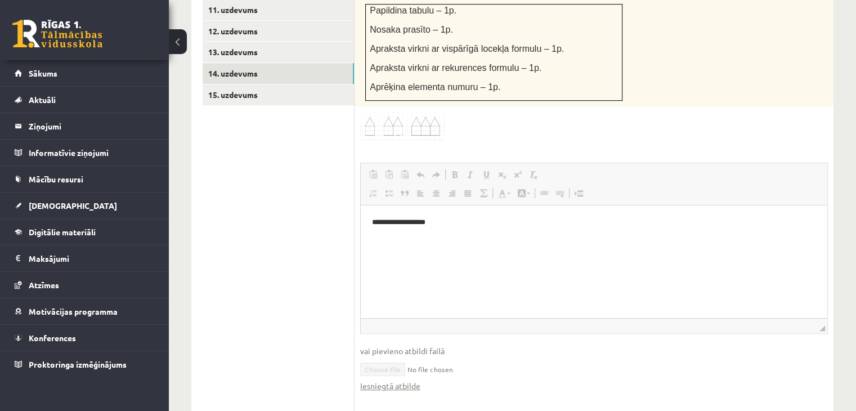
scroll to position [0, 0]
click at [407, 380] on link "Iesniegtā atbilde" at bounding box center [390, 386] width 60 height 12
click at [273, 80] on ul "1. uzdevums 2. uzdevums 3. uzdevums 4. uzdevums 5. uzdevums 6. uzdevums 7. uzde…" at bounding box center [279, 163] width 152 height 752
click at [269, 84] on link "15. uzdevums" at bounding box center [278, 94] width 151 height 21
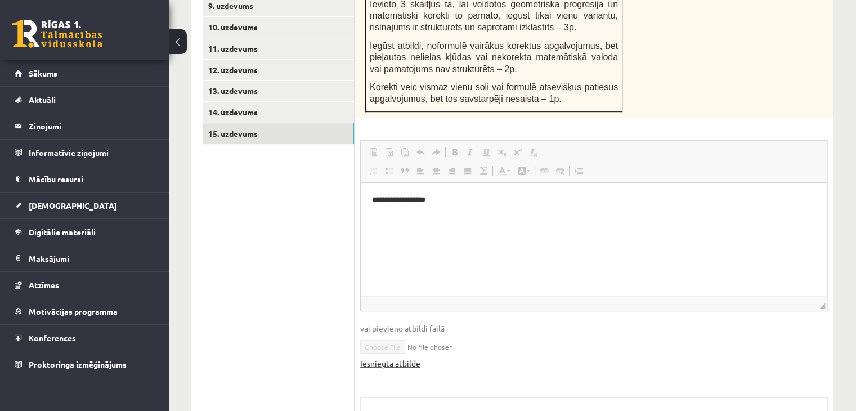
click at [392, 357] on link "Iesniegtā atbilde" at bounding box center [390, 363] width 60 height 12
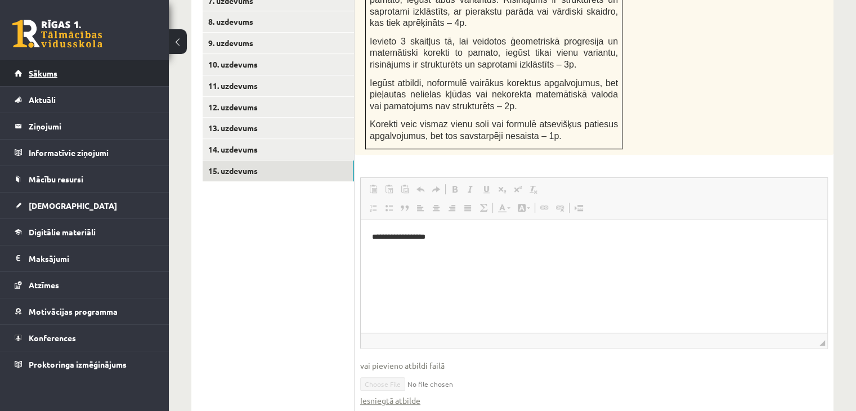
scroll to position [550, 0]
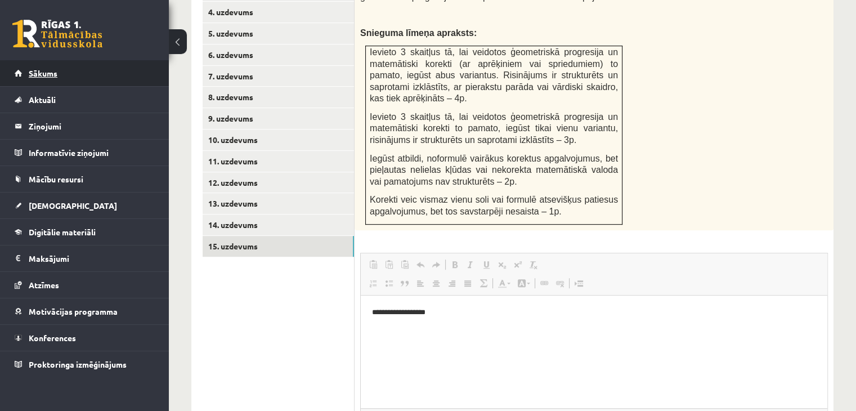
click at [70, 80] on link "Sākums" at bounding box center [85, 73] width 140 height 26
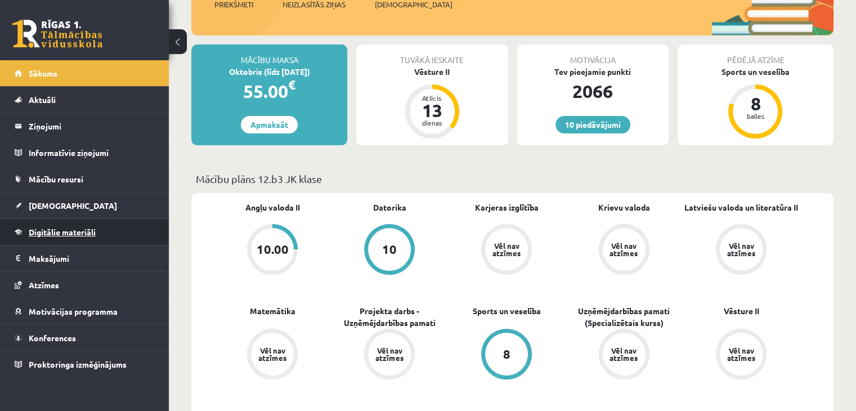
scroll to position [169, 0]
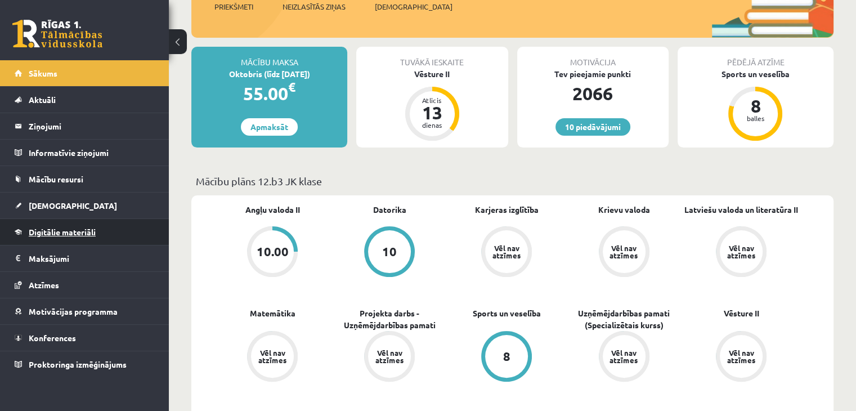
click at [52, 234] on span "Digitālie materiāli" at bounding box center [62, 232] width 67 height 10
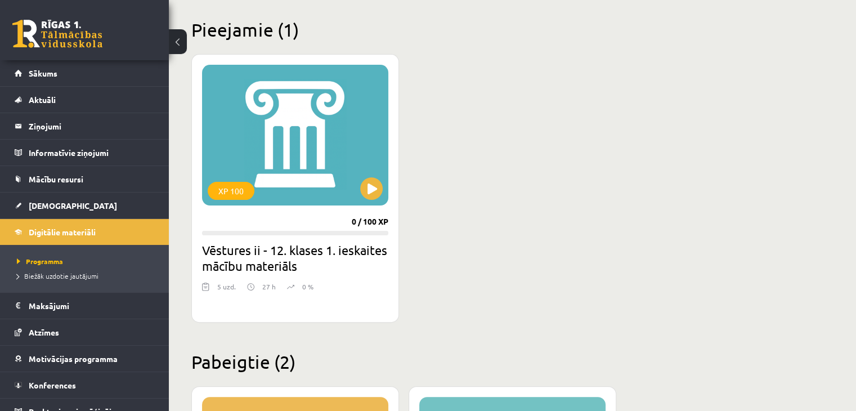
scroll to position [338, 0]
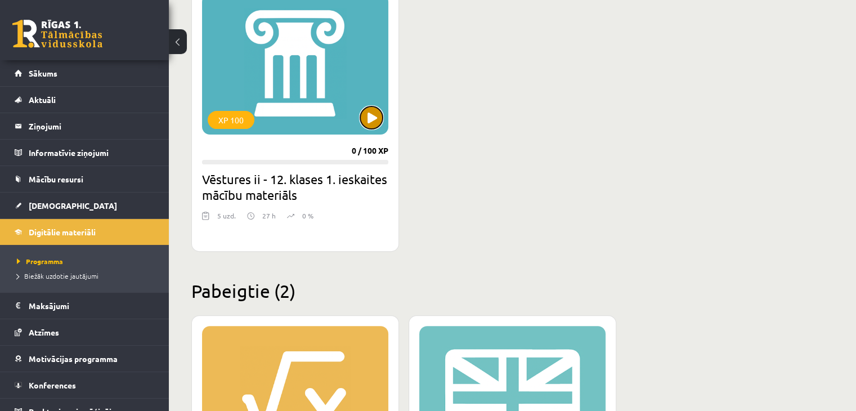
click at [372, 110] on button at bounding box center [371, 117] width 23 height 23
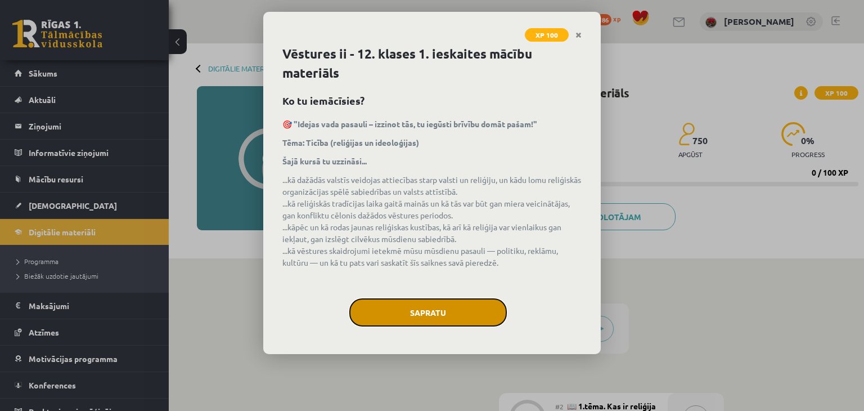
click at [467, 312] on button "Sapratu" at bounding box center [428, 312] width 158 height 28
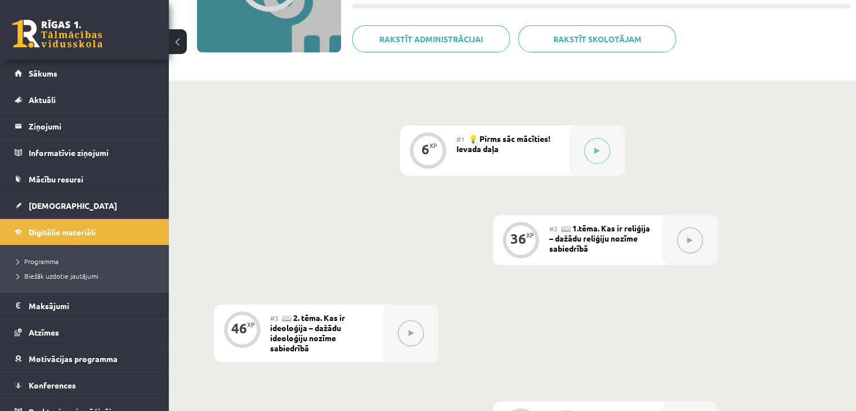
scroll to position [167, 0]
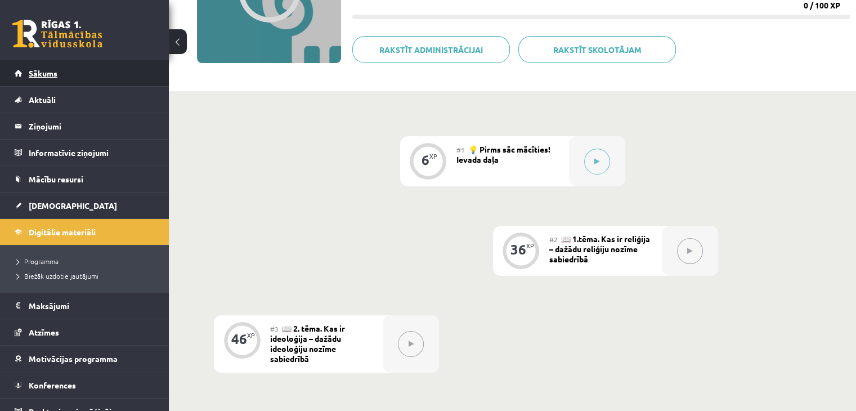
click at [55, 75] on span "Sākums" at bounding box center [43, 73] width 29 height 10
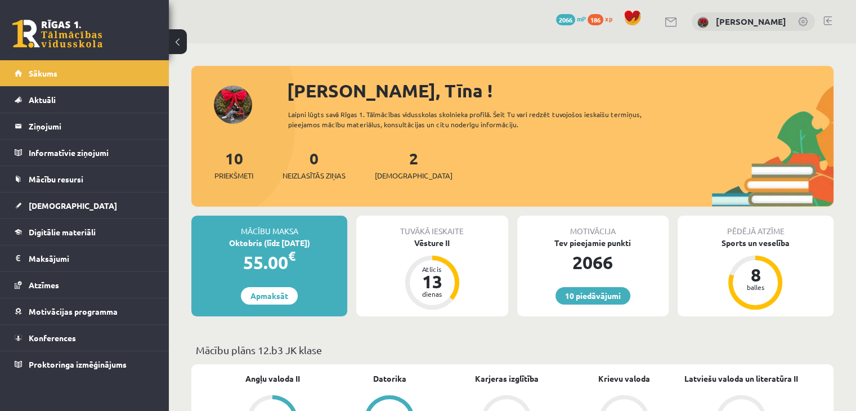
click at [63, 345] on link "Konferences" at bounding box center [85, 338] width 140 height 26
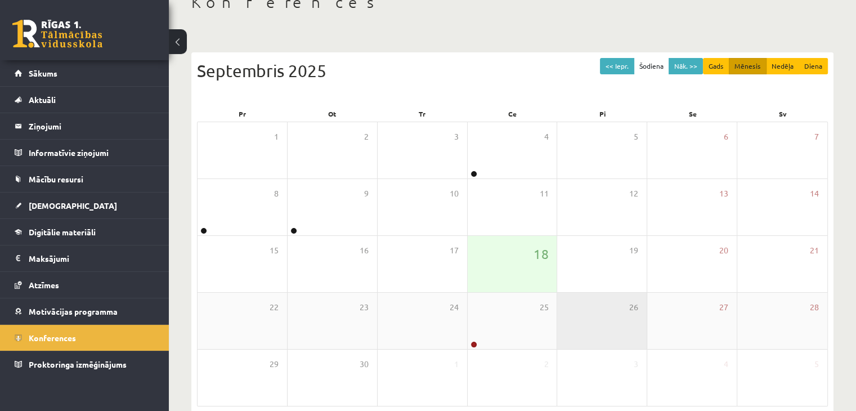
scroll to position [126, 0]
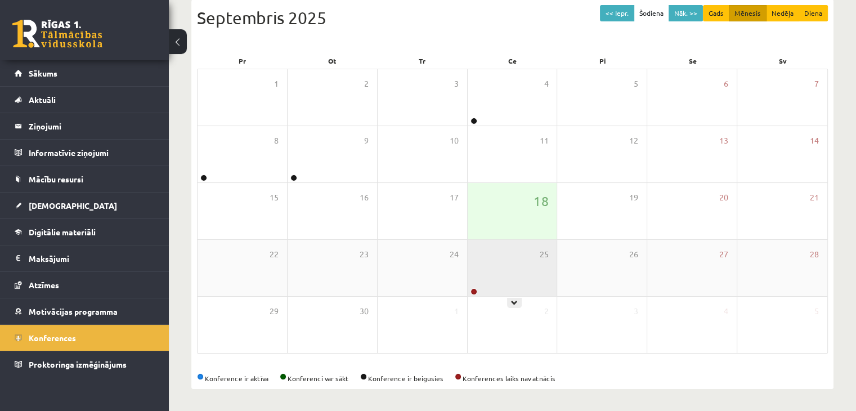
click at [504, 274] on div "25" at bounding box center [512, 268] width 89 height 56
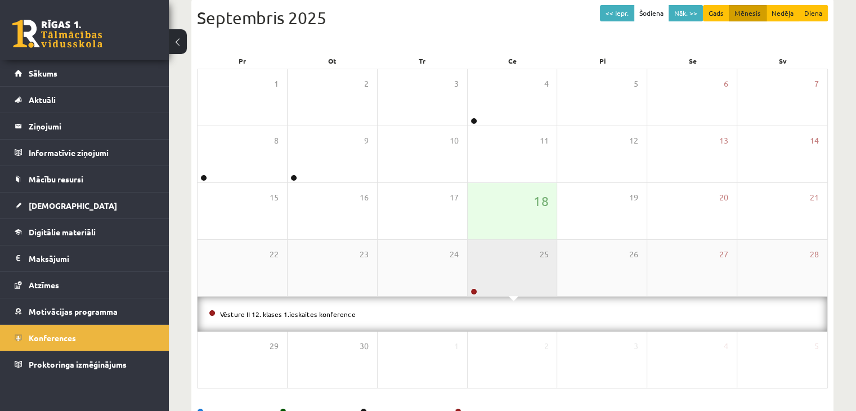
click at [504, 274] on div "25" at bounding box center [512, 268] width 89 height 56
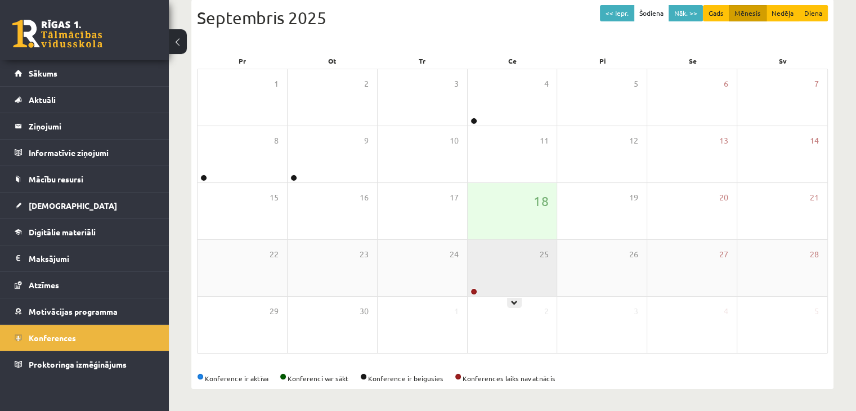
click at [523, 285] on div "25" at bounding box center [512, 268] width 89 height 56
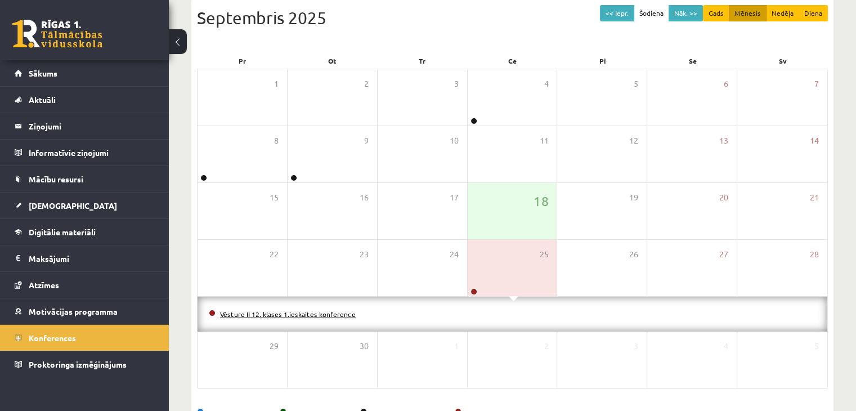
click at [324, 313] on link "Vēsture II 12. klases 1.ieskaites konference" at bounding box center [288, 313] width 136 height 9
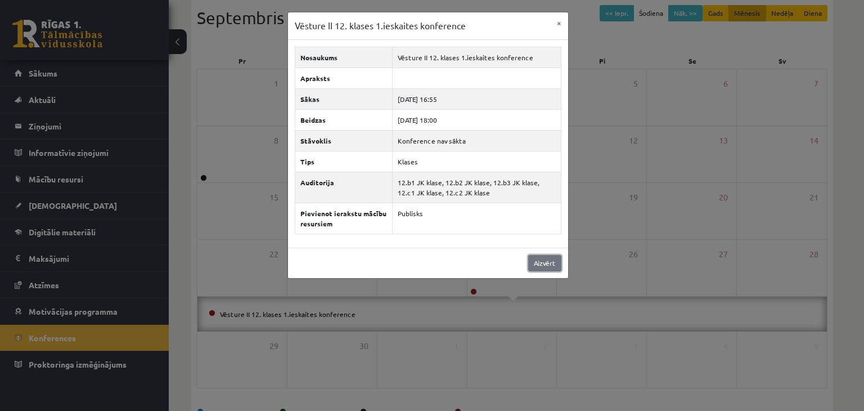
click at [547, 258] on link "Aizvērt" at bounding box center [544, 263] width 33 height 16
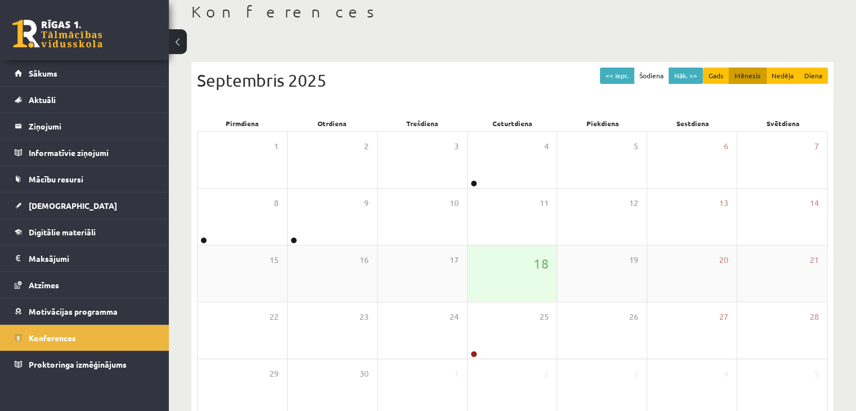
scroll to position [126, 0]
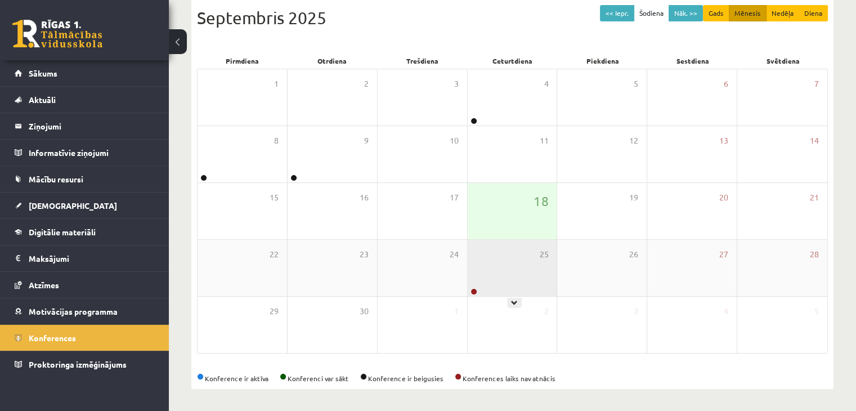
click at [511, 287] on div "25" at bounding box center [512, 268] width 89 height 56
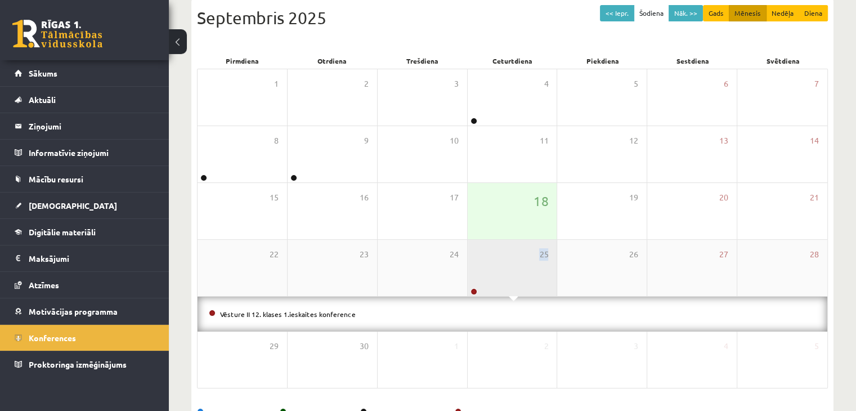
click at [511, 287] on div "25" at bounding box center [512, 268] width 89 height 56
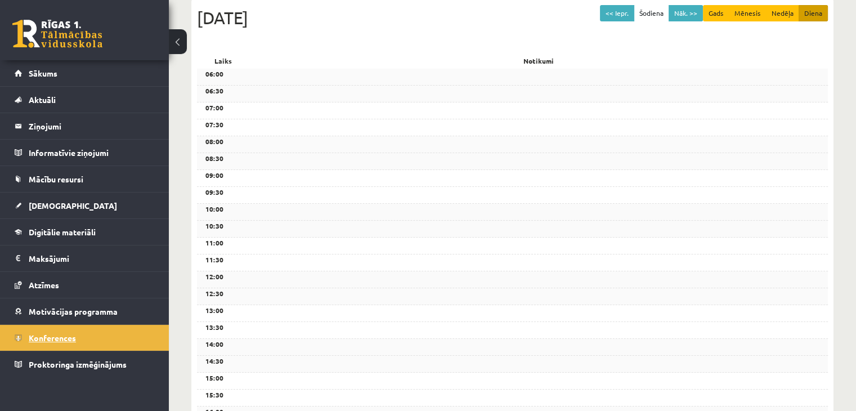
click at [47, 335] on span "Konferences" at bounding box center [52, 338] width 47 height 10
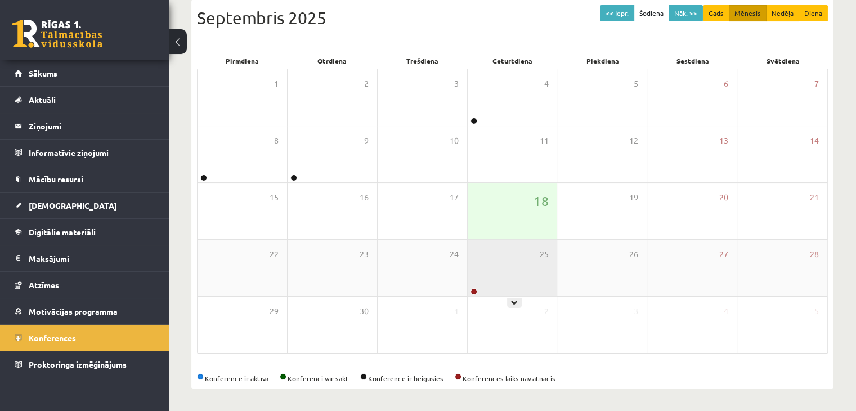
click at [514, 267] on div "25" at bounding box center [512, 268] width 89 height 56
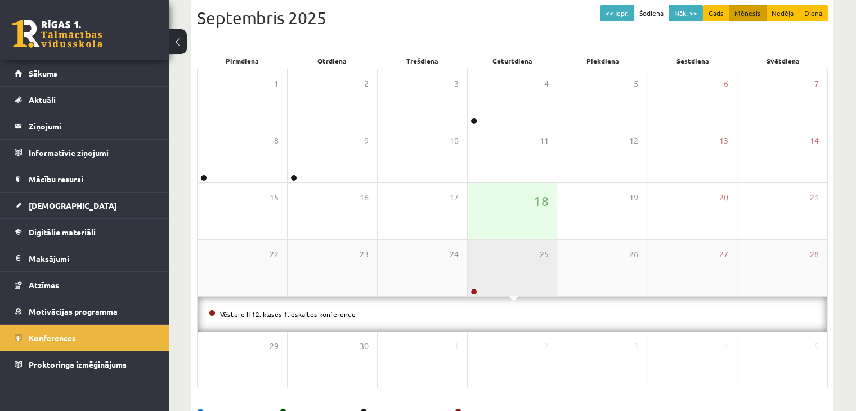
click at [514, 267] on div "25" at bounding box center [512, 268] width 89 height 56
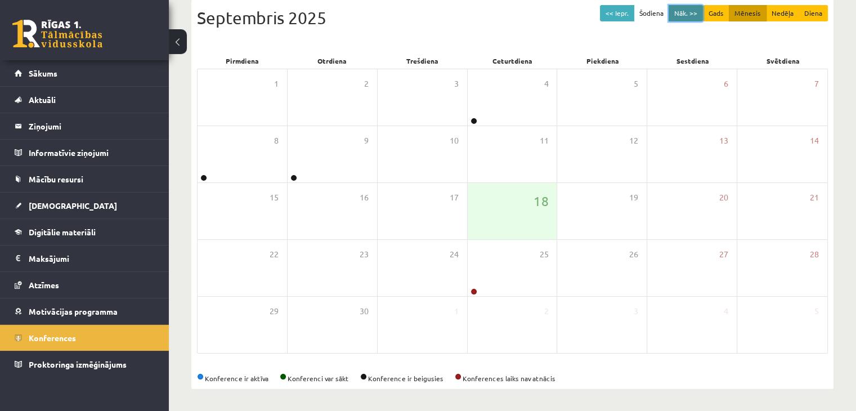
click at [700, 9] on button "Nāk. >>" at bounding box center [685, 13] width 34 height 16
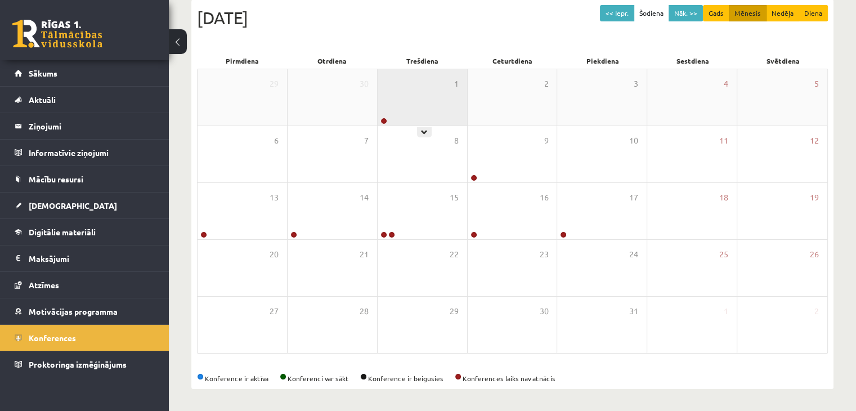
click at [394, 97] on div "1" at bounding box center [422, 97] width 89 height 56
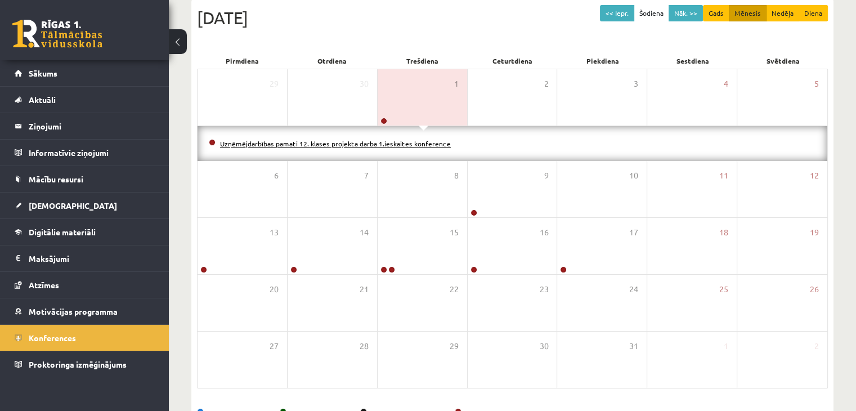
click at [436, 139] on link "Uzņēmējdarbības pamati 12. klases projekta darba 1.ieskaites konference" at bounding box center [335, 143] width 231 height 9
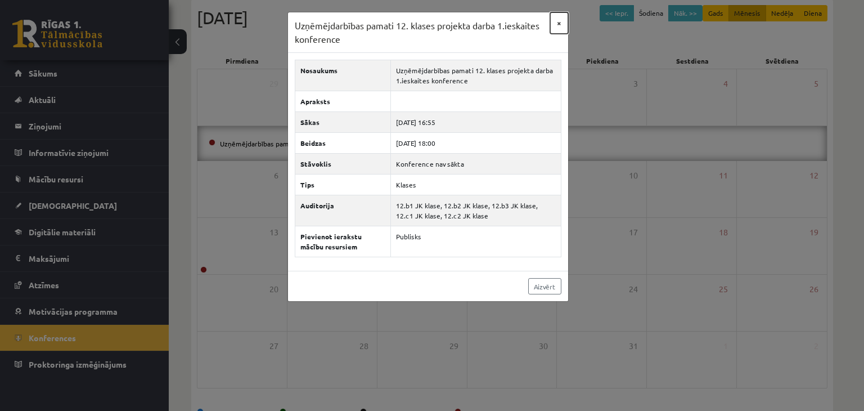
click at [563, 21] on button "×" at bounding box center [559, 22] width 18 height 21
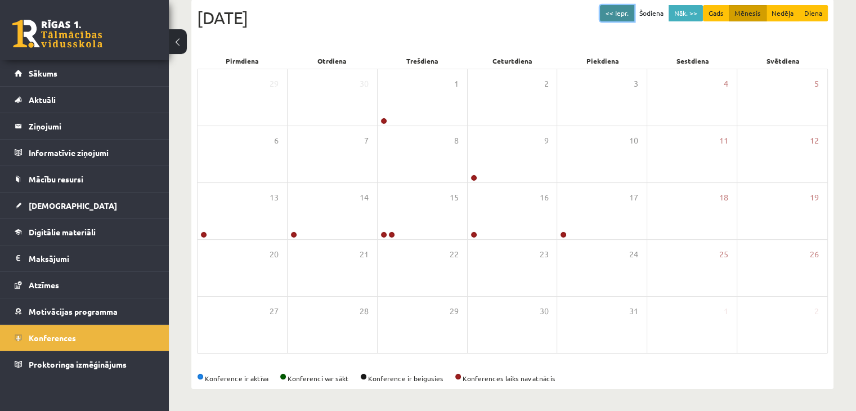
click at [617, 10] on button "<< Iepr." at bounding box center [617, 13] width 34 height 16
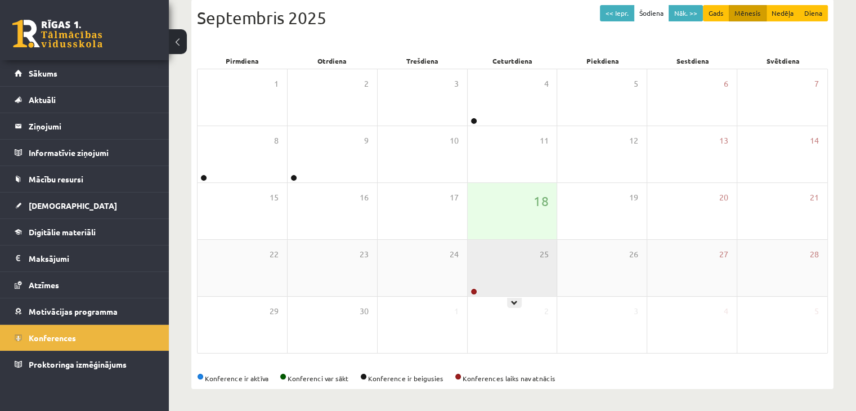
click at [477, 280] on div "25" at bounding box center [512, 268] width 89 height 56
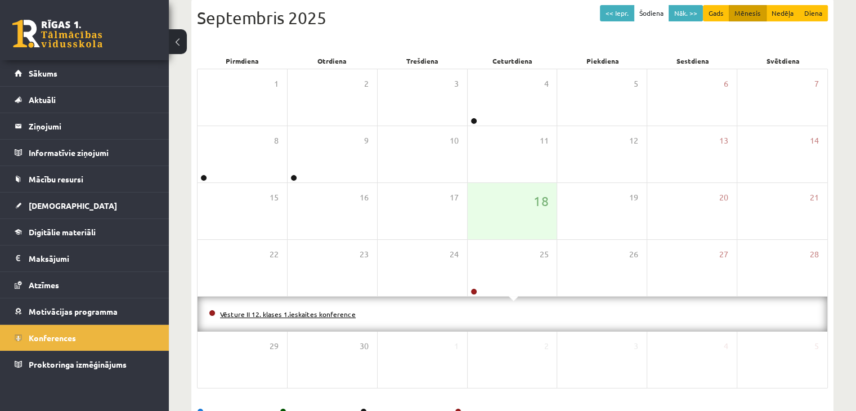
click at [335, 312] on link "Vēsture II 12. klases 1.ieskaites konference" at bounding box center [288, 313] width 136 height 9
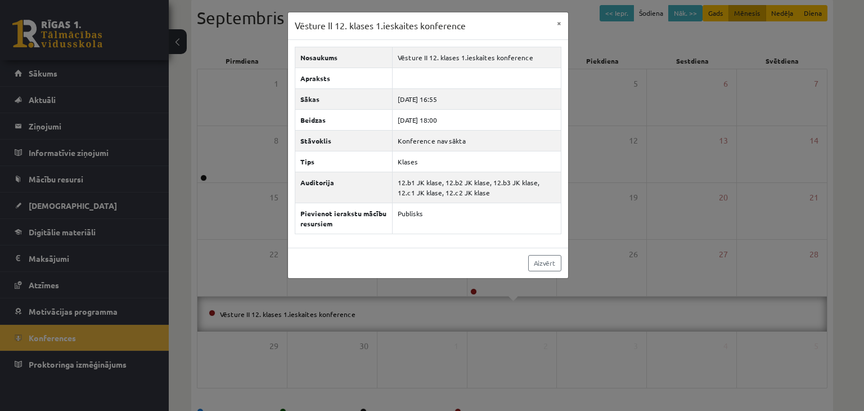
click at [563, 257] on div "Aizvērt" at bounding box center [428, 263] width 280 height 30
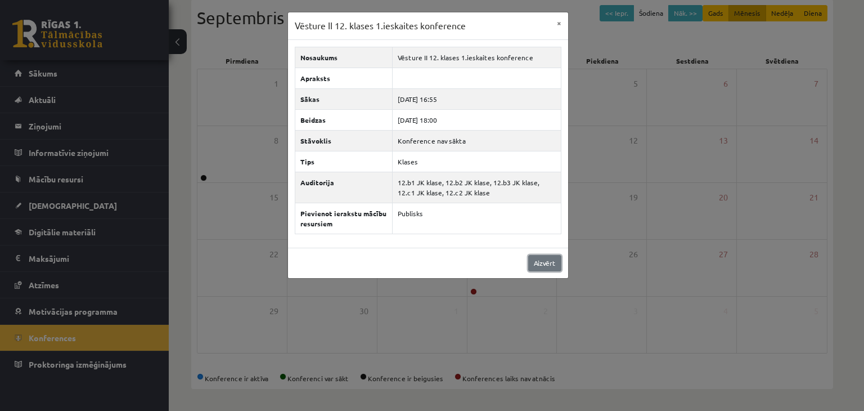
click at [550, 262] on link "Aizvērt" at bounding box center [544, 263] width 33 height 16
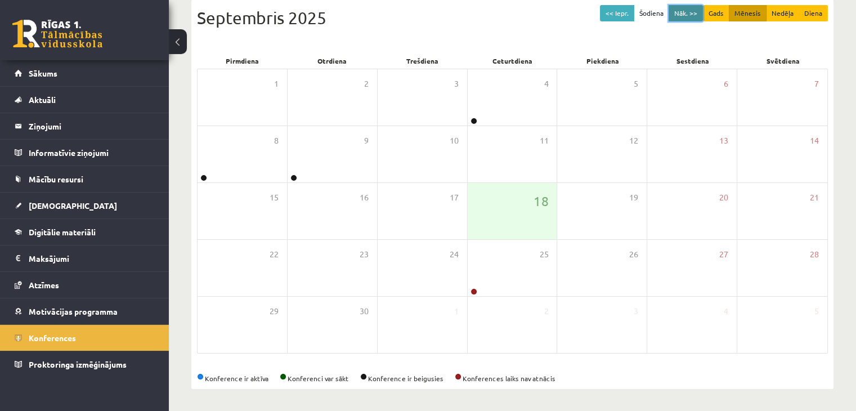
click at [678, 15] on button "Nāk. >>" at bounding box center [685, 13] width 34 height 16
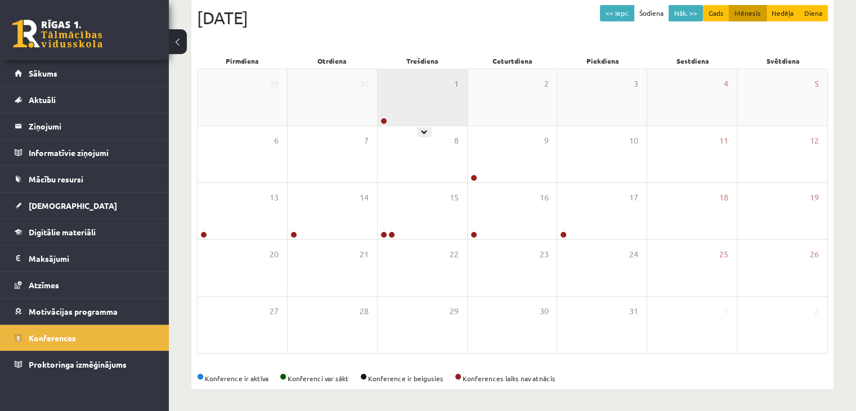
click at [434, 92] on div "1" at bounding box center [422, 97] width 89 height 56
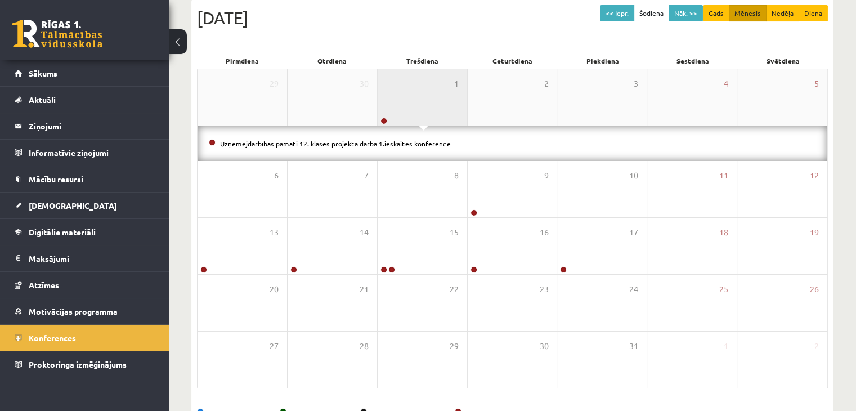
click at [433, 97] on div "1" at bounding box center [422, 97] width 89 height 56
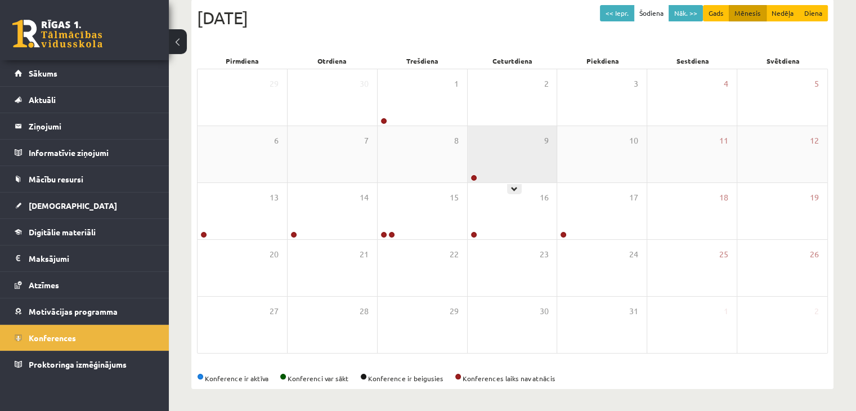
click at [527, 170] on div "9" at bounding box center [512, 154] width 89 height 56
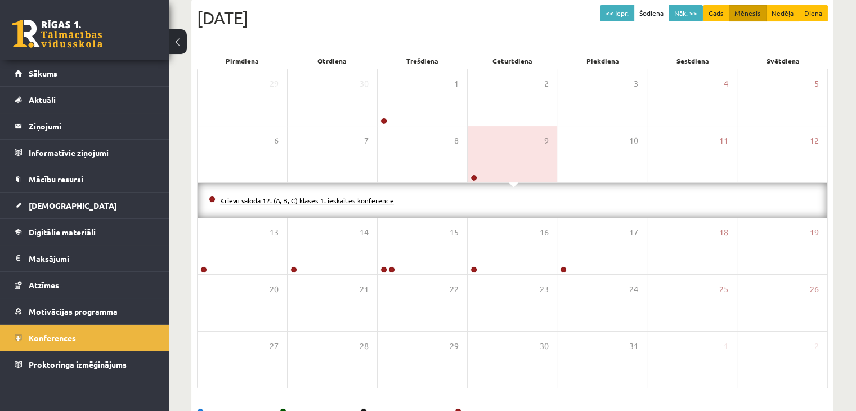
click at [358, 199] on link "Krievu valoda 12. (A, B, C) klases 1. ieskaites konference" at bounding box center [307, 200] width 174 height 9
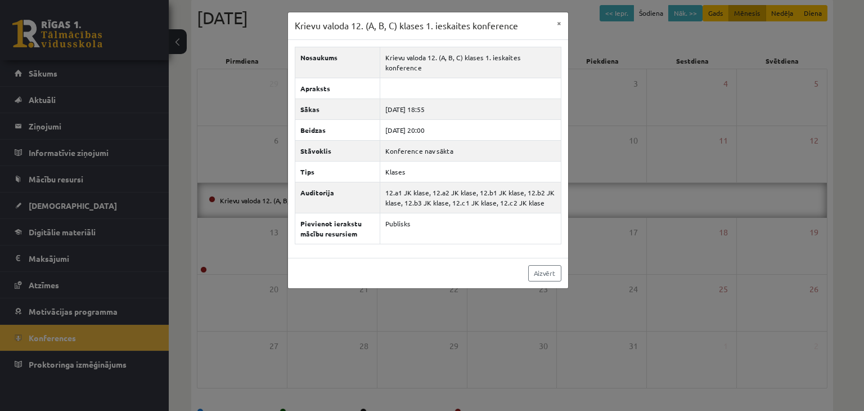
click at [536, 272] on div "Aizvērt" at bounding box center [428, 273] width 280 height 30
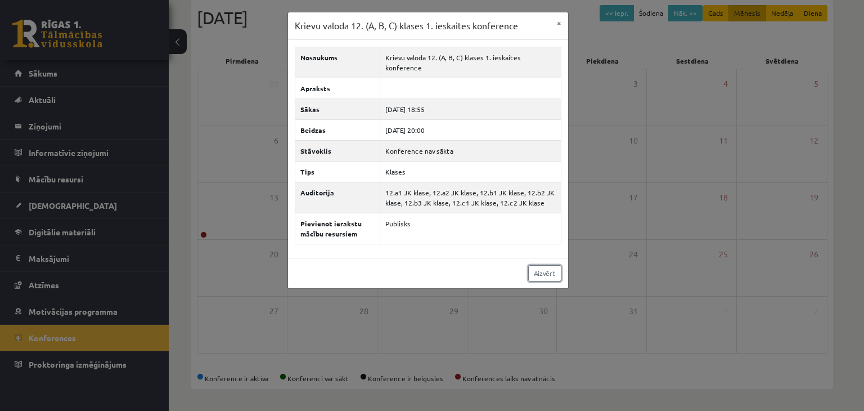
drag, startPoint x: 538, startPoint y: 268, endPoint x: 538, endPoint y: 262, distance: 5.7
click at [538, 267] on link "Aizvērt" at bounding box center [544, 273] width 33 height 16
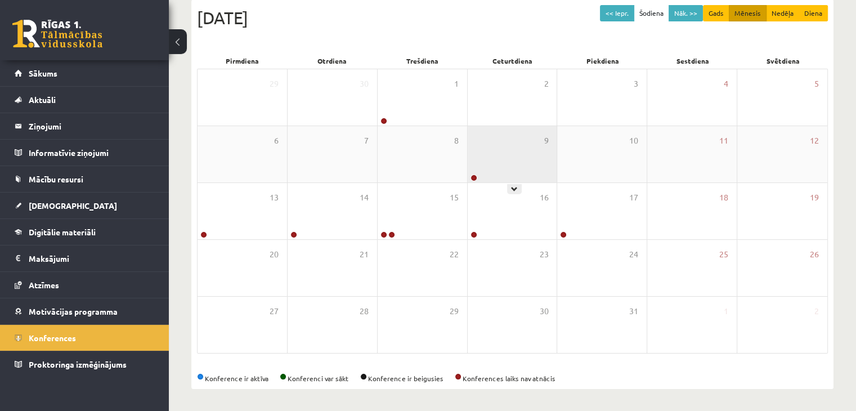
click at [552, 155] on div "9" at bounding box center [512, 154] width 89 height 56
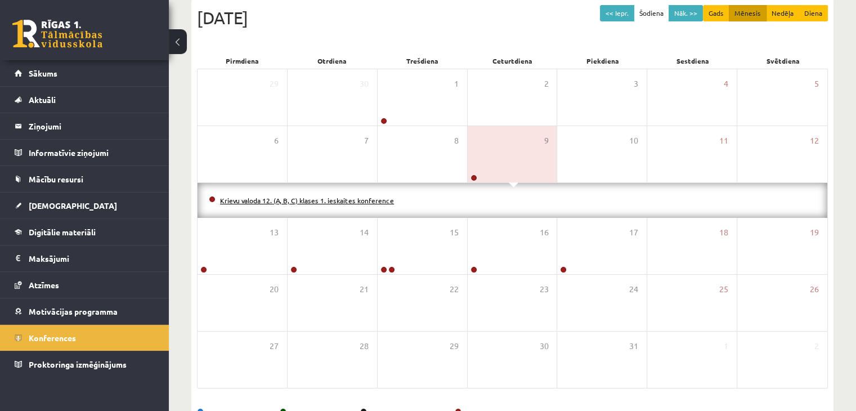
click at [366, 197] on link "Krievu valoda 12. (A, B, C) klases 1. ieskaites konference" at bounding box center [307, 200] width 174 height 9
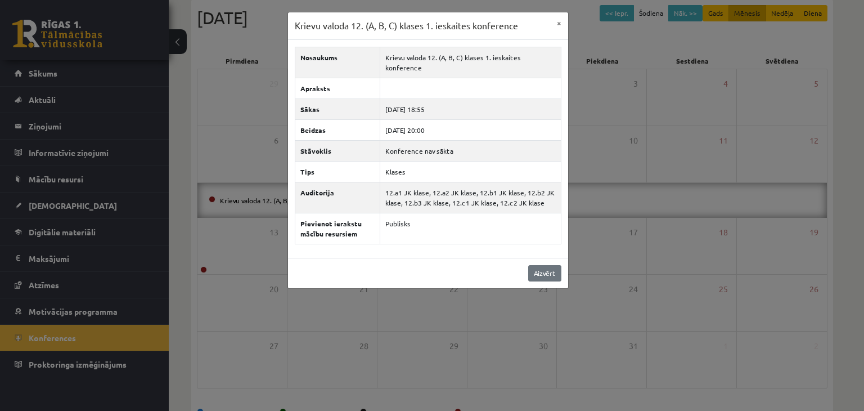
click at [531, 258] on div "Aizvērt" at bounding box center [428, 273] width 280 height 30
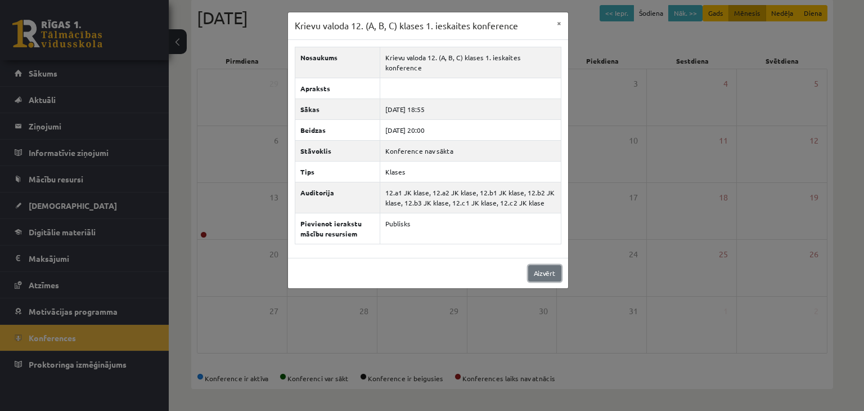
click at [533, 265] on link "Aizvērt" at bounding box center [544, 273] width 33 height 16
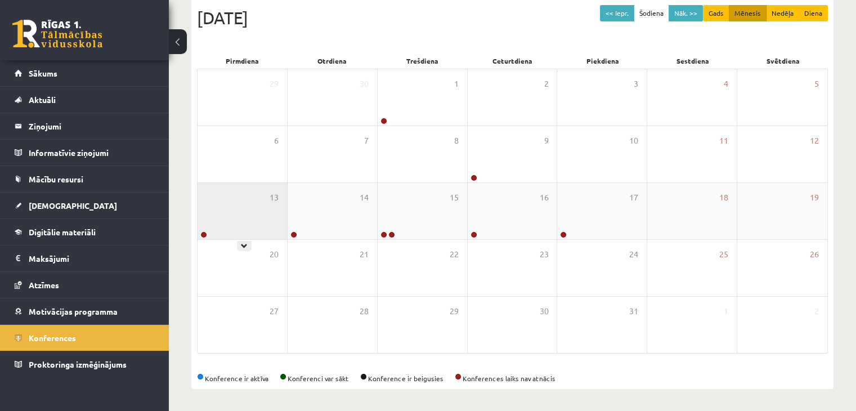
click at [254, 226] on div "13" at bounding box center [242, 211] width 89 height 56
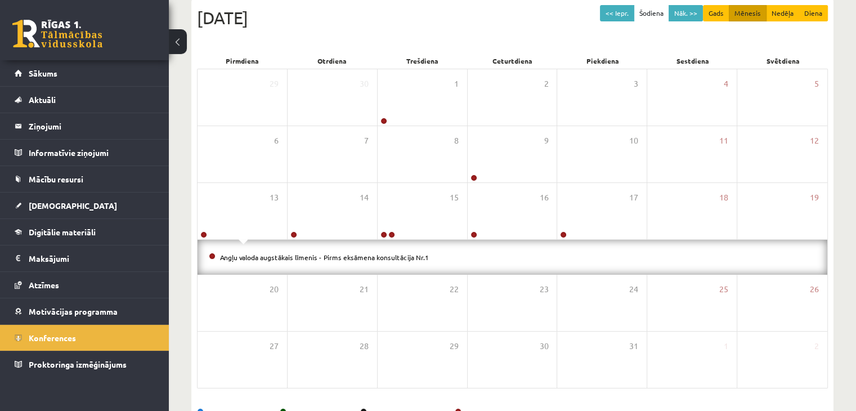
click at [276, 262] on li "Angļu valoda augstākais līmenis - Pirms eksāmena konsultācija Nr.1" at bounding box center [512, 257] width 607 height 12
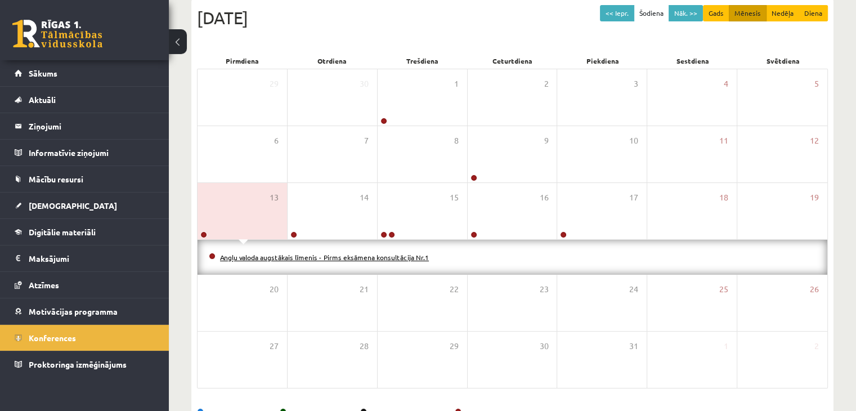
click at [277, 257] on link "Angļu valoda augstākais līmenis - Pirms eksāmena konsultācija Nr.1" at bounding box center [324, 257] width 209 height 9
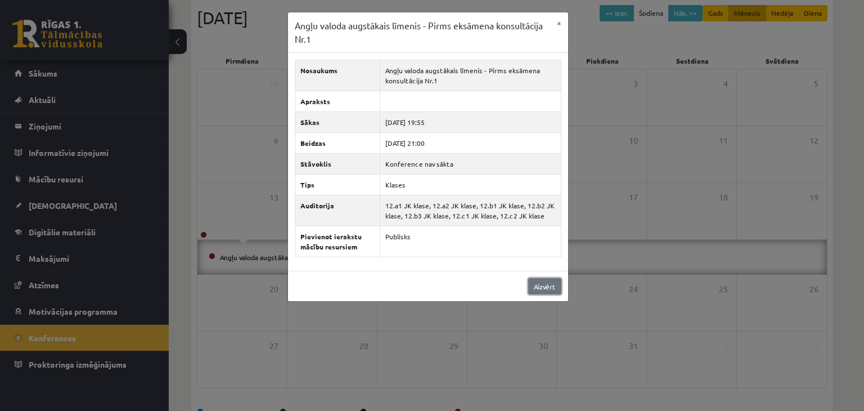
click at [540, 284] on link "Aizvērt" at bounding box center [544, 286] width 33 height 16
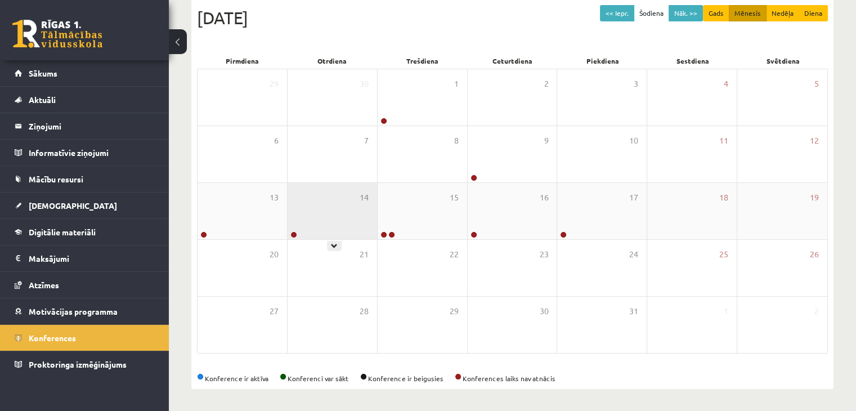
click at [293, 205] on div "14" at bounding box center [332, 211] width 89 height 56
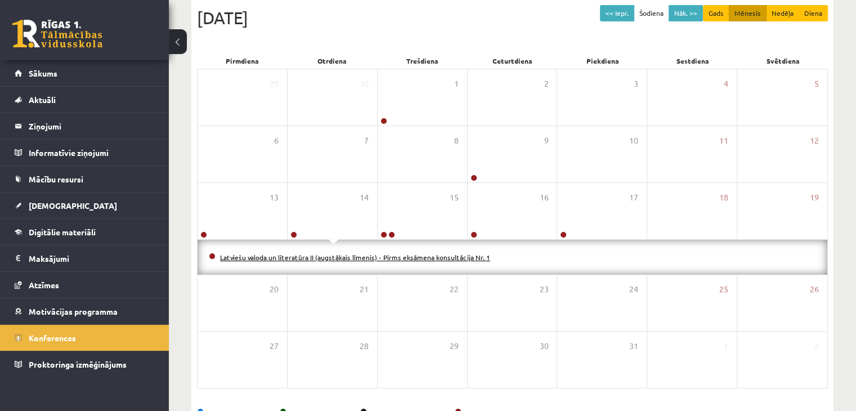
click at [323, 259] on link "Latviešu valoda un literatūra II (augstākais līmenis) - Pirms eksāmena konsultā…" at bounding box center [355, 257] width 270 height 9
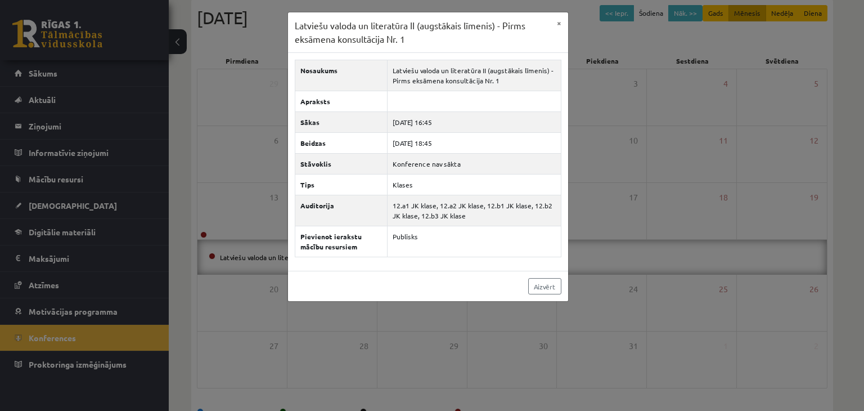
click at [562, 288] on div "Aizvērt" at bounding box center [428, 286] width 280 height 30
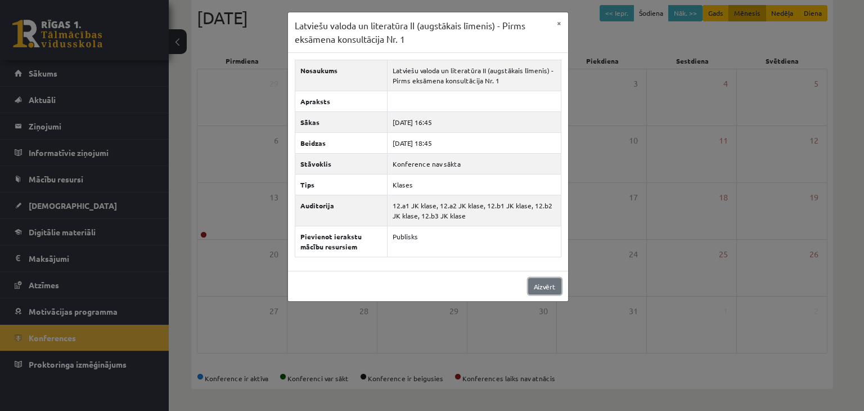
click at [554, 282] on link "Aizvērt" at bounding box center [544, 286] width 33 height 16
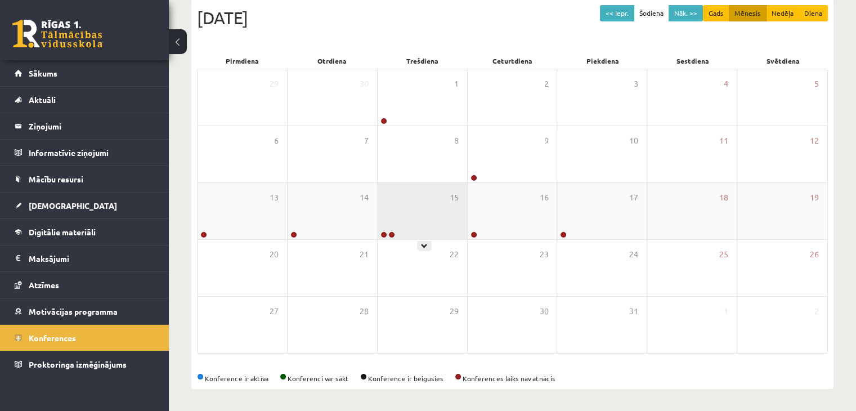
click at [431, 217] on div "15" at bounding box center [422, 211] width 89 height 56
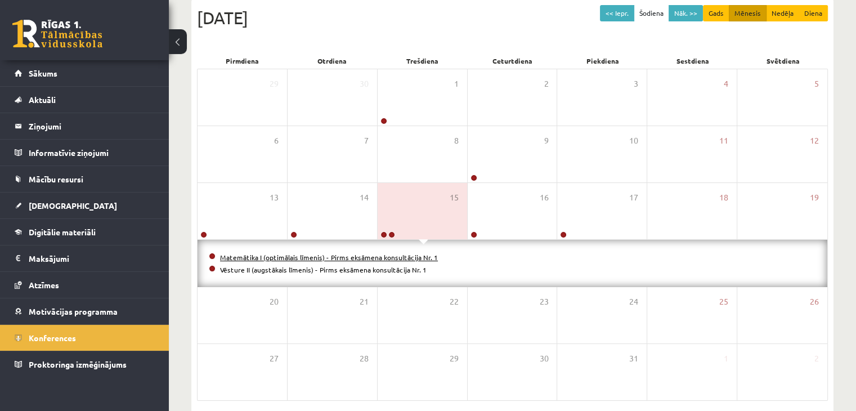
click at [395, 254] on link "Matemātika I (optimālais līmenis) - Pirms eksāmena konsultācija Nr. 1" at bounding box center [329, 257] width 218 height 9
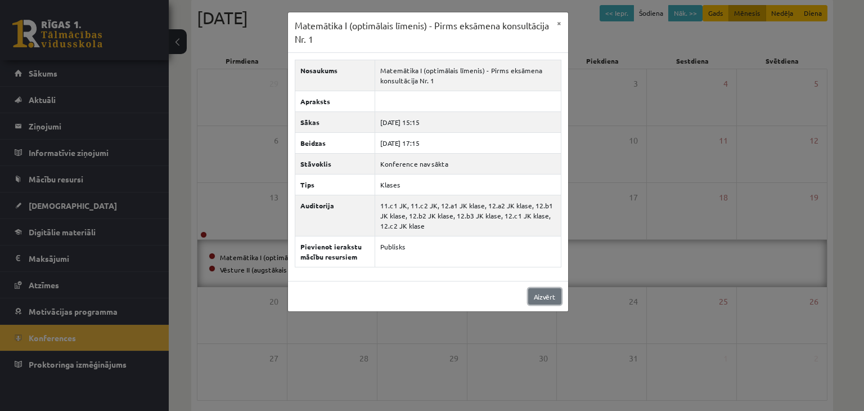
click at [542, 295] on link "Aizvērt" at bounding box center [544, 296] width 33 height 16
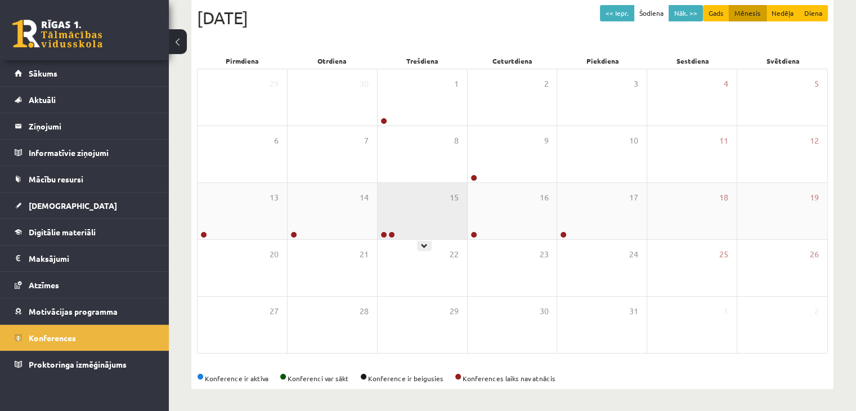
click at [452, 227] on div "15" at bounding box center [422, 211] width 89 height 56
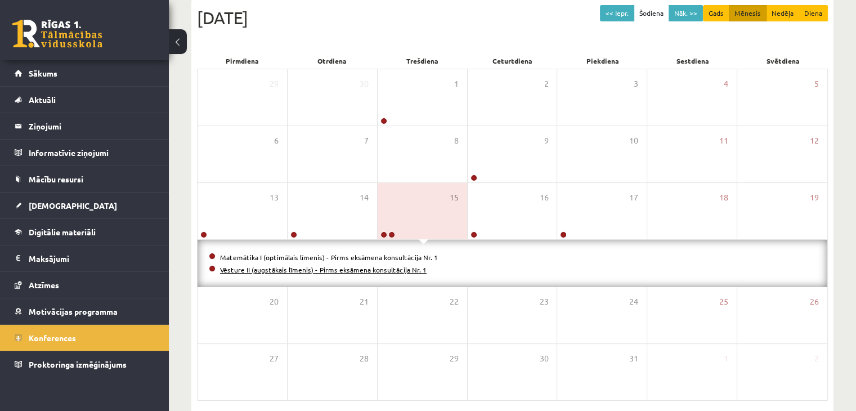
click at [391, 267] on link "Vēsture II (augstākais līmenis) - Pirms eksāmena konsultācija Nr. 1" at bounding box center [323, 269] width 207 height 9
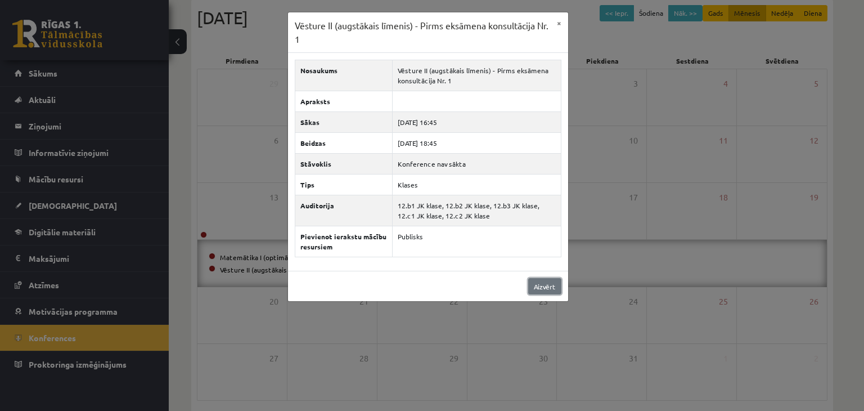
click at [546, 290] on link "Aizvērt" at bounding box center [544, 286] width 33 height 16
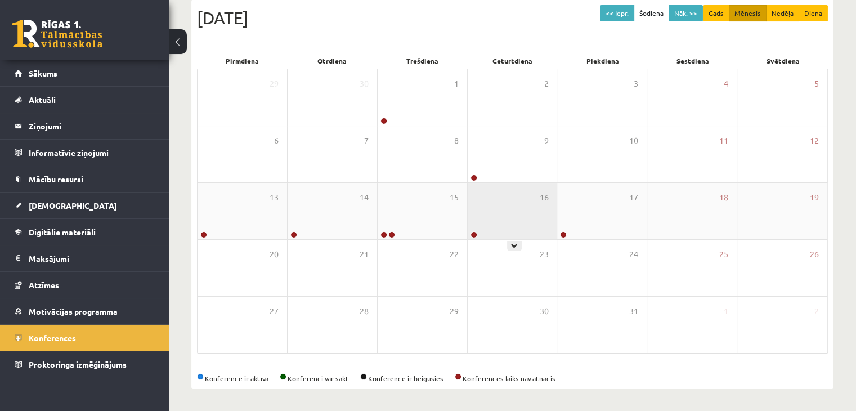
click at [502, 216] on div "16" at bounding box center [512, 211] width 89 height 56
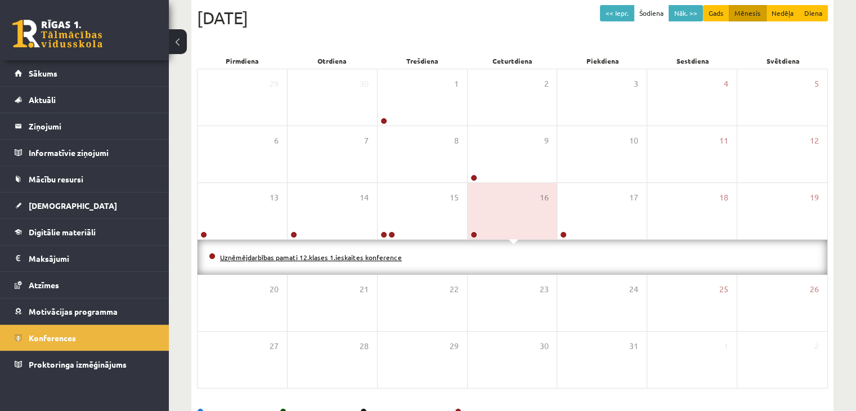
click at [356, 256] on link "Uzņēmējdarbības pamati 12.klases 1.ieskaites konference" at bounding box center [311, 257] width 182 height 9
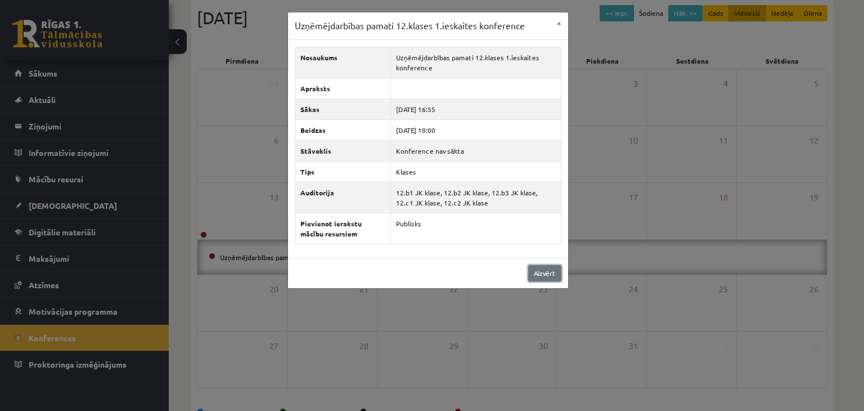
click at [540, 272] on link "Aizvērt" at bounding box center [544, 273] width 33 height 16
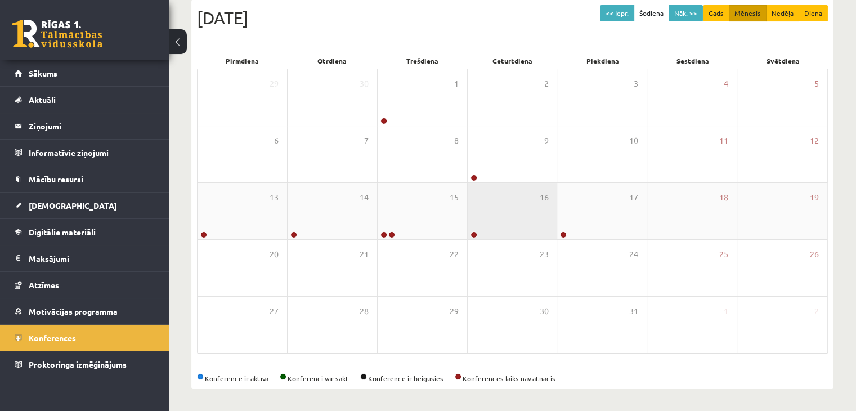
click at [508, 227] on div "16" at bounding box center [512, 211] width 89 height 56
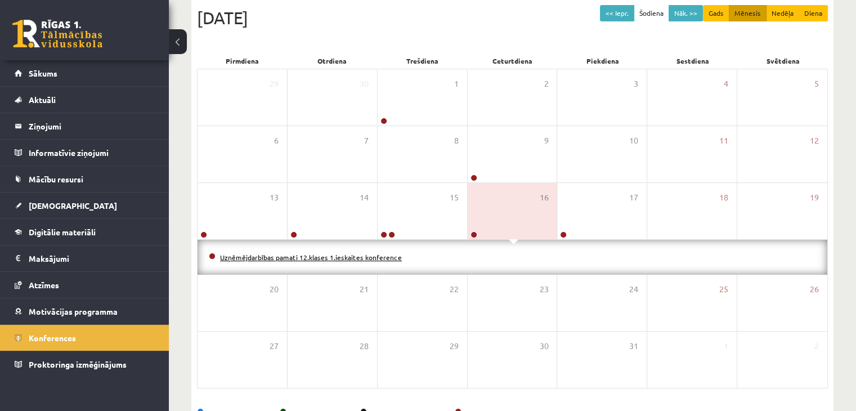
click at [374, 258] on link "Uzņēmējdarbības pamati 12.klases 1.ieskaites konference" at bounding box center [311, 257] width 182 height 9
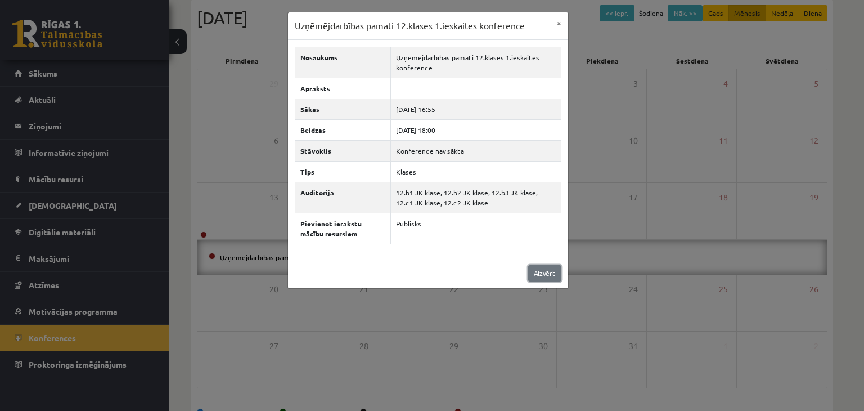
click at [556, 275] on link "Aizvērt" at bounding box center [544, 273] width 33 height 16
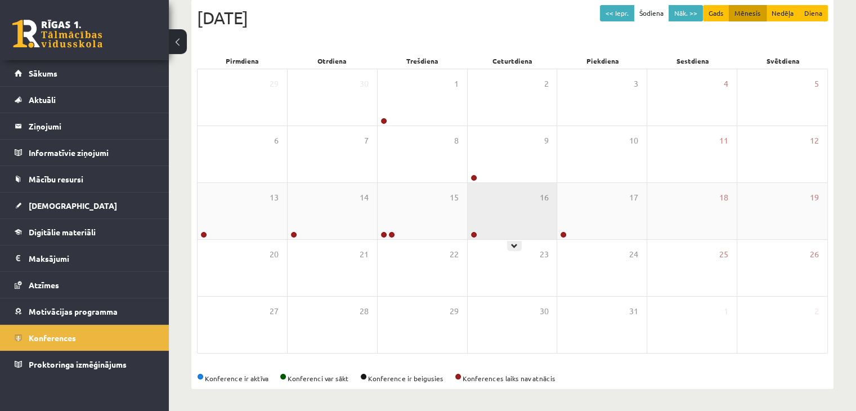
click at [520, 210] on div "16" at bounding box center [512, 211] width 89 height 56
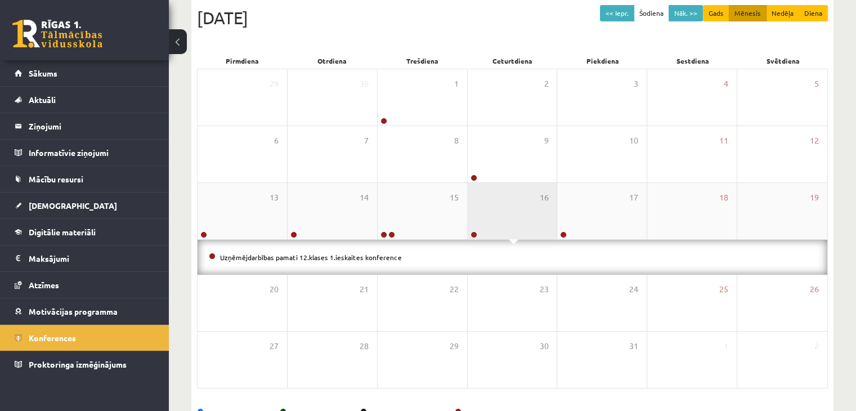
click at [522, 210] on div "16" at bounding box center [512, 211] width 89 height 56
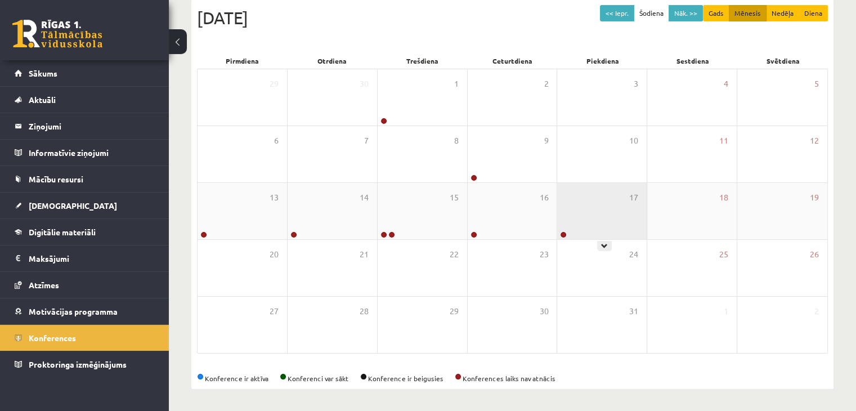
click at [583, 212] on div "17" at bounding box center [601, 211] width 89 height 56
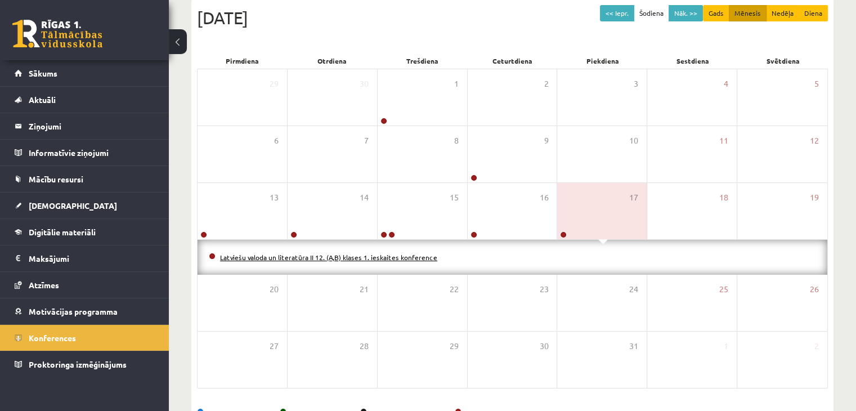
click at [361, 257] on link "Latviešu valoda un literatūra II 12. (A,B) klases 1. ieskaites konference" at bounding box center [328, 257] width 217 height 9
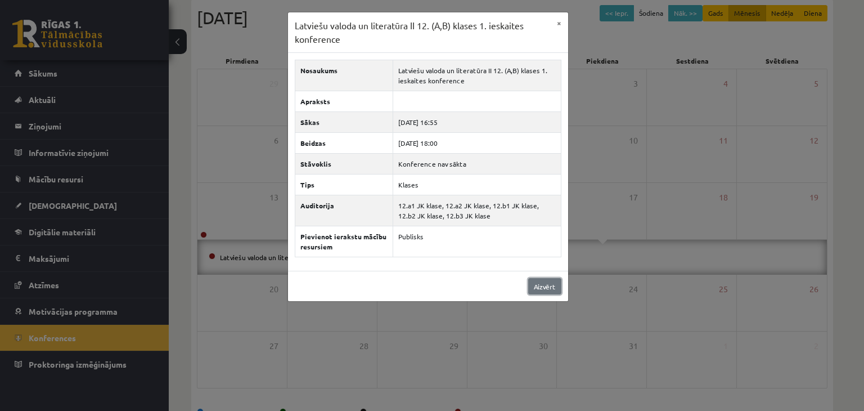
click at [549, 289] on link "Aizvērt" at bounding box center [544, 286] width 33 height 16
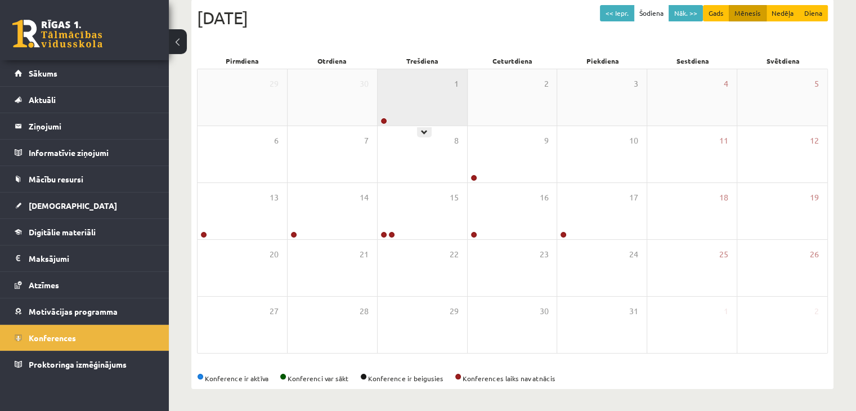
click at [402, 92] on div "1" at bounding box center [422, 97] width 89 height 56
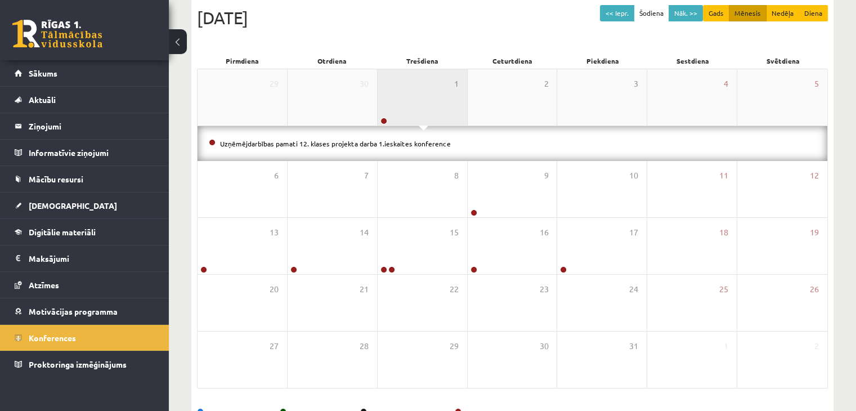
click at [402, 92] on div "1" at bounding box center [422, 97] width 89 height 56
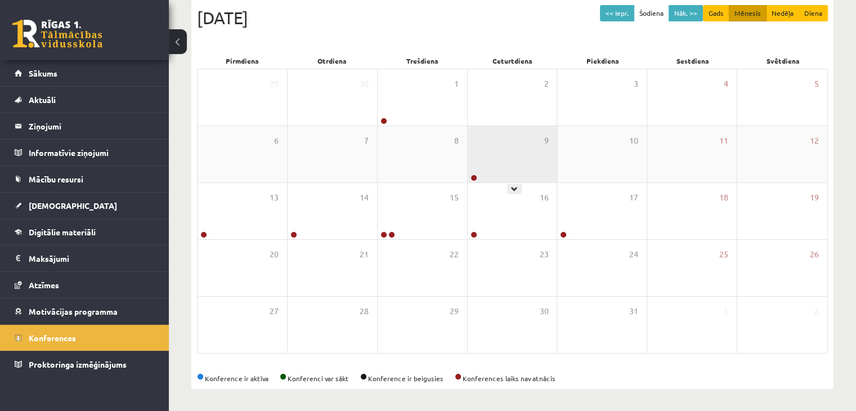
click at [468, 153] on div "9" at bounding box center [512, 154] width 89 height 56
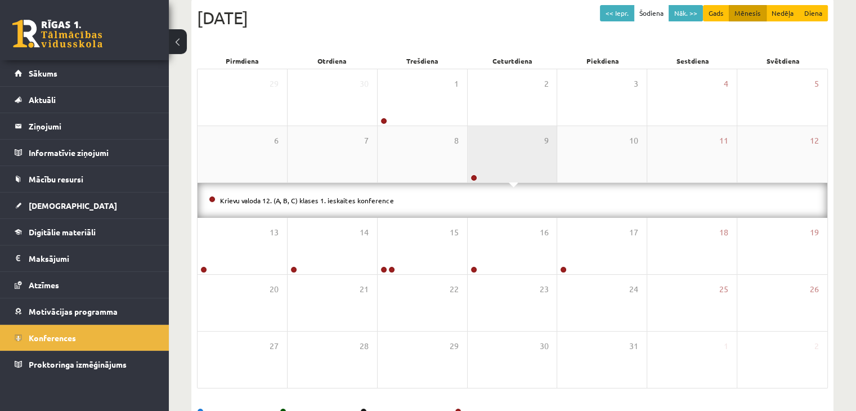
click at [468, 153] on div "9" at bounding box center [512, 154] width 89 height 56
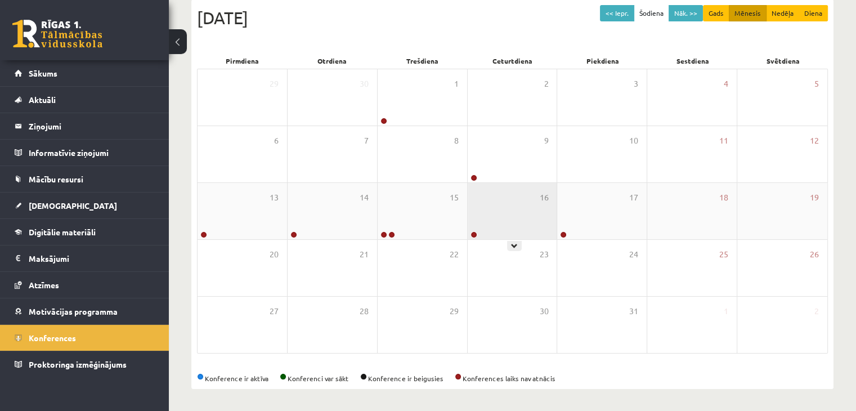
click at [530, 229] on div "16" at bounding box center [512, 211] width 89 height 56
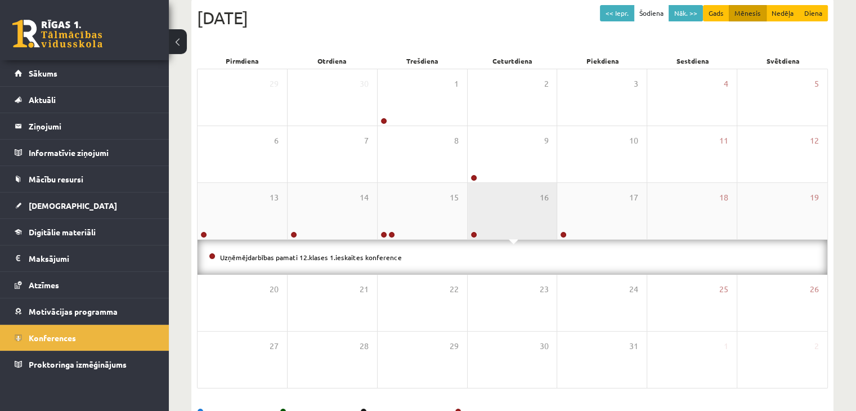
click at [529, 228] on div "16" at bounding box center [512, 211] width 89 height 56
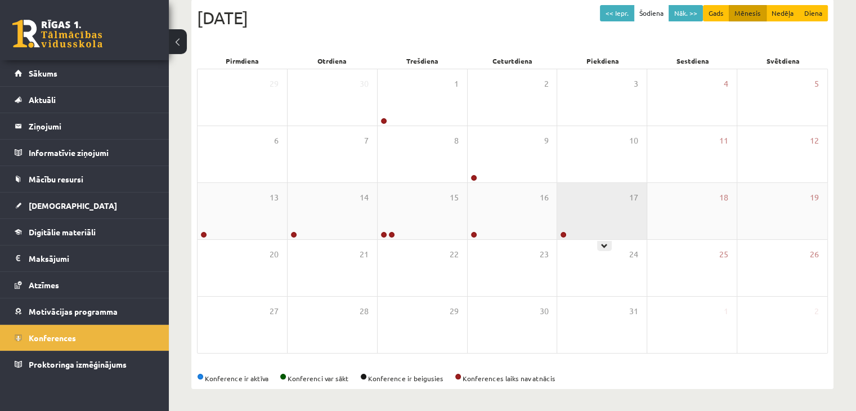
click at [596, 221] on div "17" at bounding box center [601, 211] width 89 height 56
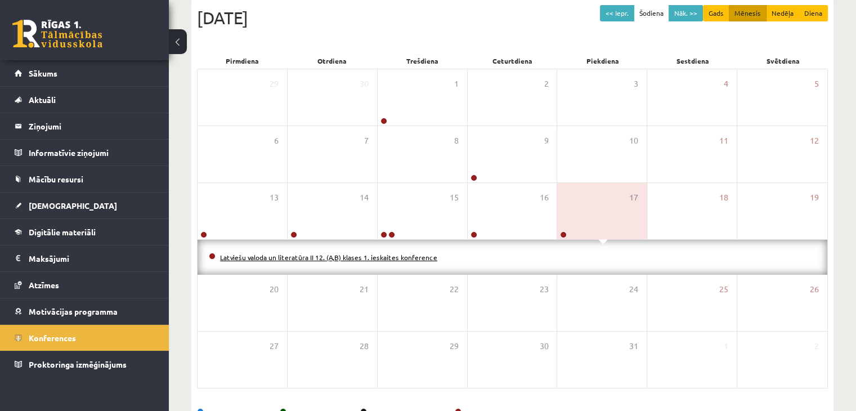
click at [350, 255] on link "Latviešu valoda un literatūra II 12. (A,B) klases 1. ieskaites konference" at bounding box center [328, 257] width 217 height 9
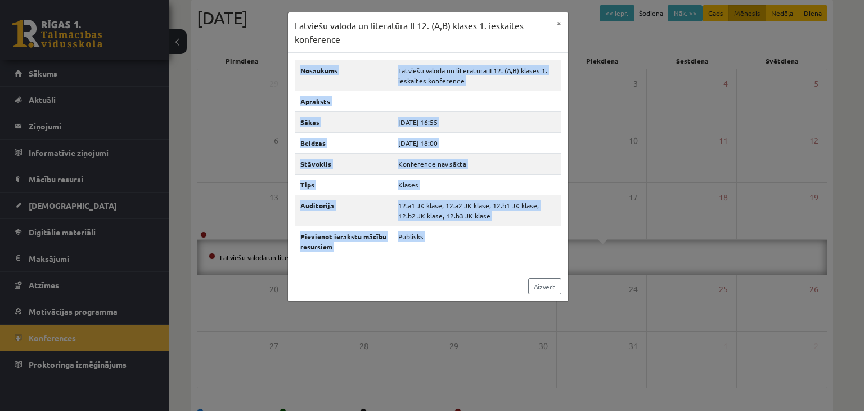
drag, startPoint x: 524, startPoint y: 267, endPoint x: 527, endPoint y: 274, distance: 8.1
click at [524, 270] on div "Latviešu valoda un literatūra II 12. (A,B) klases 1. ieskaites konference × Nos…" at bounding box center [428, 157] width 281 height 290
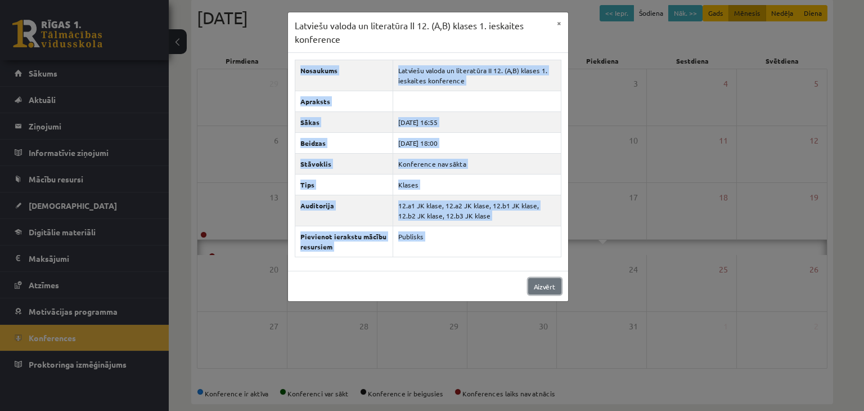
click at [542, 282] on link "Aizvērt" at bounding box center [544, 286] width 33 height 16
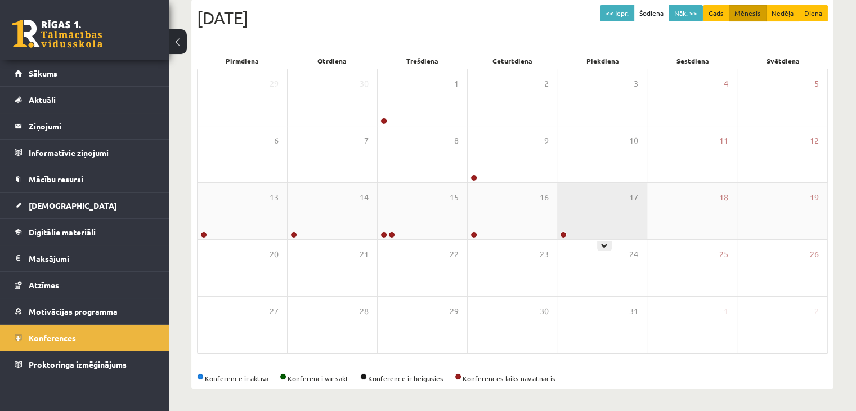
click at [601, 219] on div "17" at bounding box center [601, 211] width 89 height 56
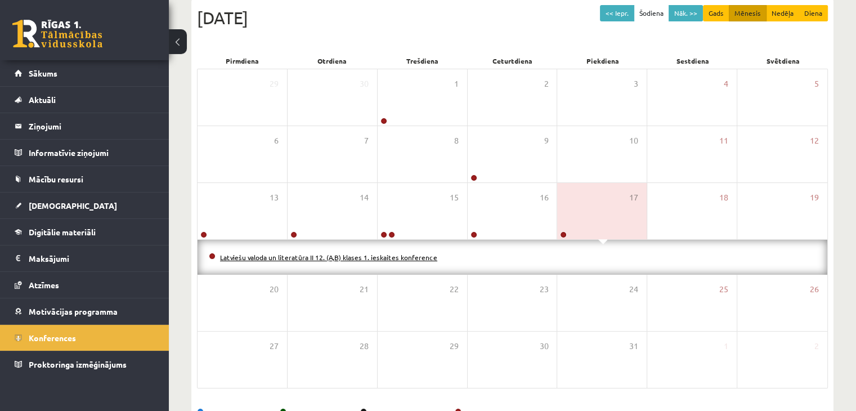
click at [360, 253] on link "Latviešu valoda un literatūra II 12. (A,B) klases 1. ieskaites konference" at bounding box center [328, 257] width 217 height 9
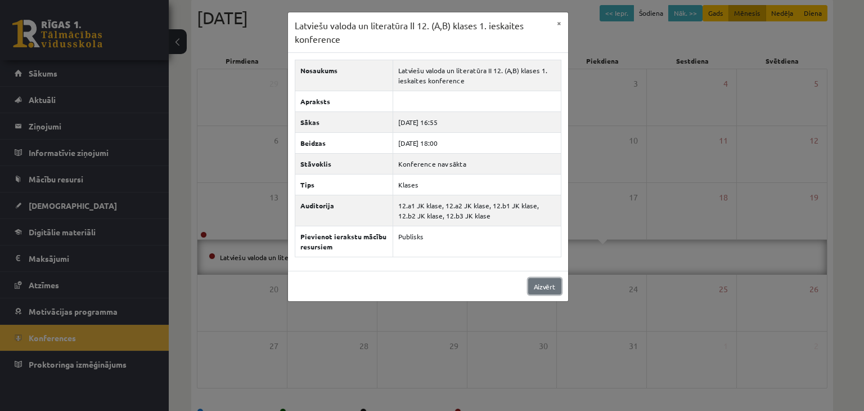
click at [529, 281] on link "Aizvērt" at bounding box center [544, 286] width 33 height 16
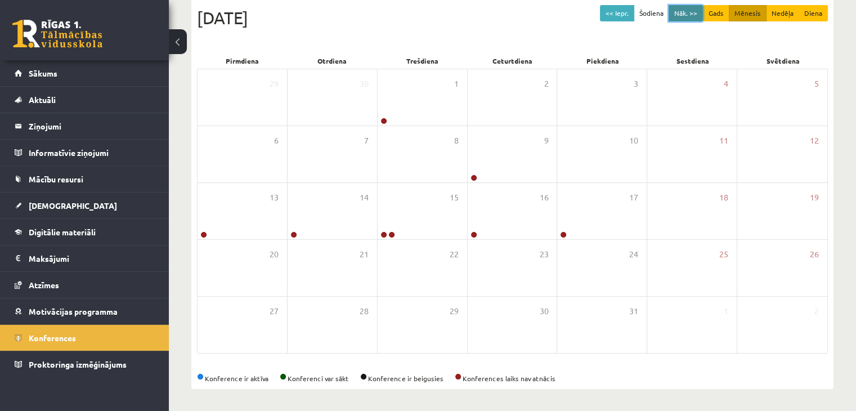
click at [697, 12] on button "Nāk. >>" at bounding box center [685, 13] width 34 height 16
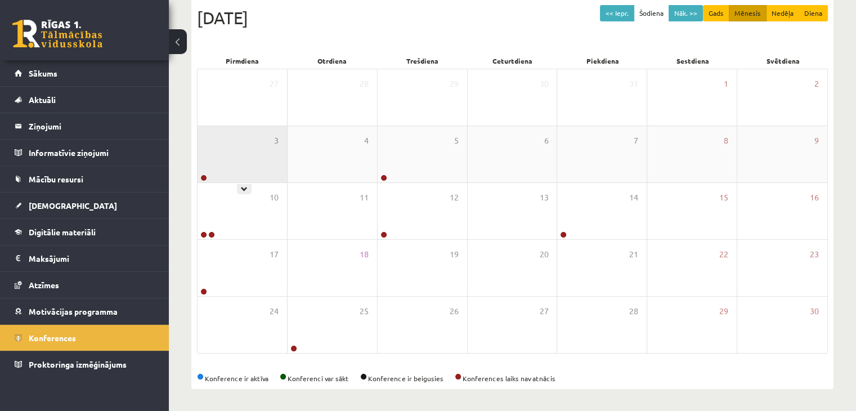
click at [222, 156] on div "3" at bounding box center [242, 154] width 89 height 56
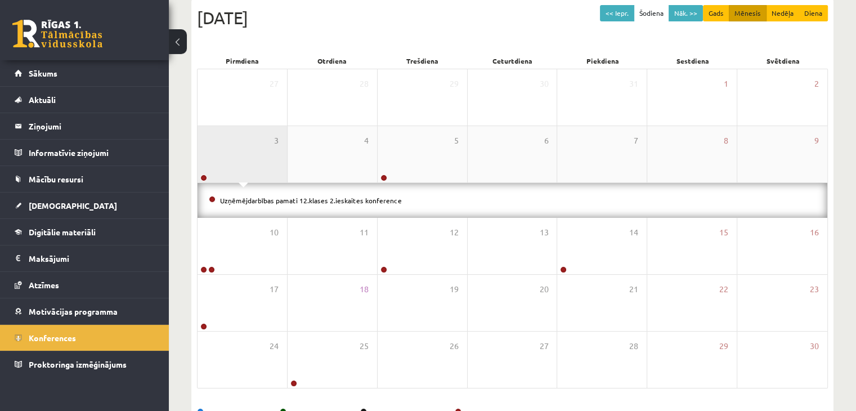
click at [222, 156] on div "3" at bounding box center [242, 154] width 89 height 56
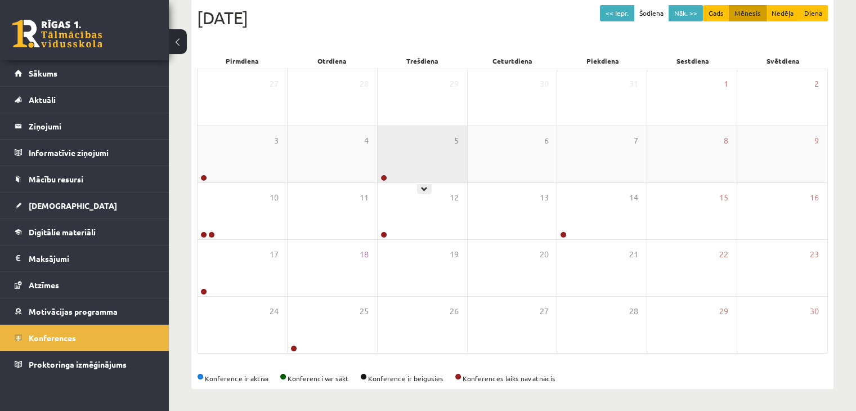
click at [433, 154] on div "5" at bounding box center [422, 154] width 89 height 56
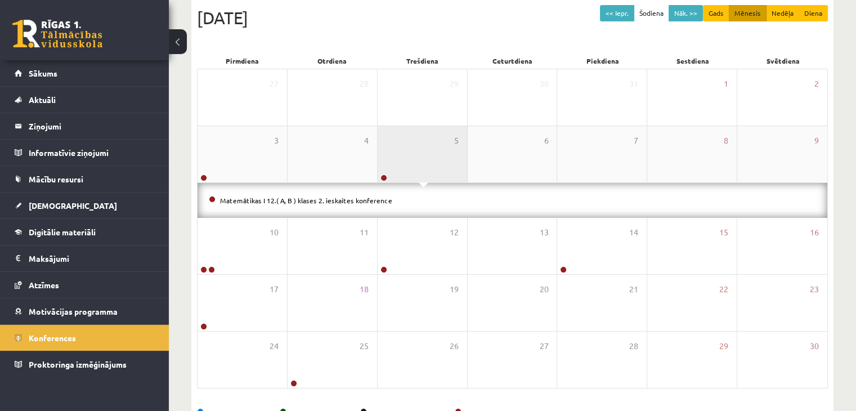
click at [433, 154] on div "5" at bounding box center [422, 154] width 89 height 56
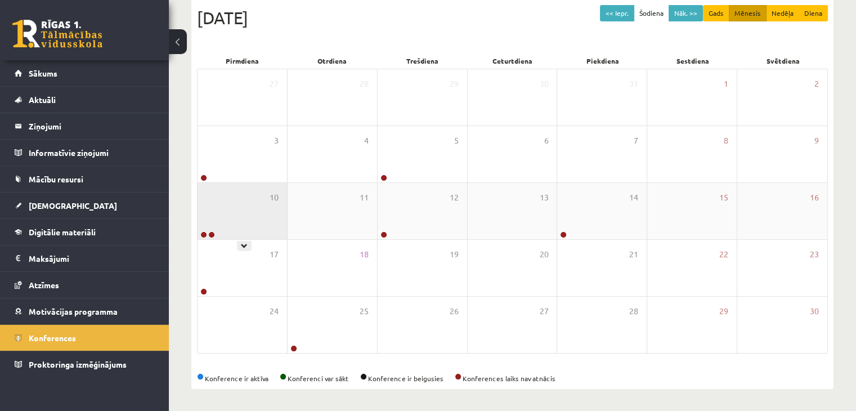
click at [226, 232] on div "10" at bounding box center [242, 211] width 89 height 56
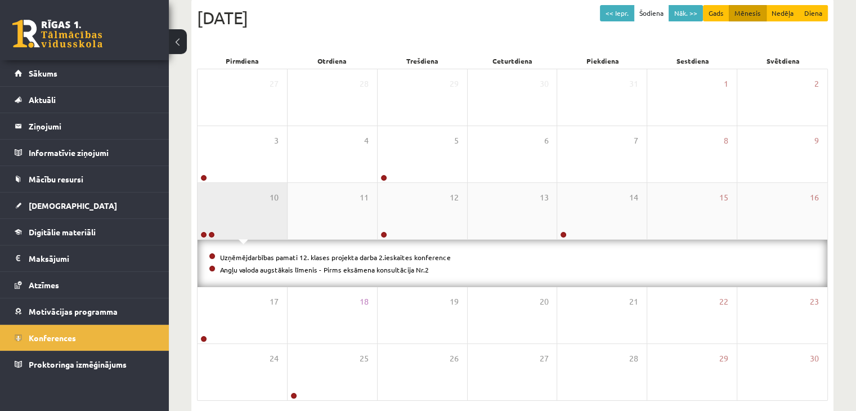
click at [226, 232] on div "10" at bounding box center [242, 211] width 89 height 56
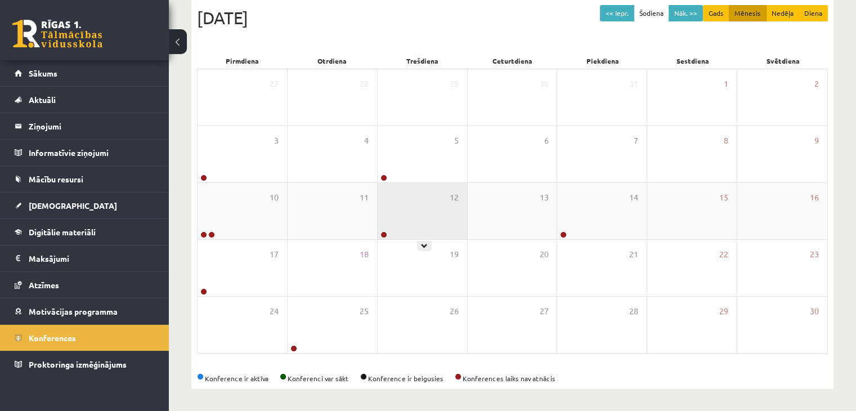
click at [437, 217] on div "12" at bounding box center [422, 211] width 89 height 56
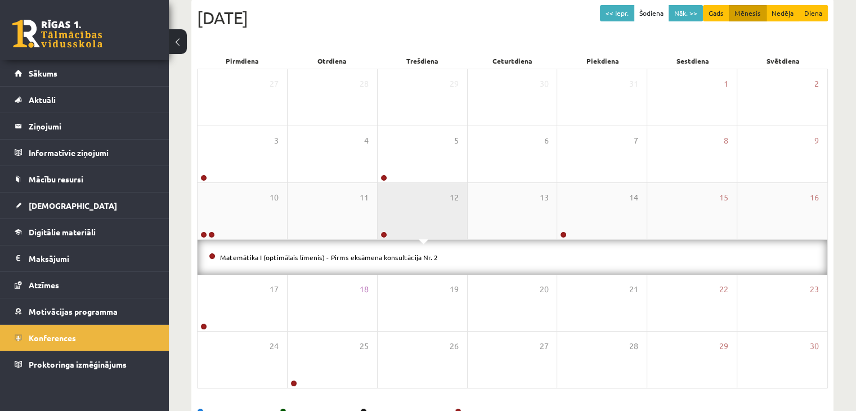
click at [438, 218] on div "12" at bounding box center [422, 211] width 89 height 56
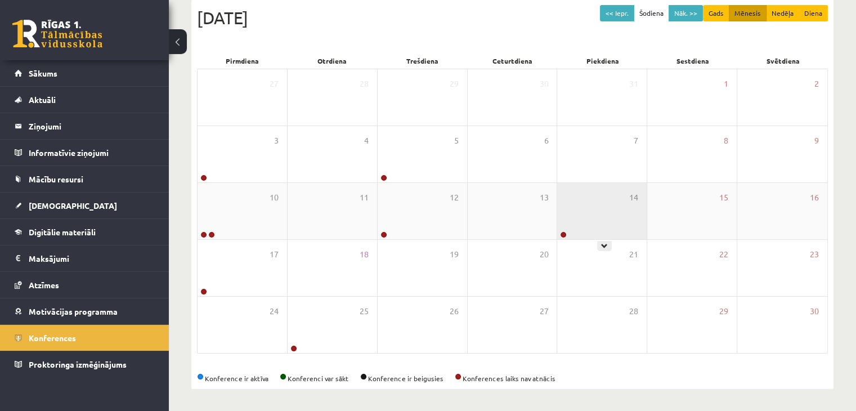
click at [635, 221] on div "14" at bounding box center [601, 211] width 89 height 56
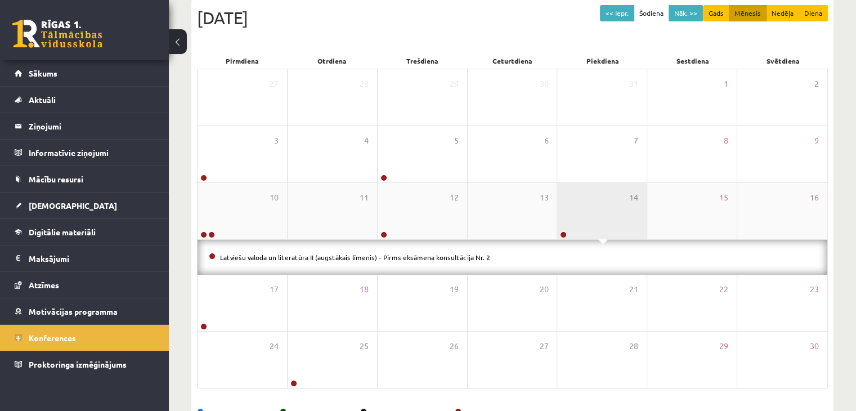
drag, startPoint x: 632, startPoint y: 219, endPoint x: 432, endPoint y: 230, distance: 201.2
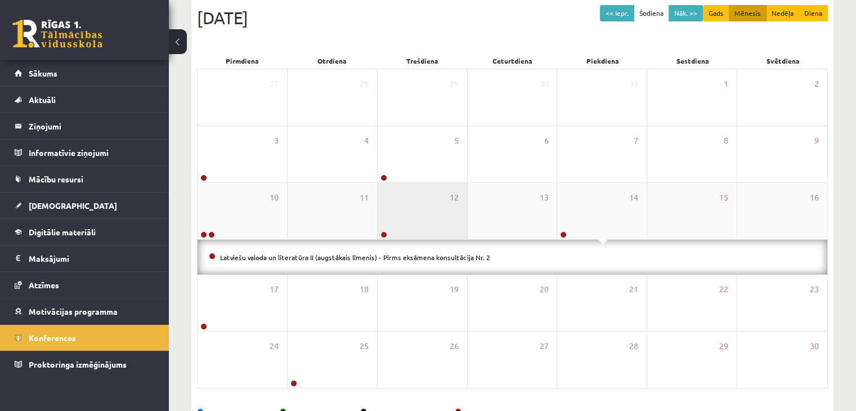
click at [631, 219] on div "14" at bounding box center [601, 211] width 89 height 56
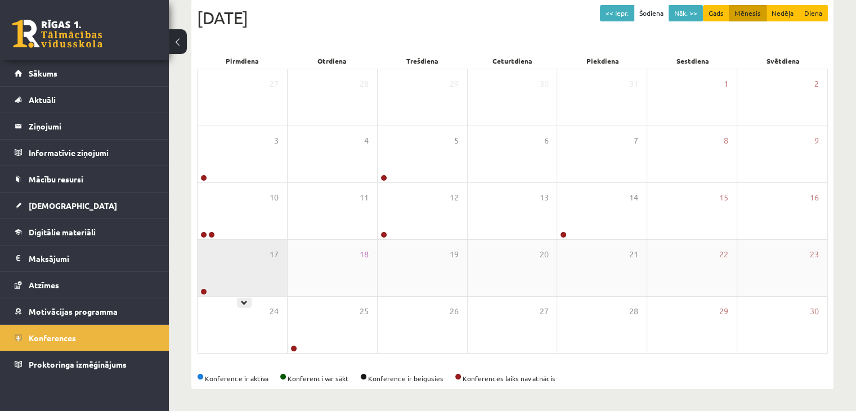
click at [231, 274] on div "17" at bounding box center [242, 268] width 89 height 56
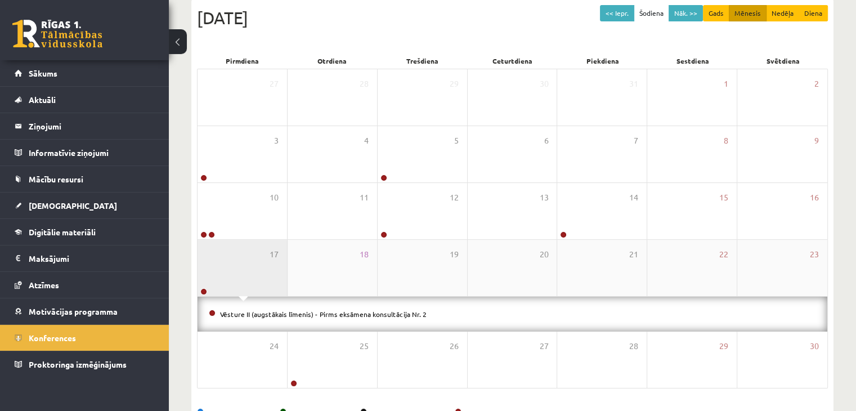
click at [232, 272] on div "17" at bounding box center [242, 268] width 89 height 56
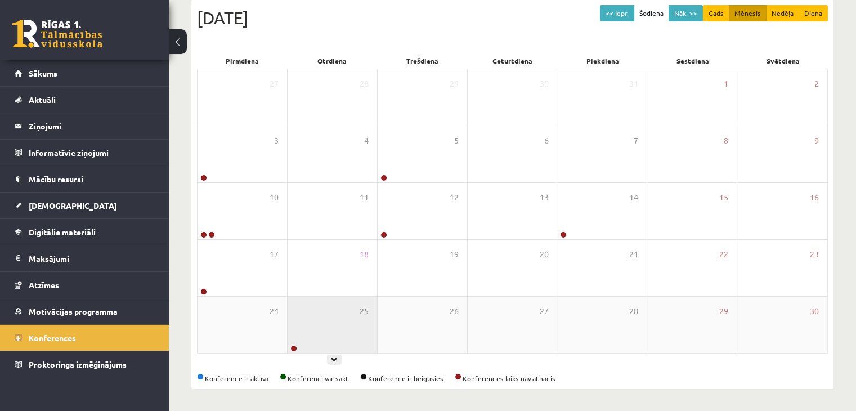
click at [339, 307] on div "25" at bounding box center [332, 325] width 89 height 56
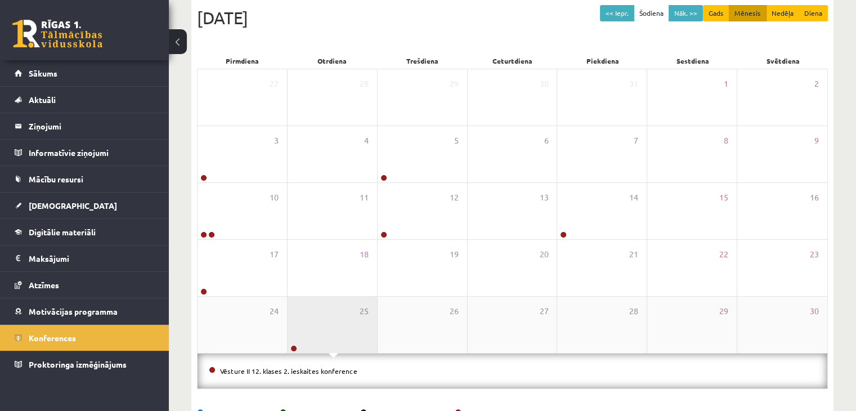
click at [340, 307] on div "25" at bounding box center [332, 325] width 89 height 56
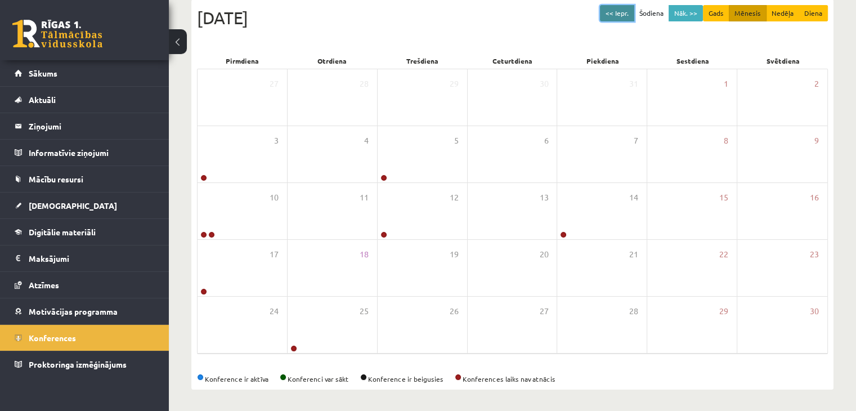
click at [627, 7] on button "<< Iepr." at bounding box center [617, 13] width 34 height 16
click at [619, 12] on button "<< Iepr." at bounding box center [617, 13] width 34 height 16
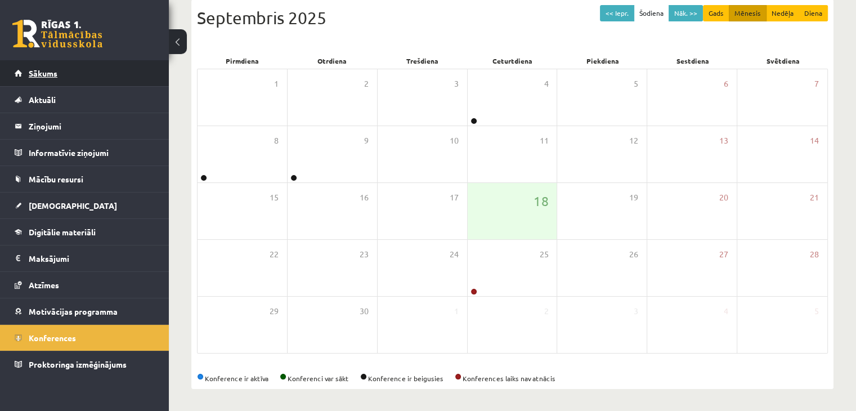
click at [26, 75] on link "Sākums" at bounding box center [85, 73] width 140 height 26
